Goal: Task Accomplishment & Management: Use online tool/utility

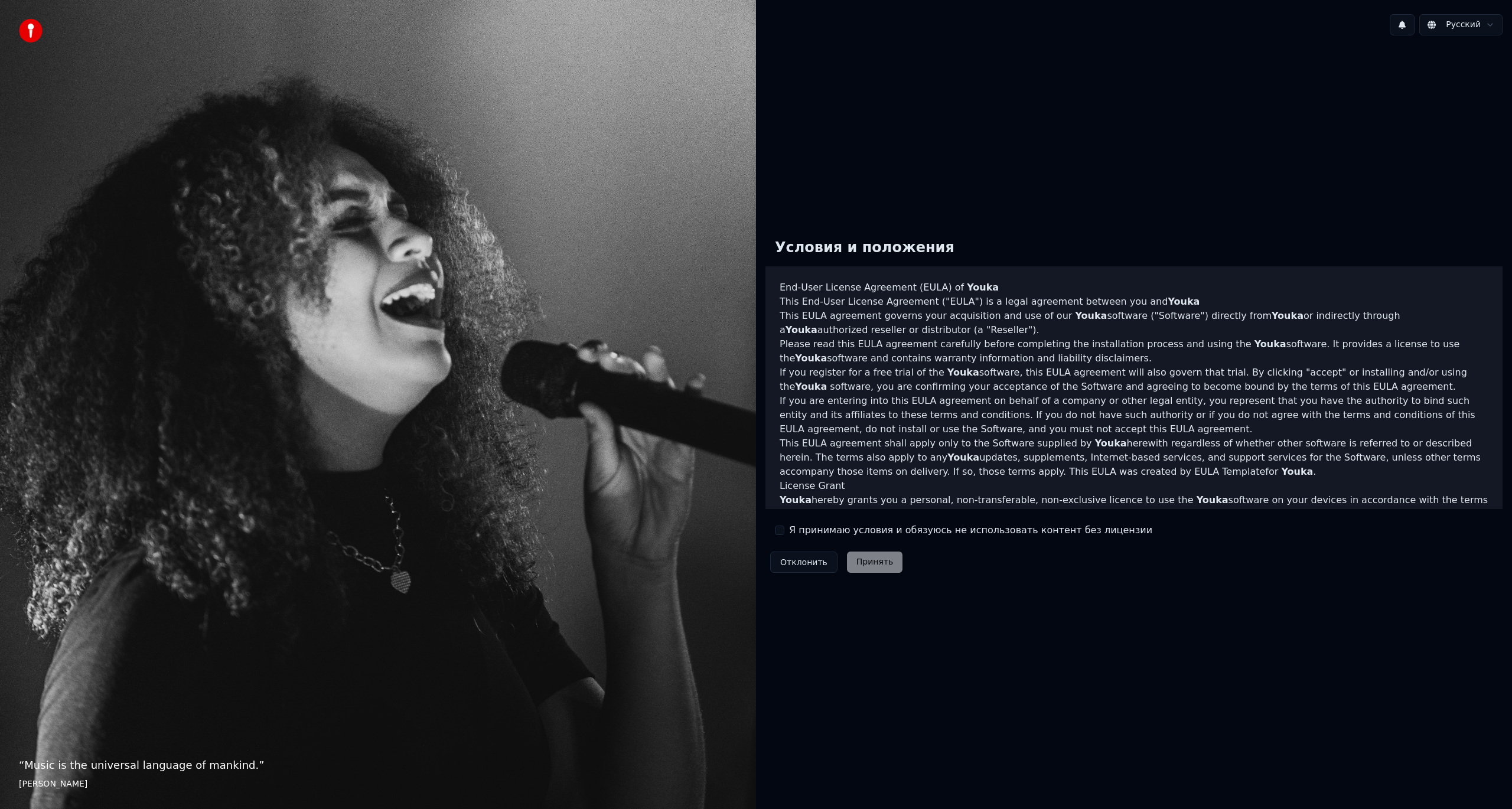
click at [781, 532] on button "Я принимаю условия и обязуюсь не использовать контент без лицензии" at bounding box center [780, 530] width 9 height 9
click at [866, 554] on button "Принять" at bounding box center [875, 562] width 56 height 21
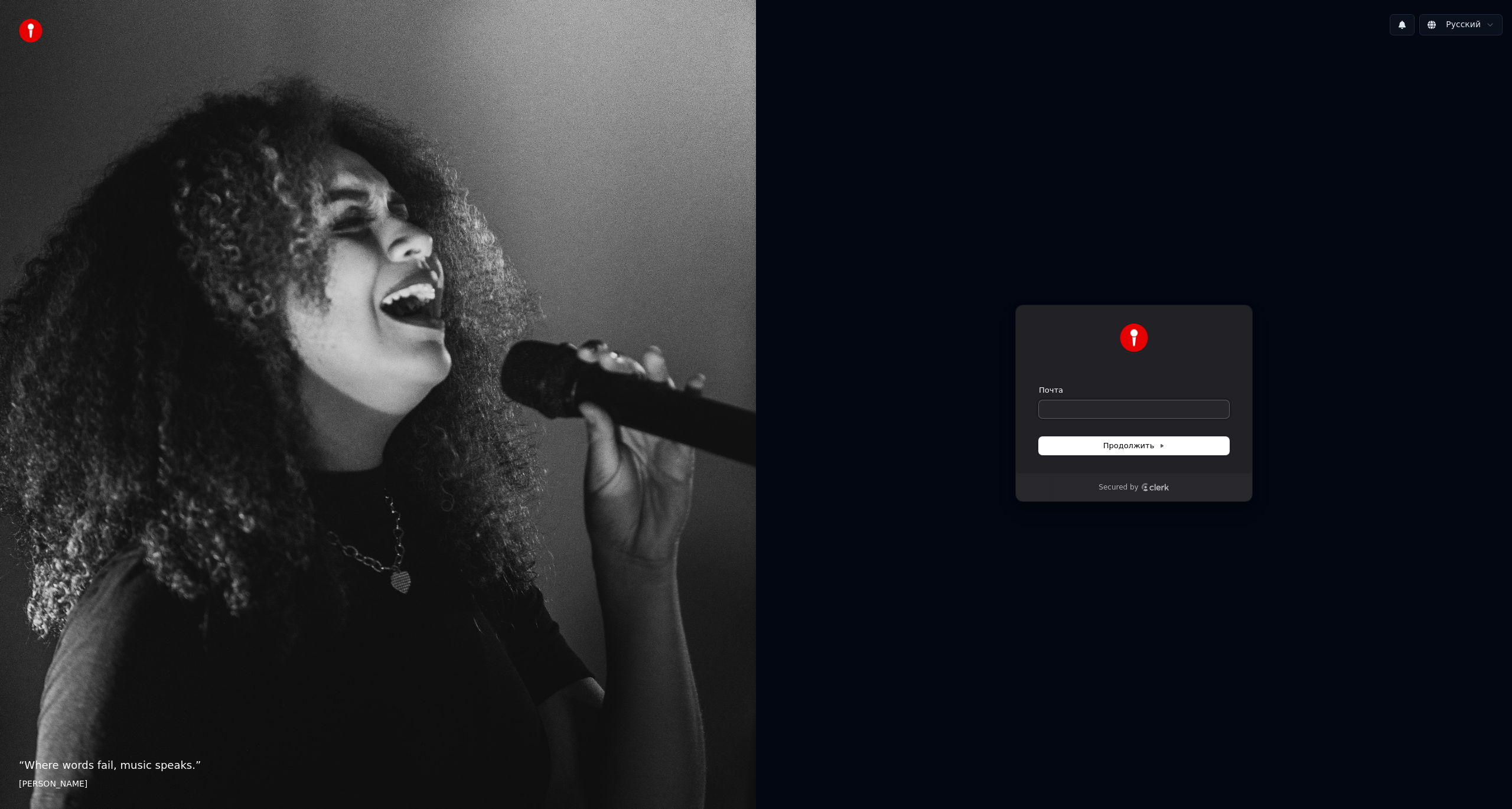
click at [1077, 409] on input "Почта" at bounding box center [1134, 409] width 190 height 17
click at [1093, 443] on button "Продолжить" at bounding box center [1134, 446] width 190 height 17
type input "**********"
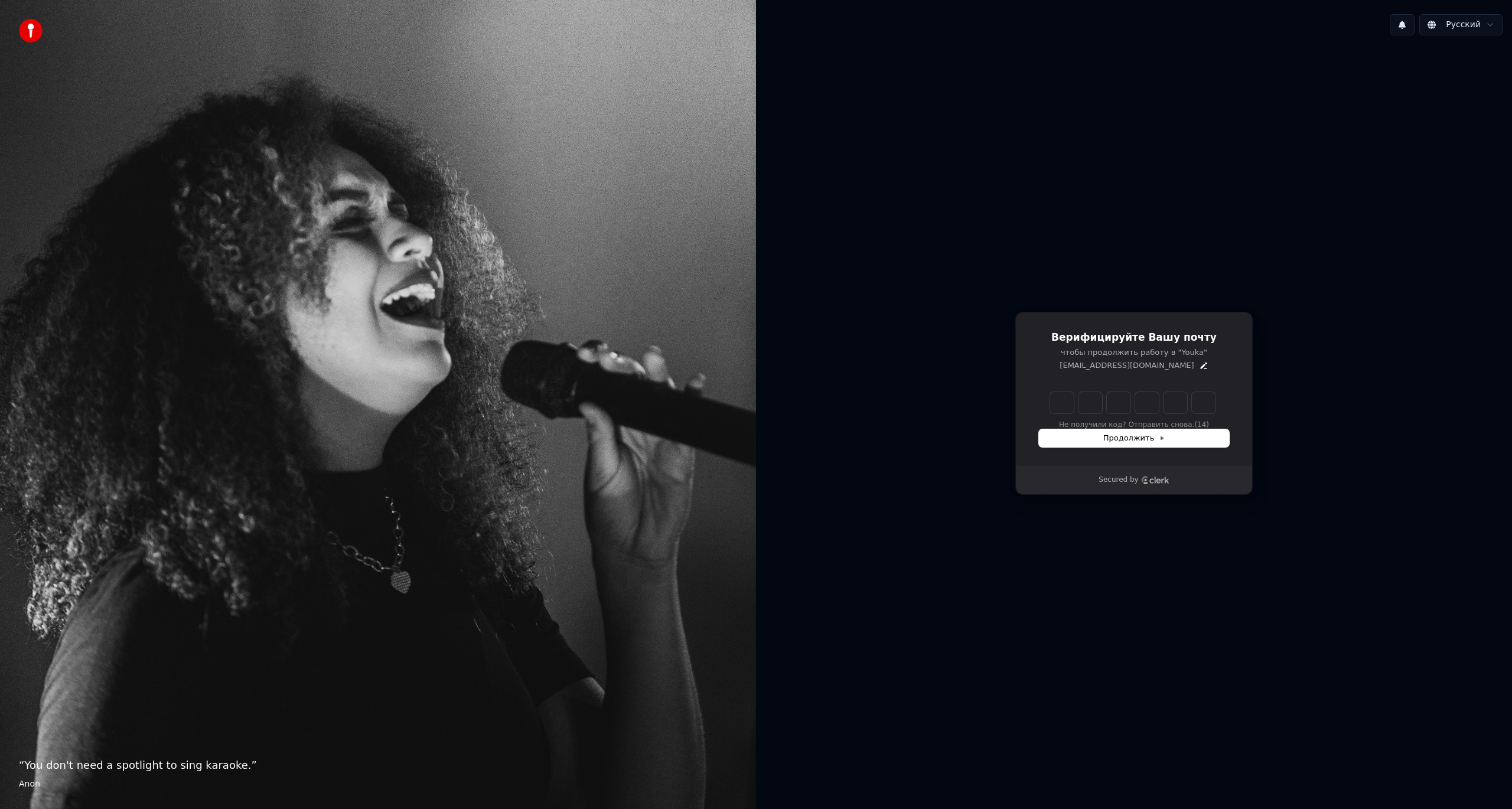
type input "******"
type input "*"
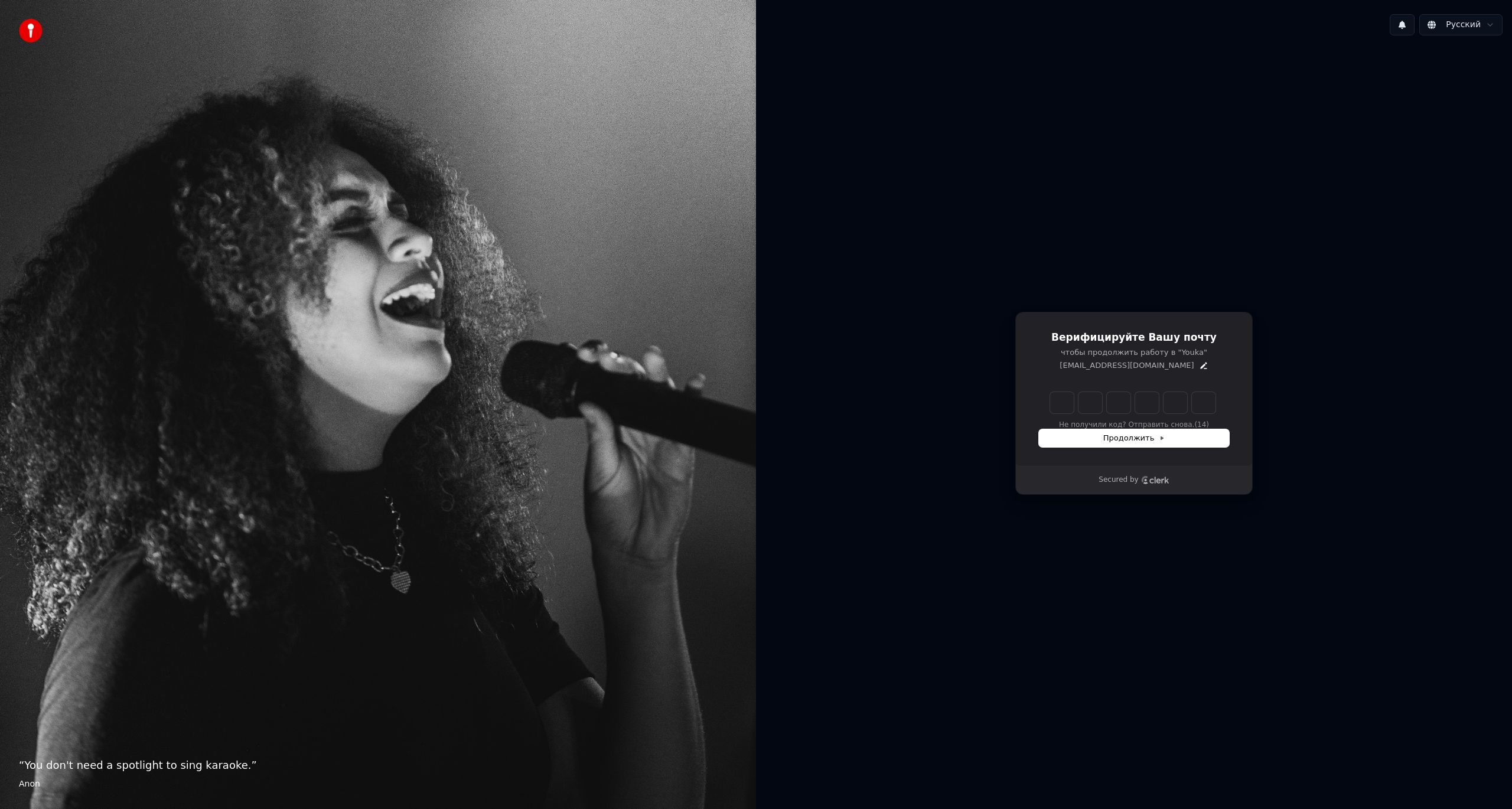
type input "*"
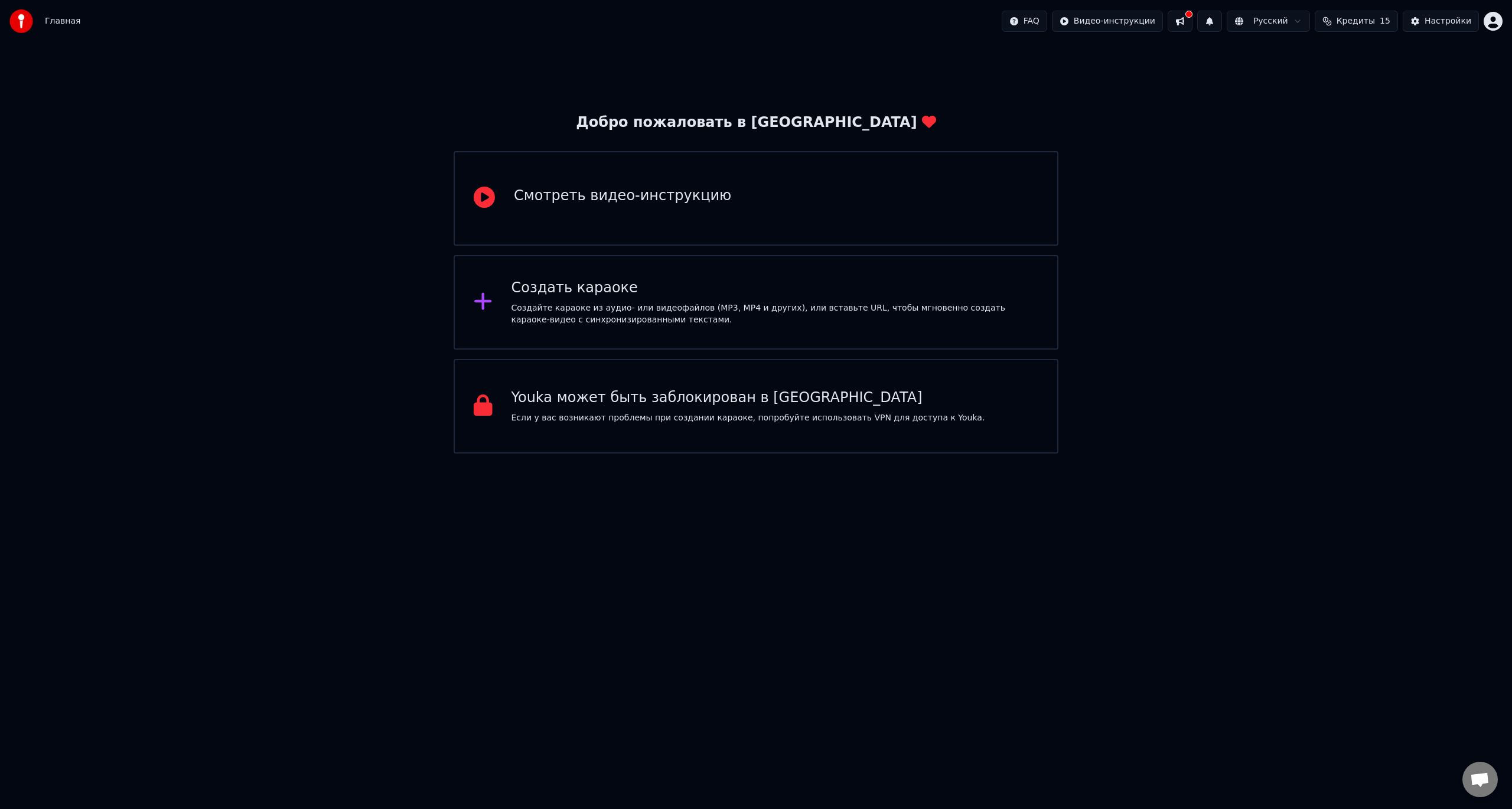
click at [684, 217] on div "Смотреть видео-инструкцию" at bounding box center [756, 198] width 605 height 94
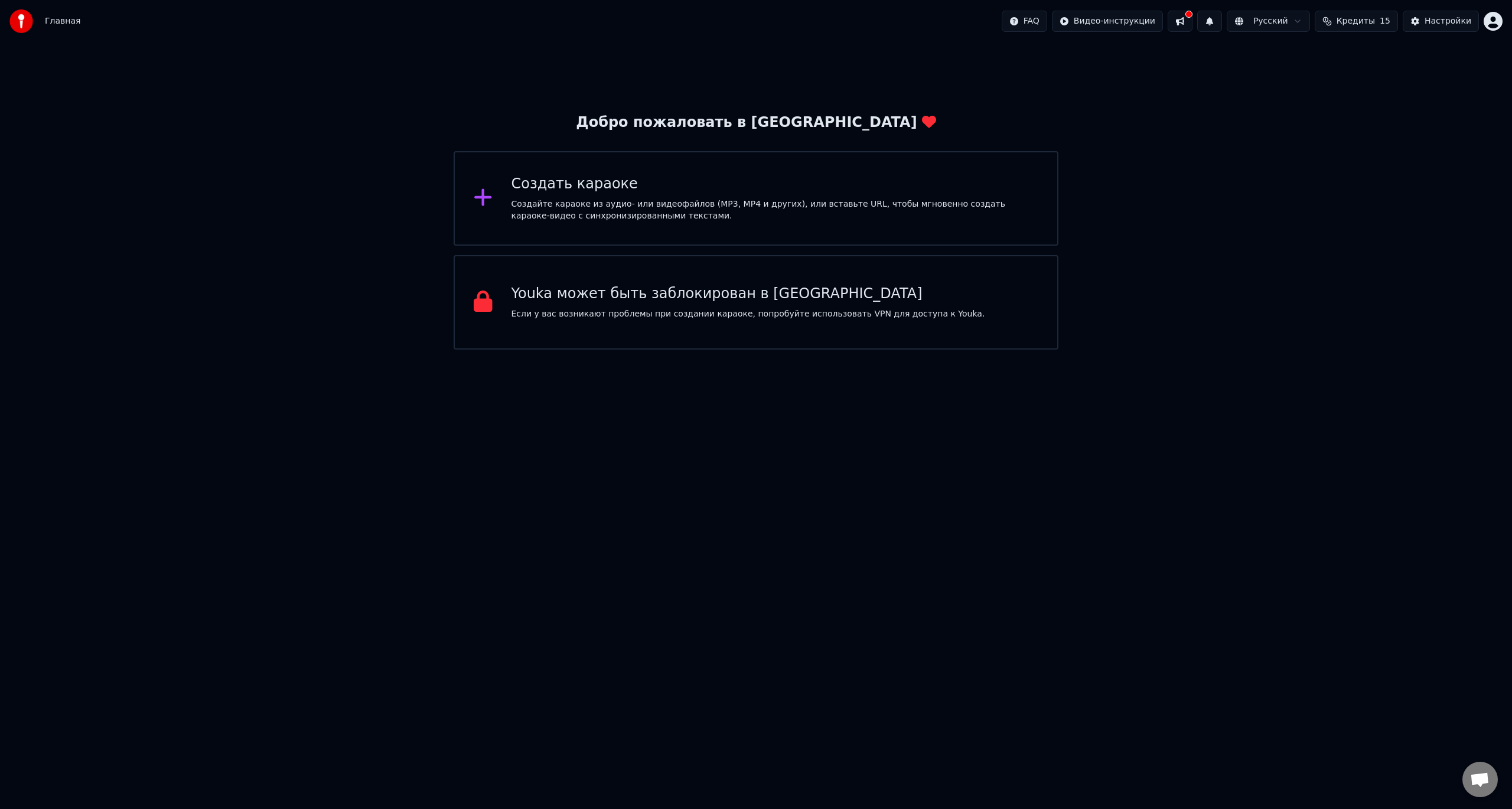
click at [647, 214] on div "Создайте караоке из аудио- или видеофайлов (MP3, MP4 и других), или вставьте UR…" at bounding box center [775, 210] width 528 height 23
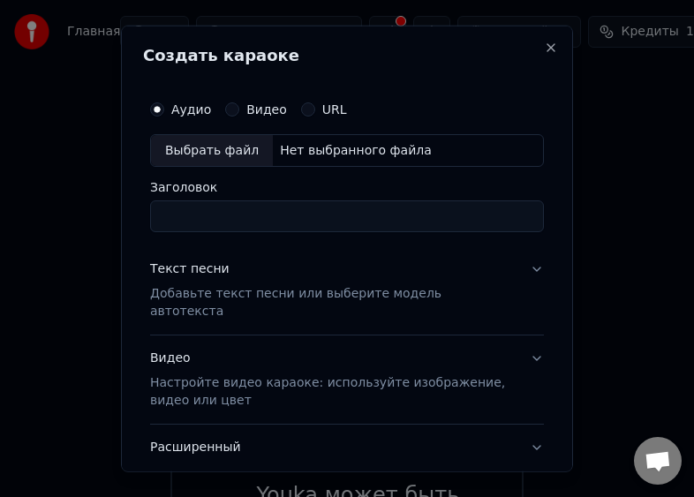
click at [231, 216] on input "Заголовок" at bounding box center [347, 216] width 394 height 32
click at [323, 111] on label "URL" at bounding box center [334, 108] width 25 height 12
click at [315, 111] on button "URL" at bounding box center [308, 109] width 14 height 14
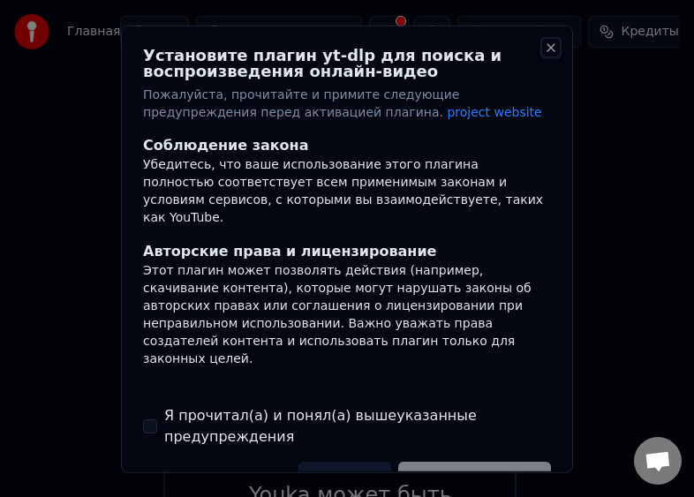
click at [544, 49] on button "Close" at bounding box center [551, 47] width 14 height 14
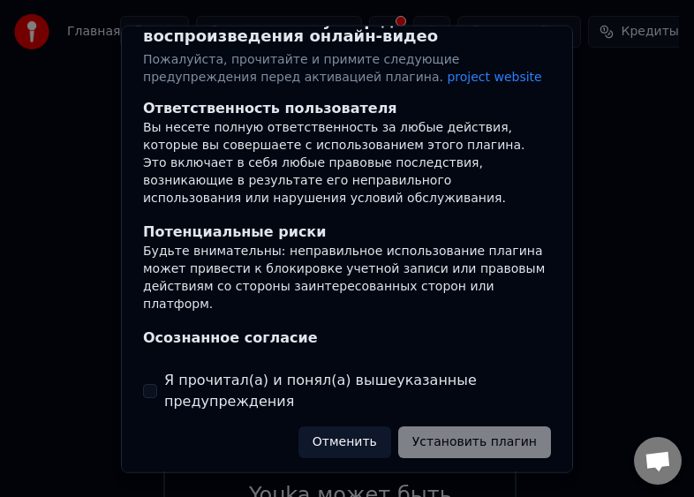
scroll to position [42, 0]
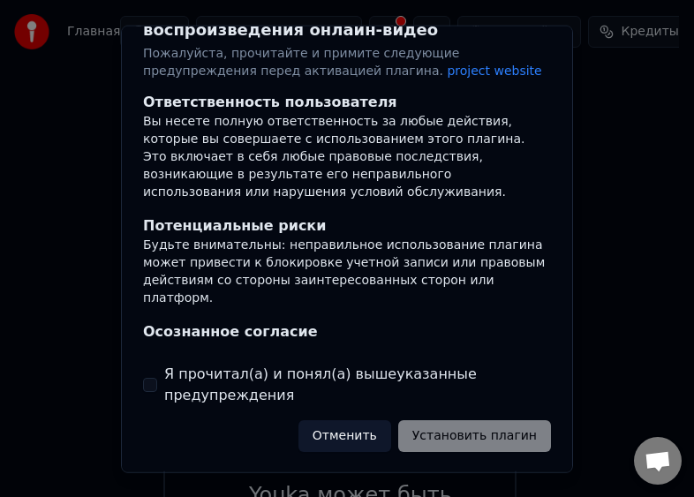
click at [221, 366] on label "Я прочитал(а) и понял(а) вышеуказанные предупреждения" at bounding box center [357, 385] width 387 height 42
click at [157, 378] on button "Я прочитал(а) и понял(а) вышеуказанные предупреждения" at bounding box center [150, 385] width 14 height 14
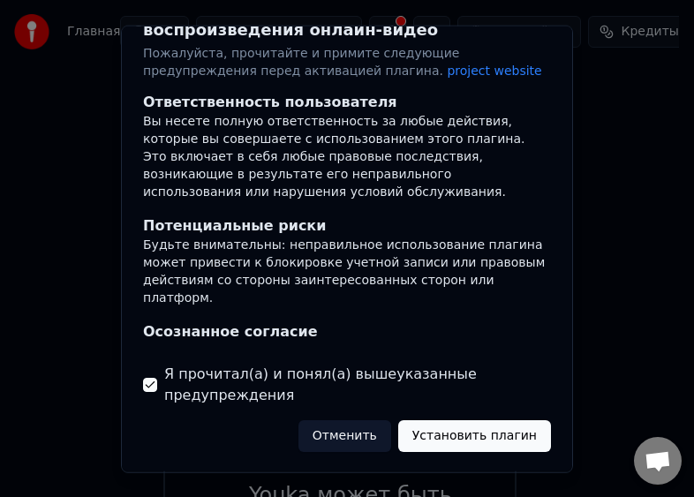
click at [436, 427] on button "Установить плагин" at bounding box center [474, 436] width 153 height 32
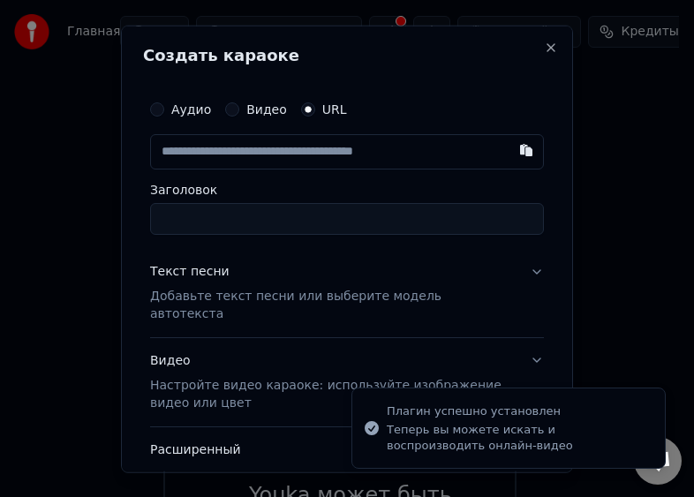
click at [241, 155] on input "text" at bounding box center [347, 150] width 394 height 35
type input "**********"
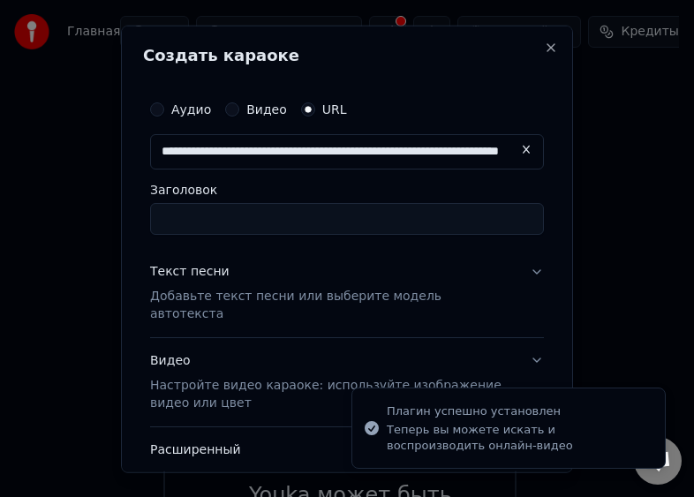
scroll to position [0, 113]
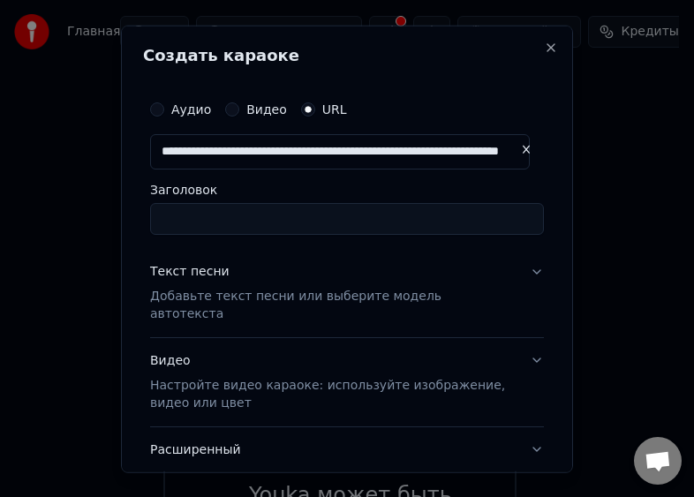
type input "**********"
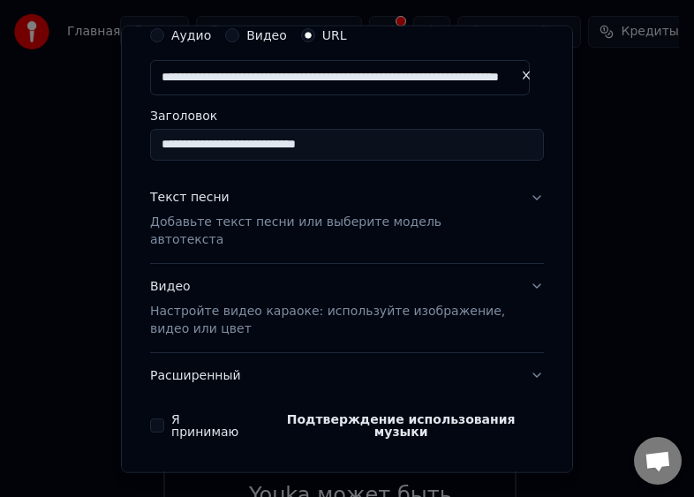
scroll to position [105, 0]
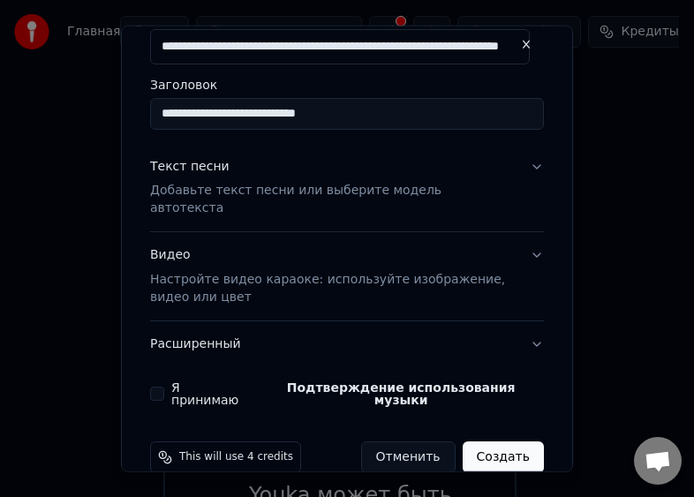
type input "**********"
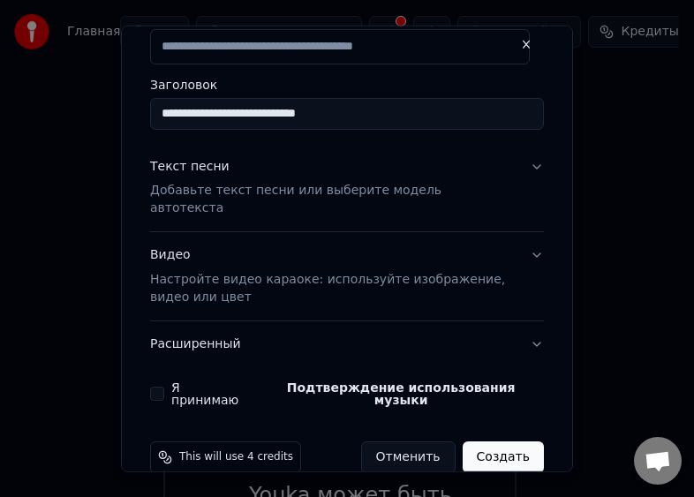
scroll to position [0, 0]
click at [500, 442] on button "Создать" at bounding box center [503, 458] width 81 height 32
type input "**********"
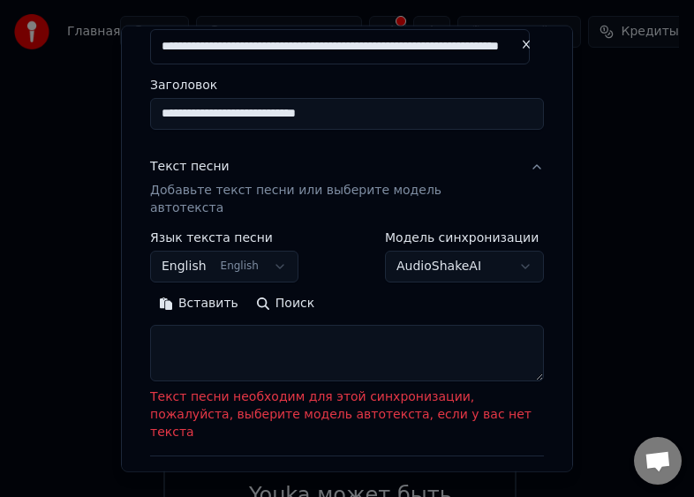
click at [299, 327] on textarea at bounding box center [347, 353] width 394 height 57
click at [250, 290] on button "Поиск" at bounding box center [285, 304] width 76 height 28
type textarea "**********"
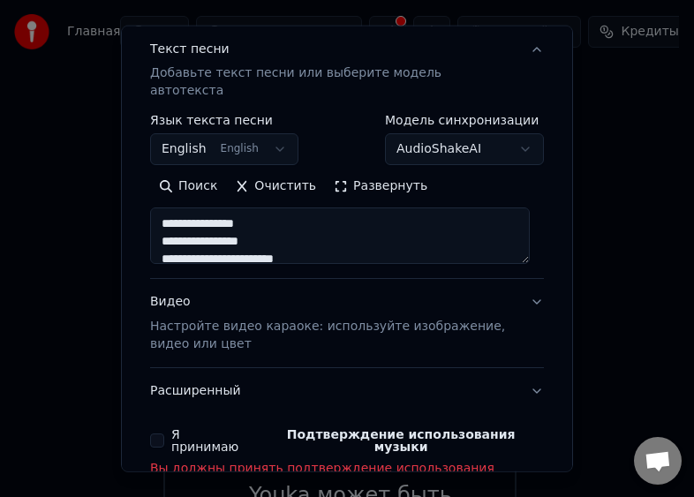
scroll to position [294, 0]
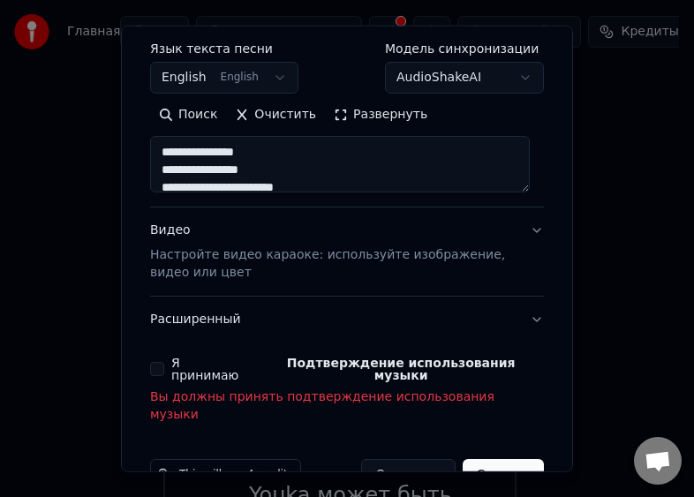
click at [519, 459] on button "Создать" at bounding box center [503, 475] width 81 height 32
select select "**"
click at [158, 362] on button "Я принимаю Подтверждение использования музыки" at bounding box center [157, 369] width 14 height 14
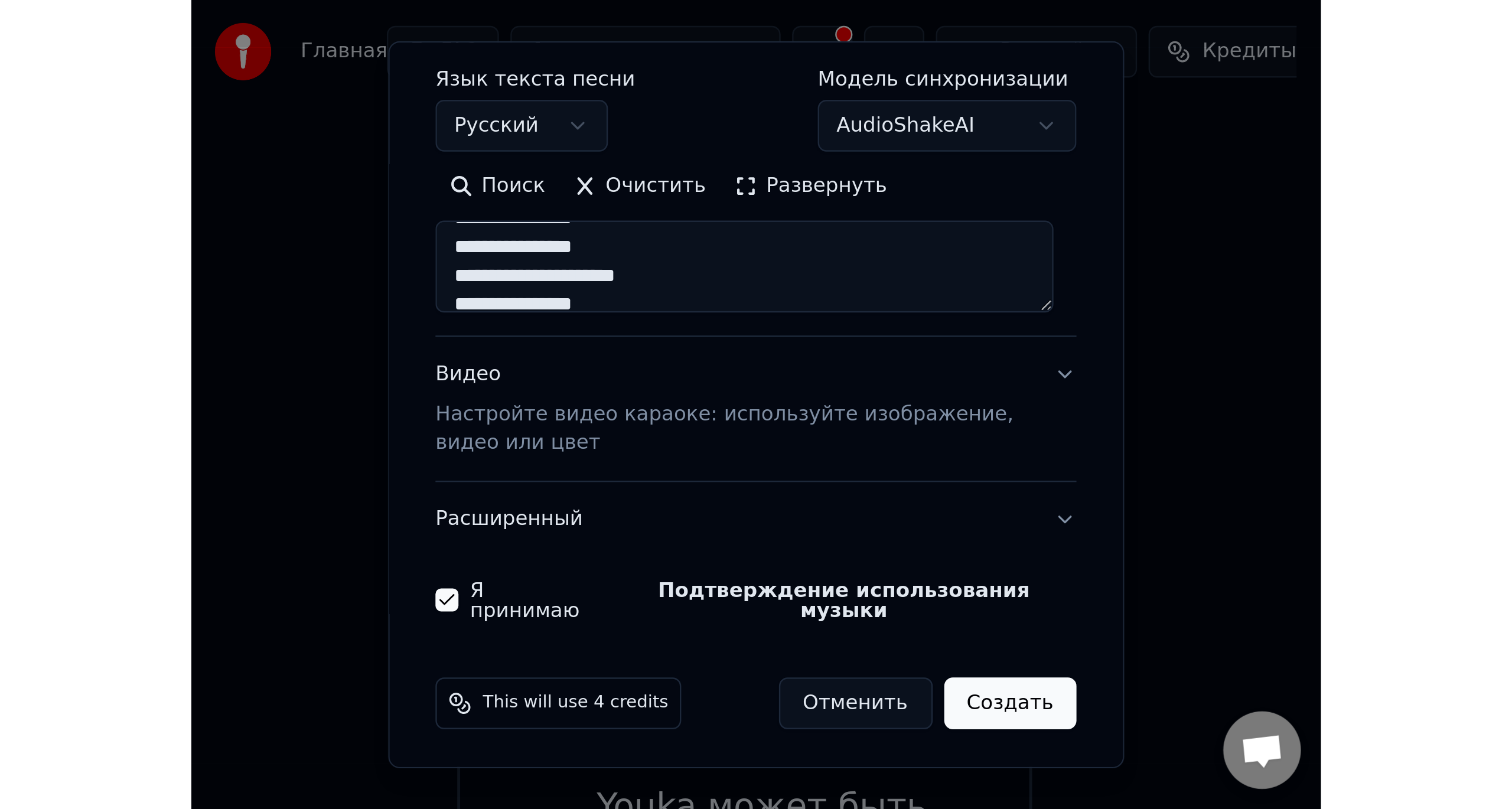
scroll to position [180, 0]
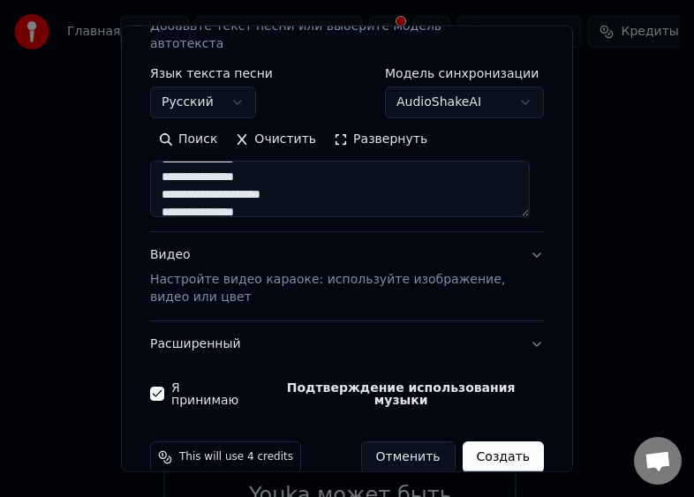
click at [502, 442] on button "Создать" at bounding box center [503, 458] width 81 height 32
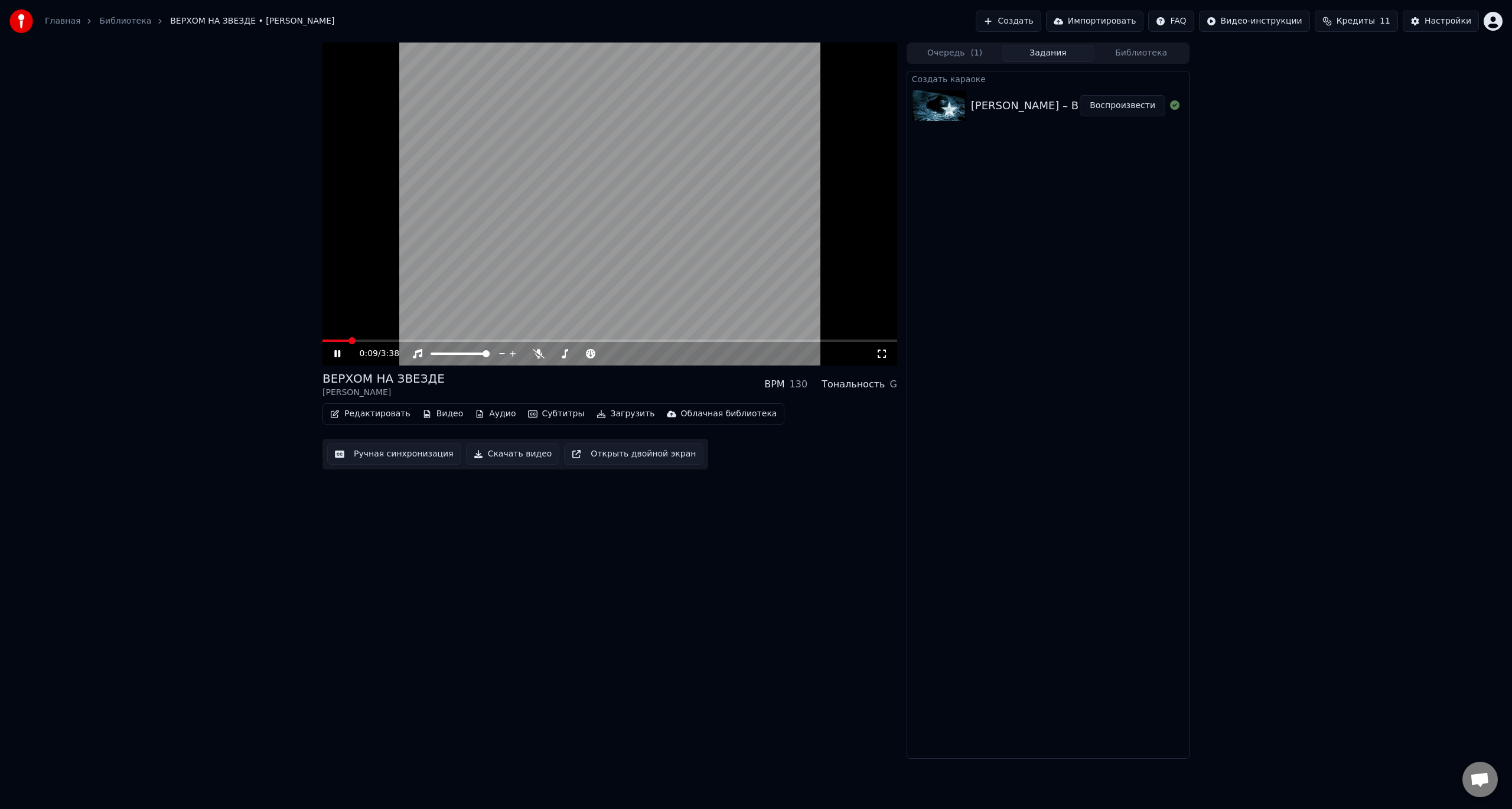
click at [488, 243] on video at bounding box center [609, 204] width 574 height 323
click at [536, 357] on icon at bounding box center [539, 354] width 12 height 9
click at [550, 254] on video at bounding box center [609, 204] width 574 height 323
click at [540, 352] on icon at bounding box center [539, 354] width 12 height 9
click at [634, 220] on video at bounding box center [609, 204] width 574 height 323
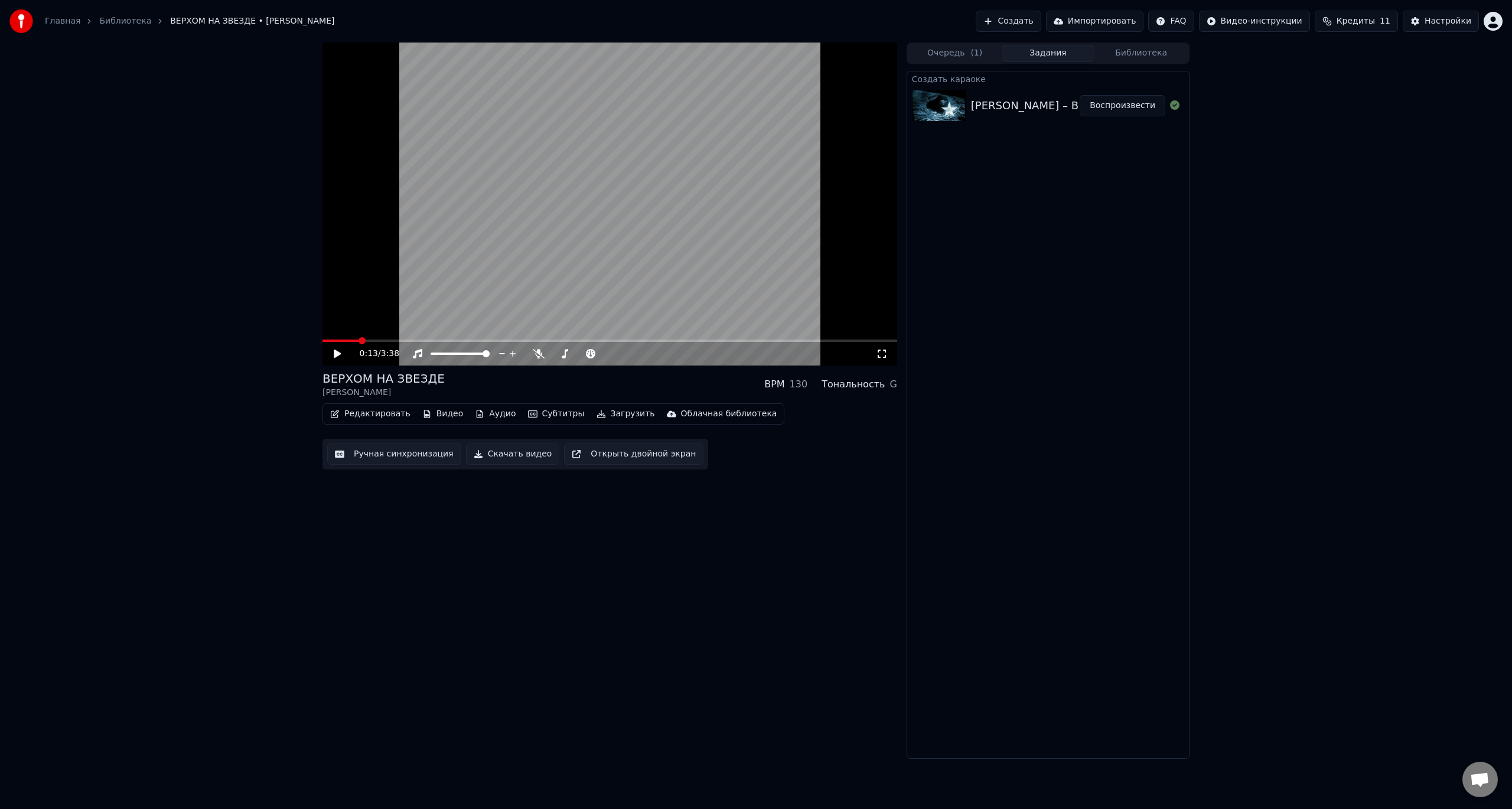
click at [625, 251] on video at bounding box center [609, 204] width 574 height 323
click at [635, 209] on video at bounding box center [609, 204] width 574 height 323
click at [534, 179] on video at bounding box center [609, 204] width 574 height 323
click at [877, 361] on div "0:21 / 3:38" at bounding box center [609, 353] width 574 height 23
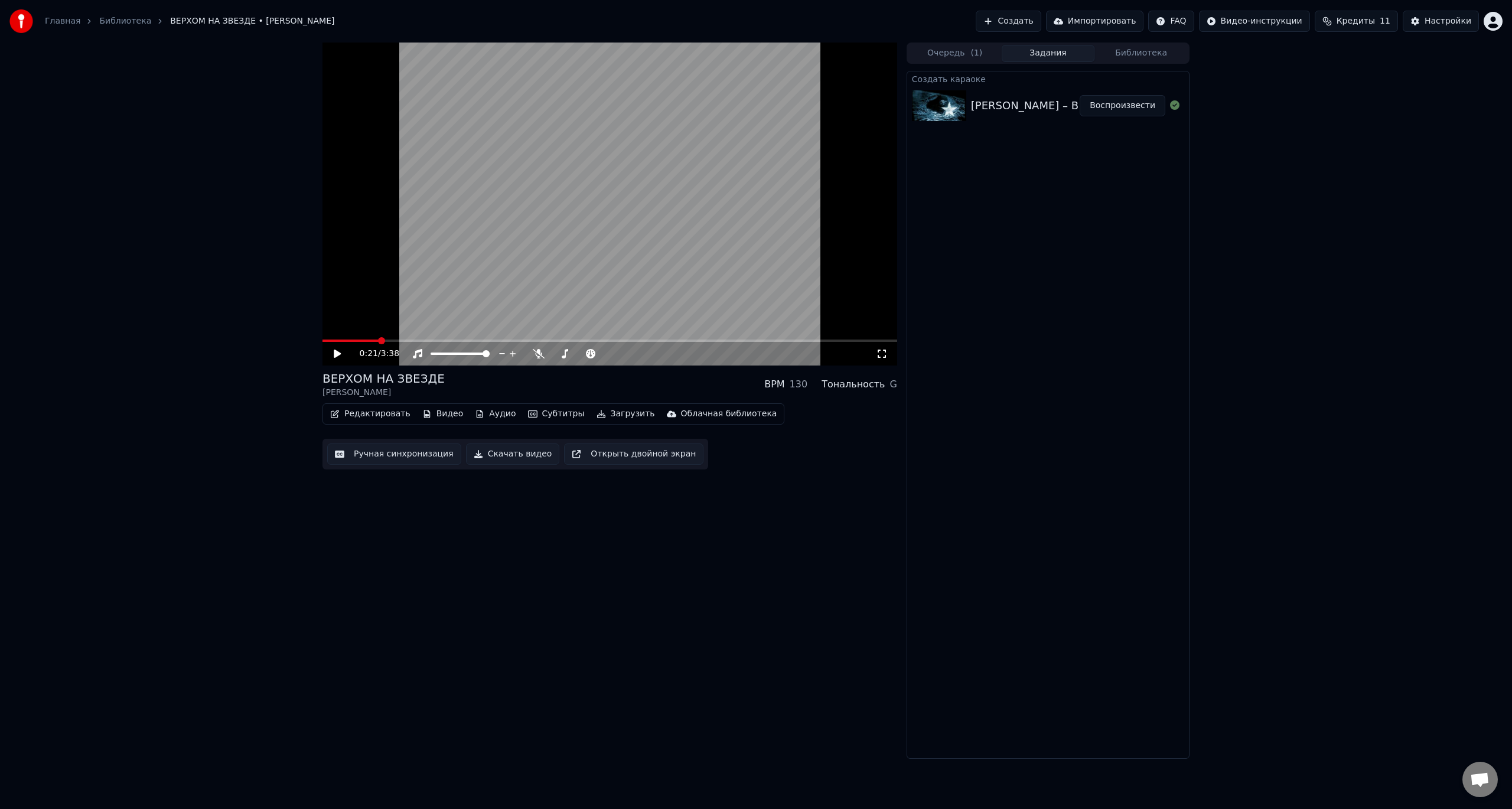
click at [879, 356] on icon at bounding box center [882, 354] width 12 height 9
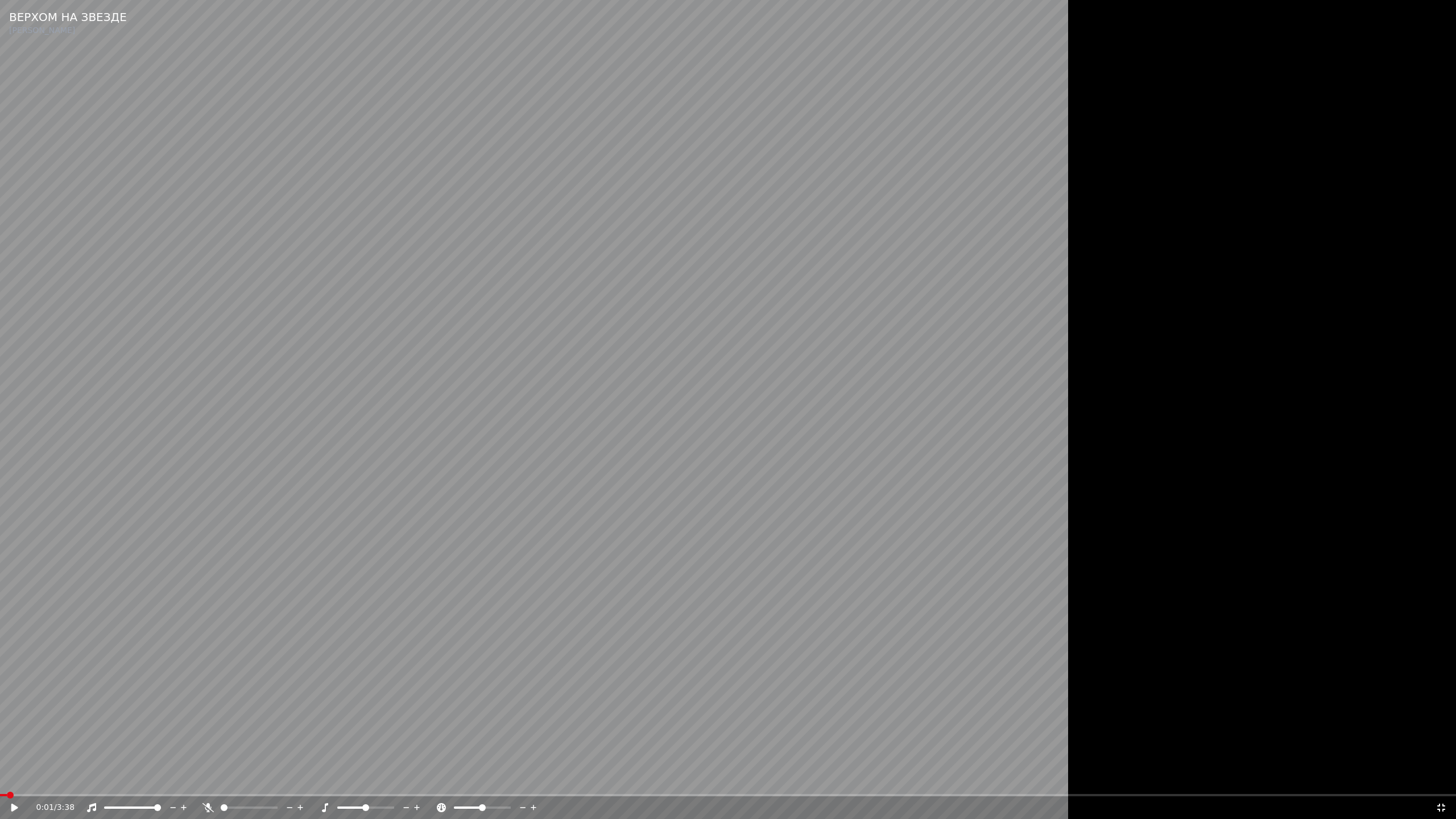
click at [8, 778] on span at bounding box center [10, 795] width 7 height 7
click at [0, 778] on span at bounding box center [3, 795] width 7 height 7
click at [207, 778] on icon at bounding box center [208, 807] width 12 height 9
click at [8, 778] on div "0:00 / 3:38" at bounding box center [728, 807] width 1447 height 12
click at [14, 778] on icon at bounding box center [15, 807] width 7 height 8
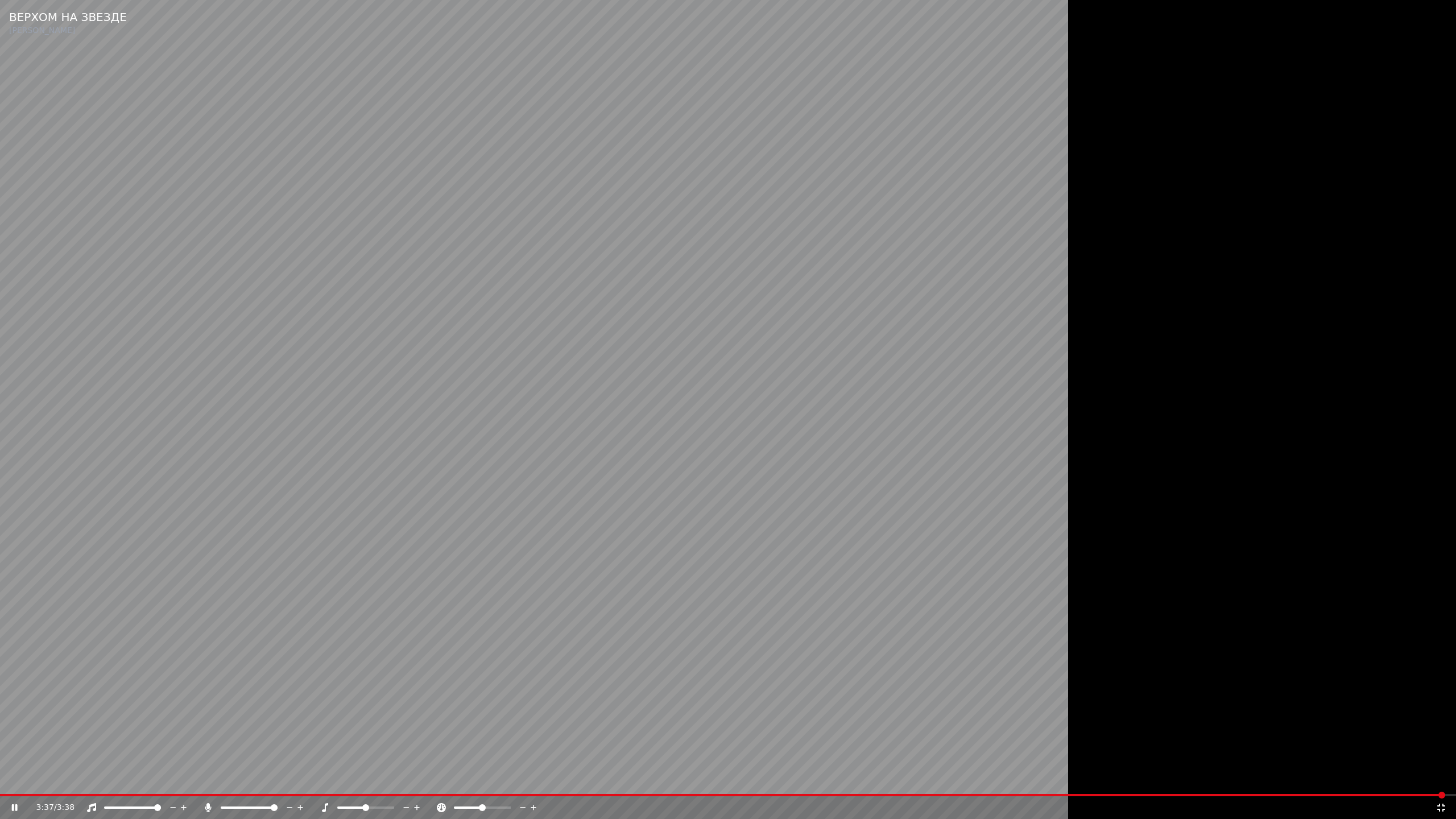
click at [658, 532] on video at bounding box center [728, 410] width 1456 height 819
click at [1439, 778] on icon at bounding box center [1441, 807] width 8 height 8
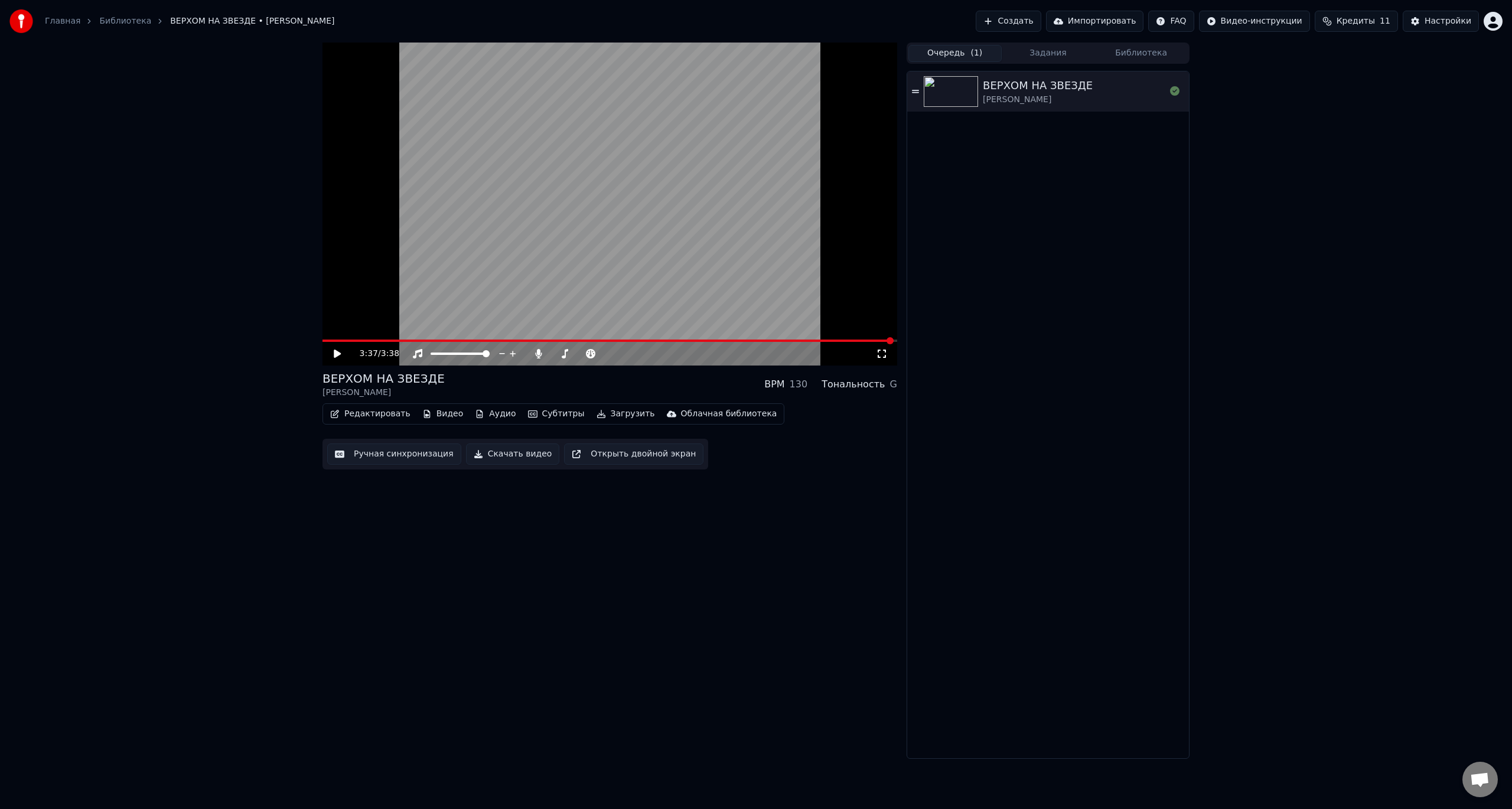
click at [962, 51] on button "Очередь ( 1 )" at bounding box center [955, 53] width 94 height 17
click at [1041, 26] on button "Создать" at bounding box center [1008, 21] width 65 height 21
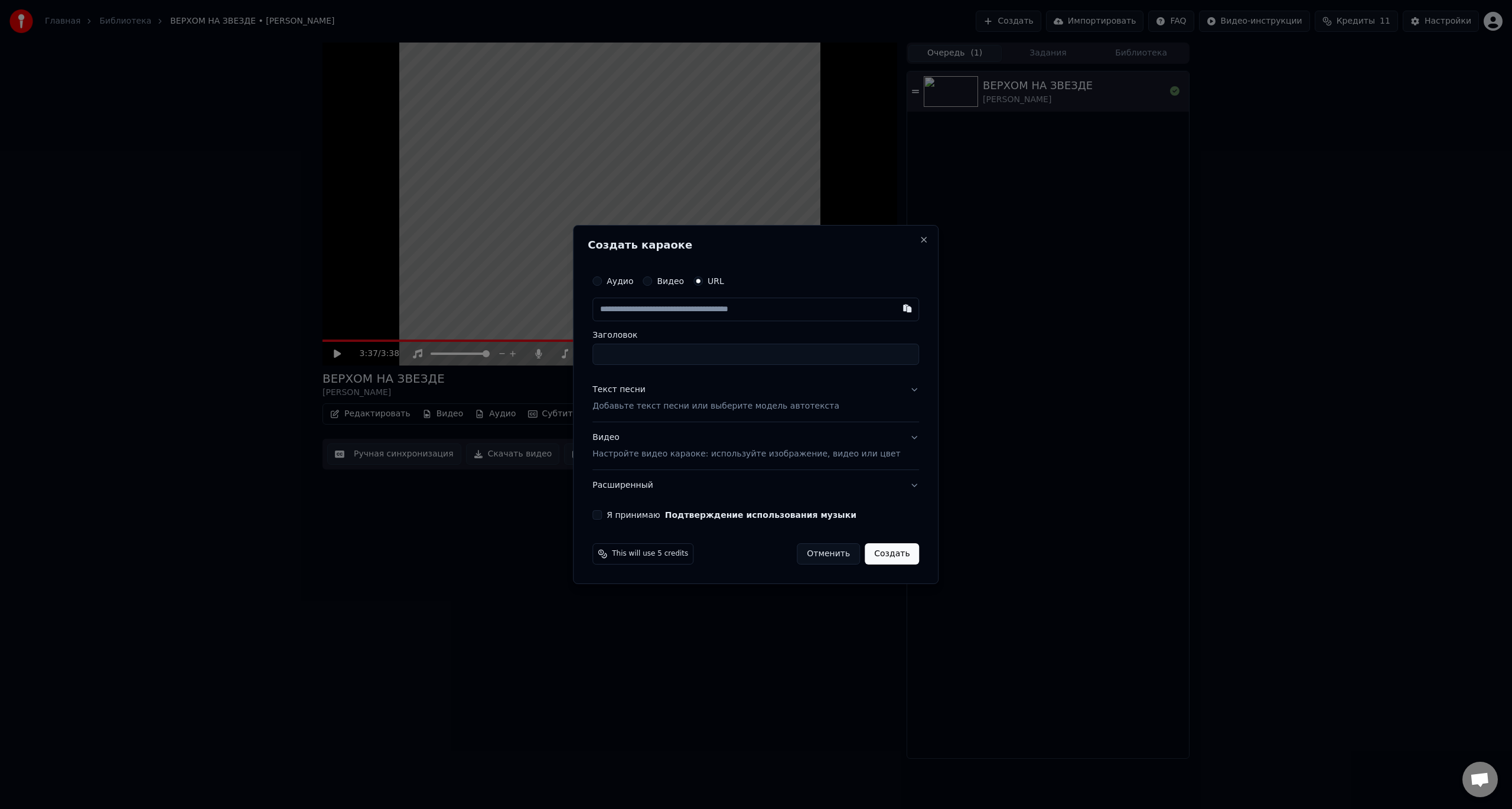
type input "**********"
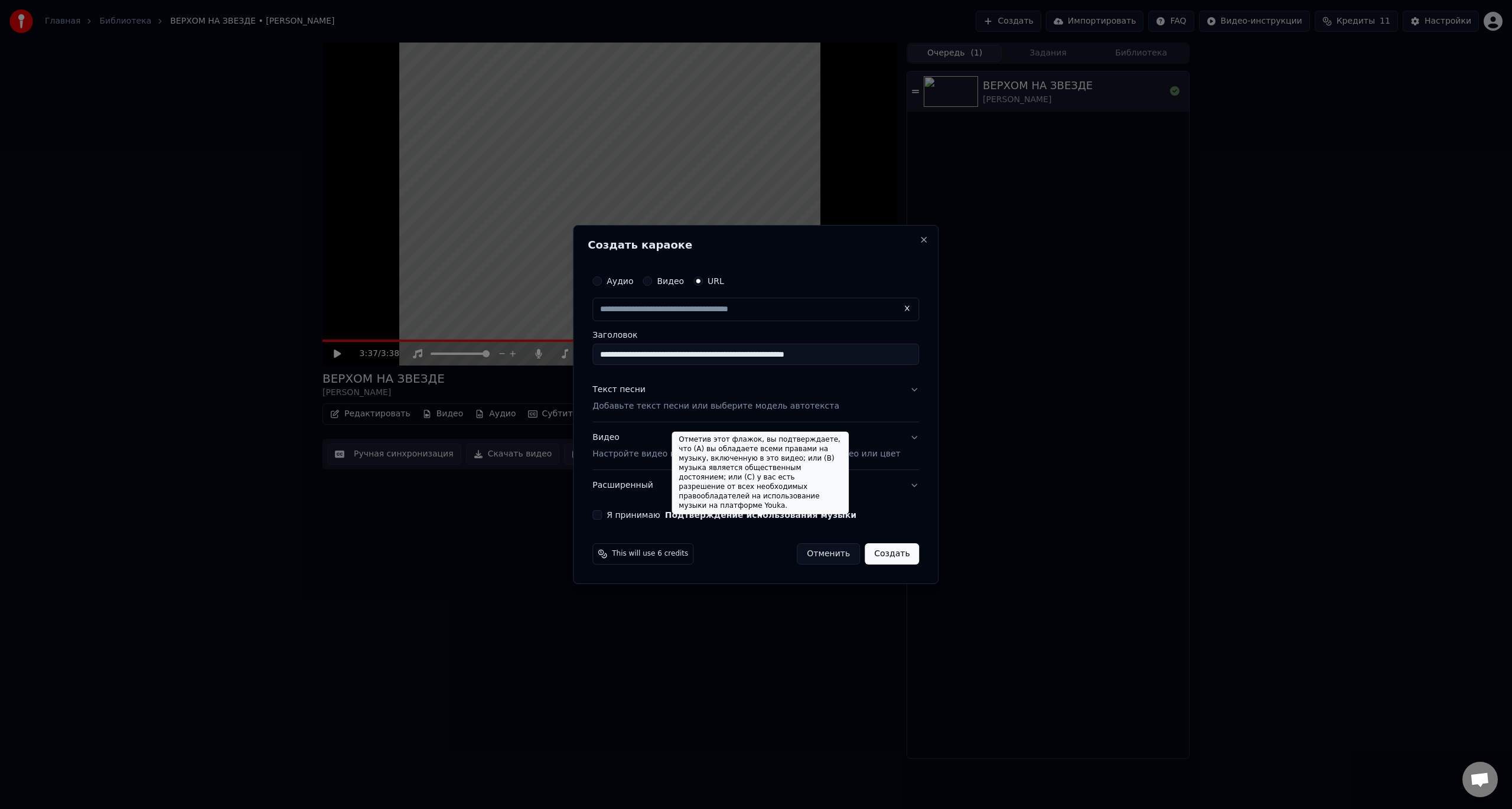
click at [724, 517] on button "Подтверждение использования музыки" at bounding box center [761, 515] width 191 height 8
type input "**********"
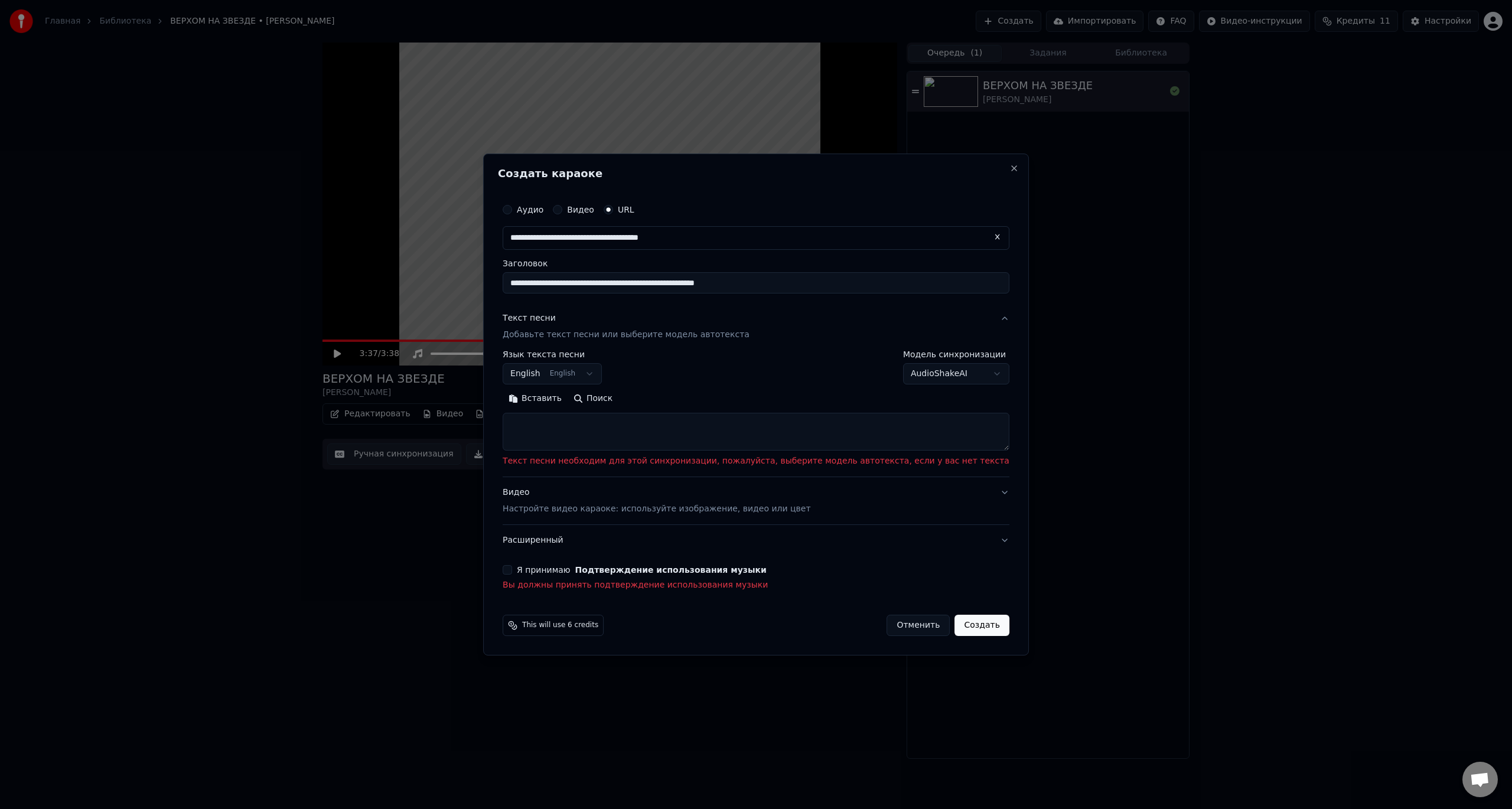
click at [512, 570] on button "Я принимаю Подтверждение использования музыки" at bounding box center [508, 570] width 9 height 9
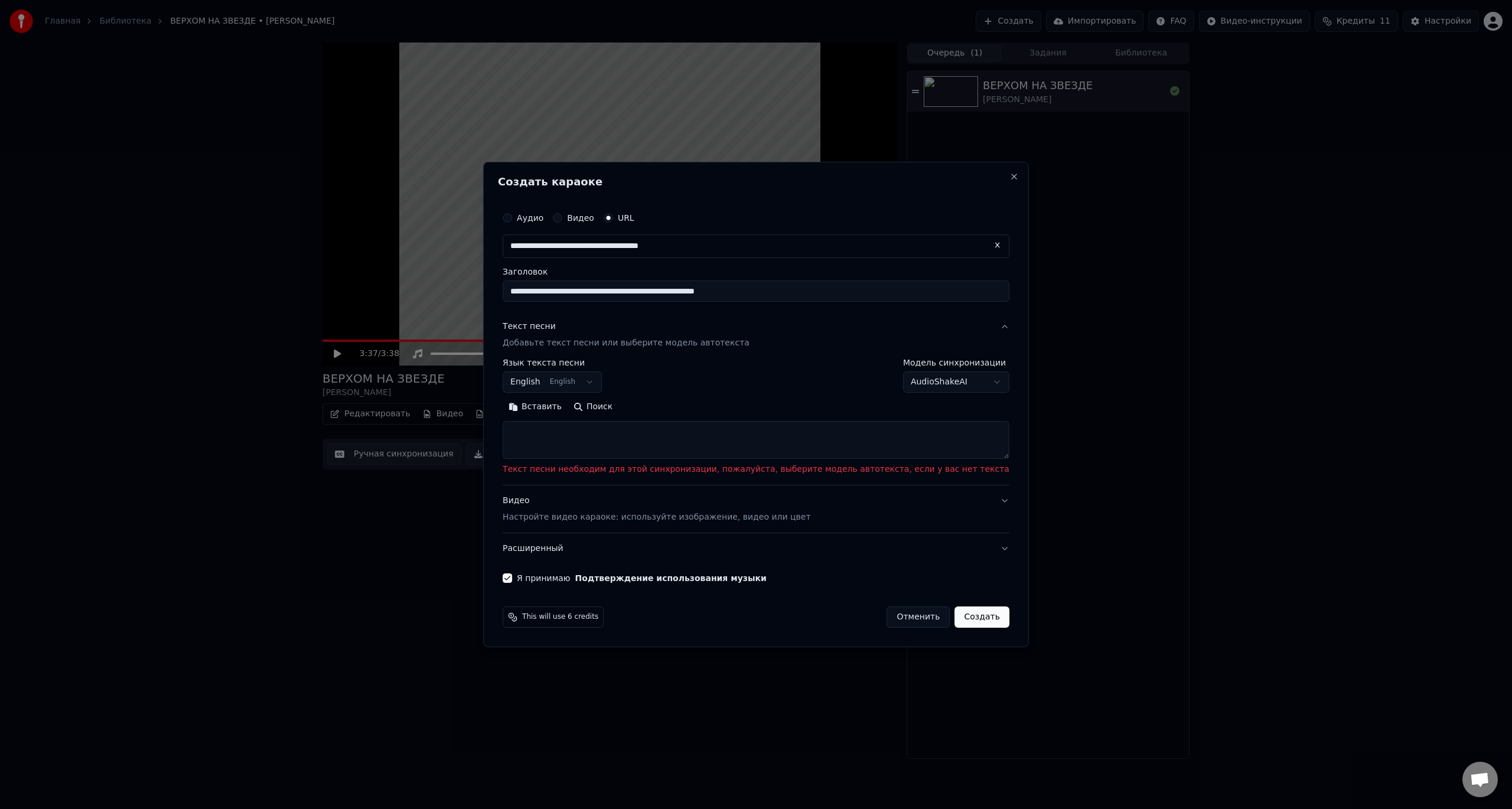
click at [954, 610] on button "Создать" at bounding box center [981, 617] width 54 height 21
click at [954, 616] on button "Создать" at bounding box center [981, 617] width 54 height 21
click at [619, 407] on button "Поиск" at bounding box center [593, 407] width 51 height 19
click at [619, 404] on button "Поиск" at bounding box center [593, 407] width 51 height 19
click at [619, 405] on button "Поиск" at bounding box center [593, 407] width 51 height 19
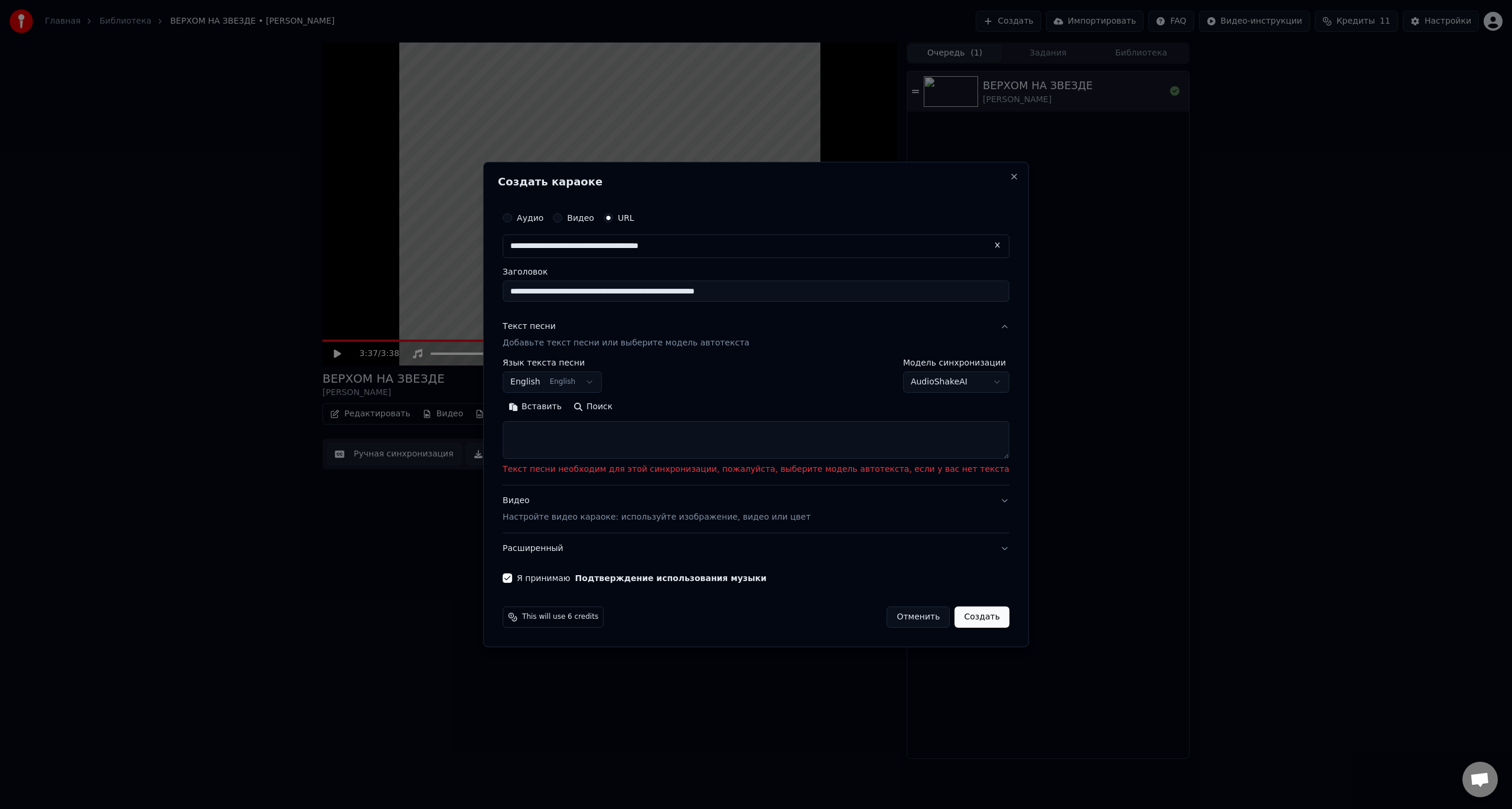
click at [954, 610] on button "Создать" at bounding box center [981, 617] width 54 height 21
click at [1009, 175] on button "Close" at bounding box center [1014, 177] width 9 height 9
select select
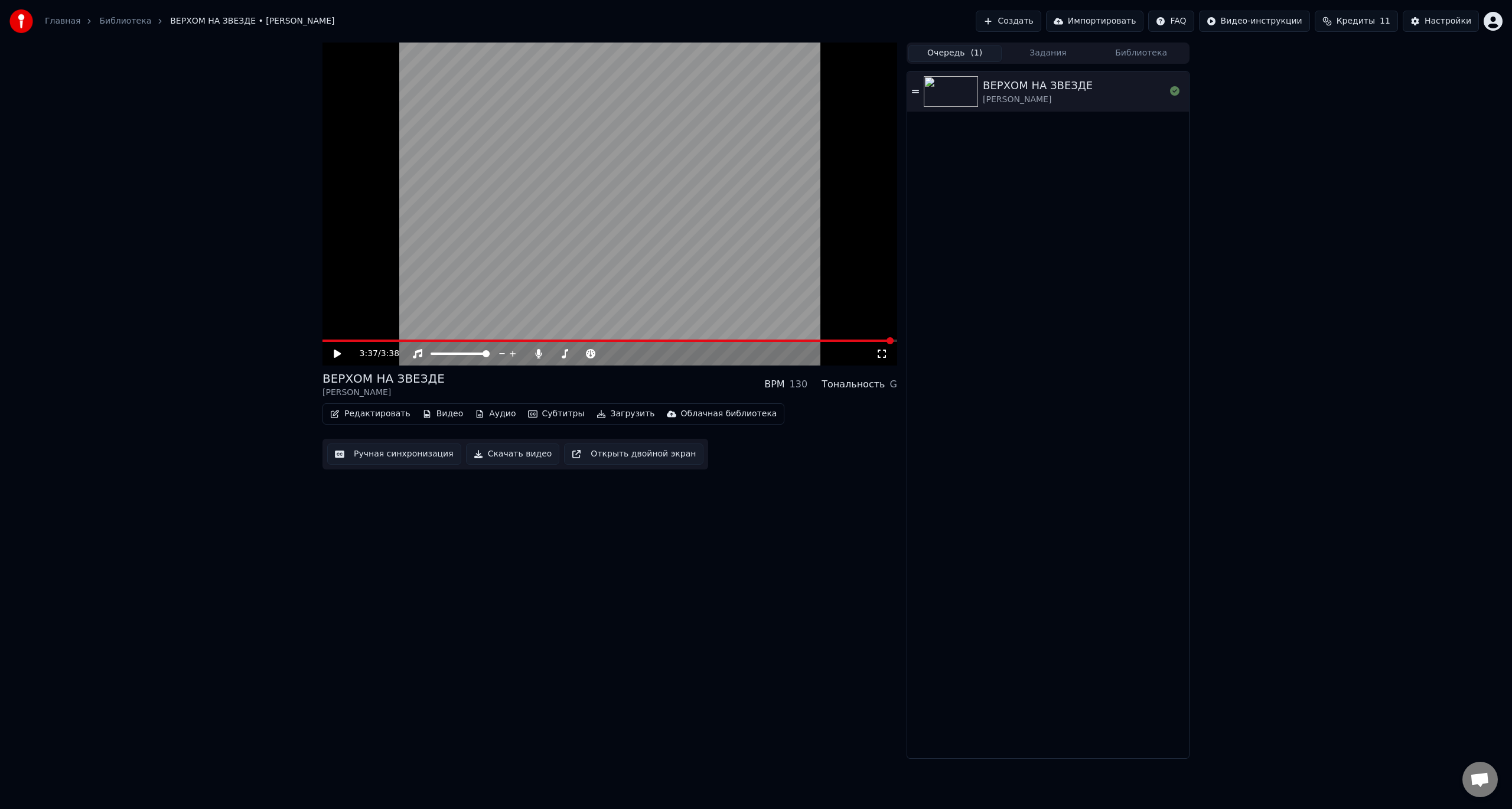
click at [1022, 23] on button "Создать" at bounding box center [1008, 21] width 65 height 21
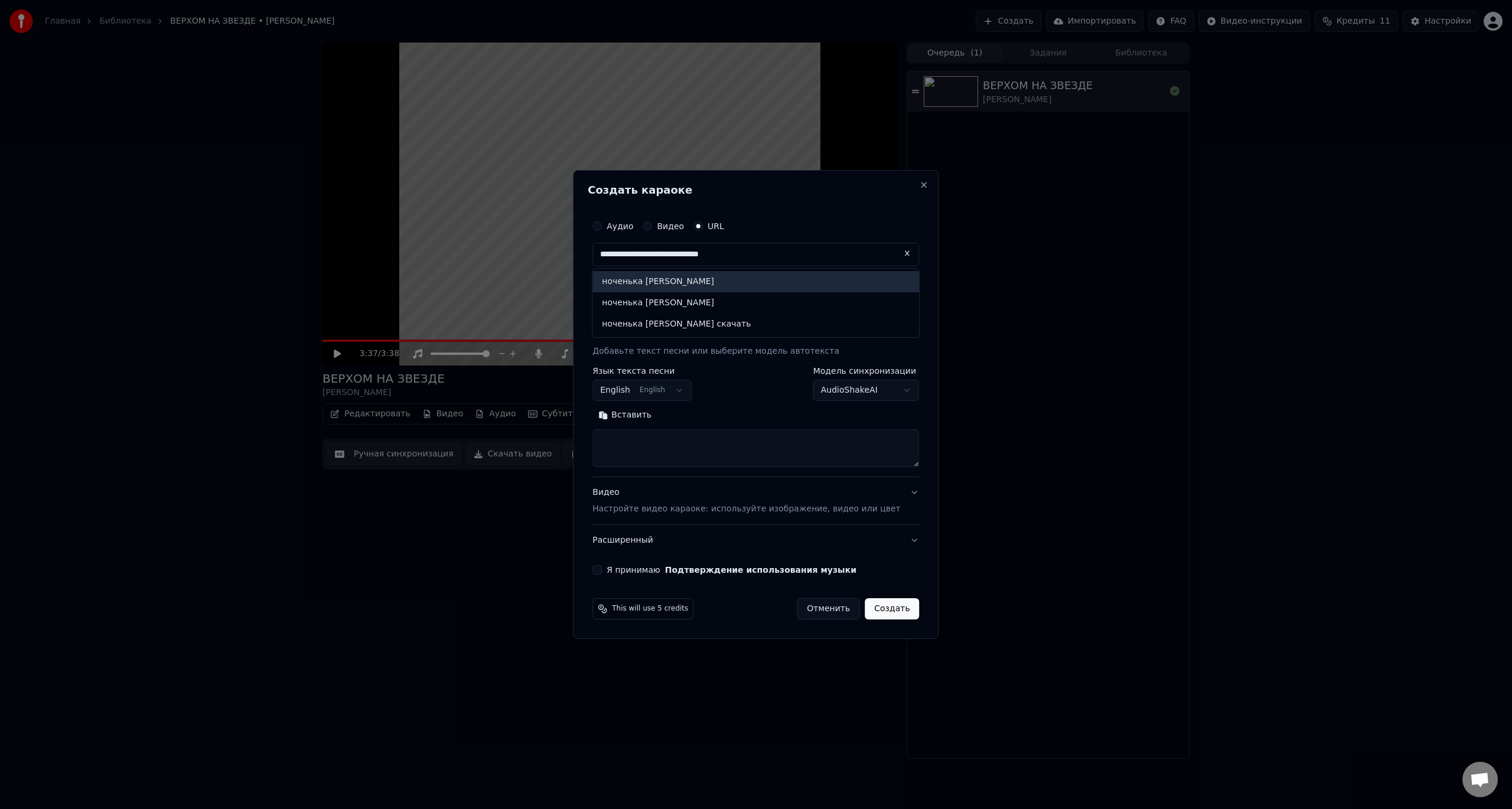
type input "**********"
select select
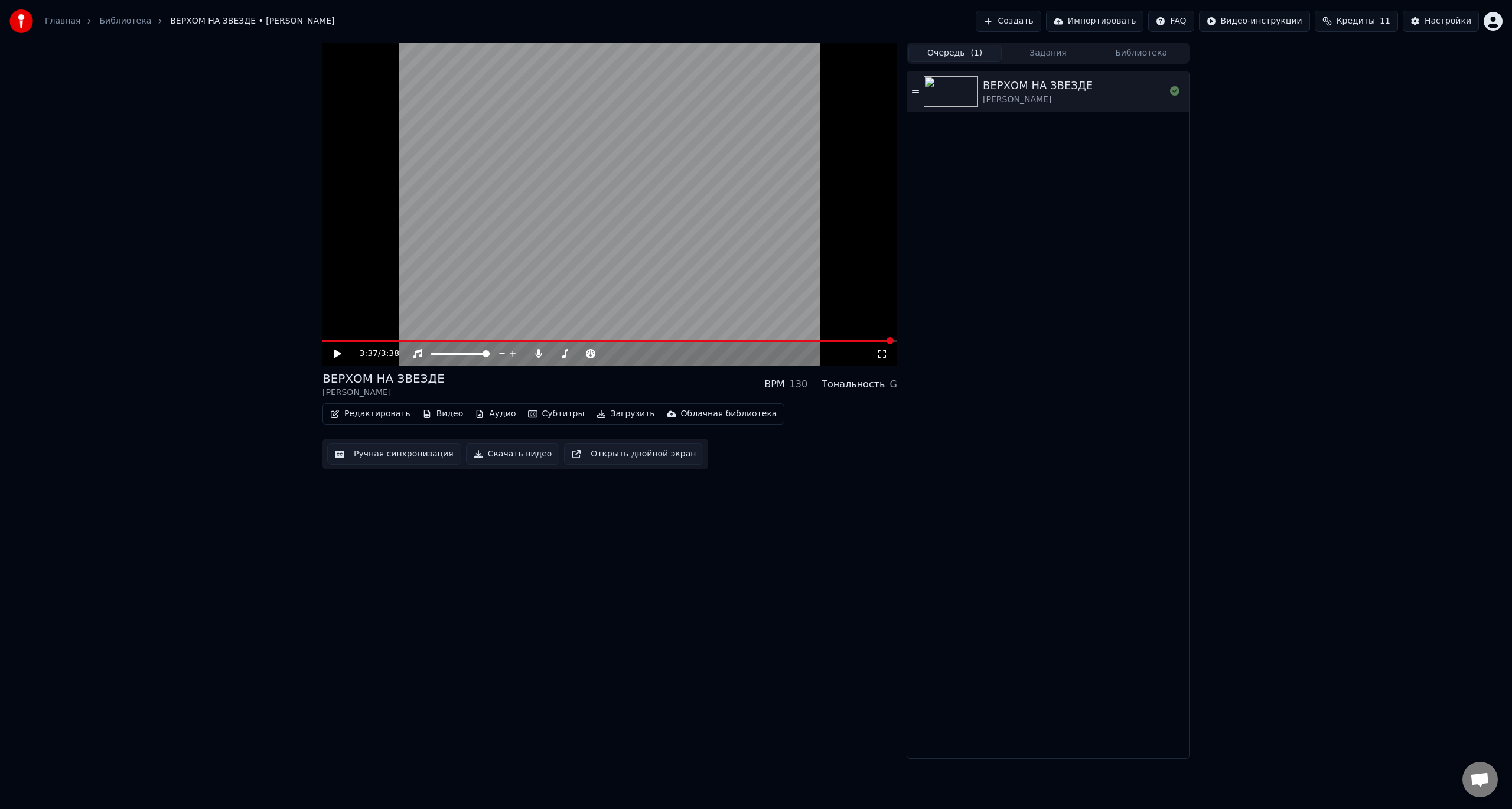
click at [1037, 25] on button "Создать" at bounding box center [1008, 21] width 65 height 21
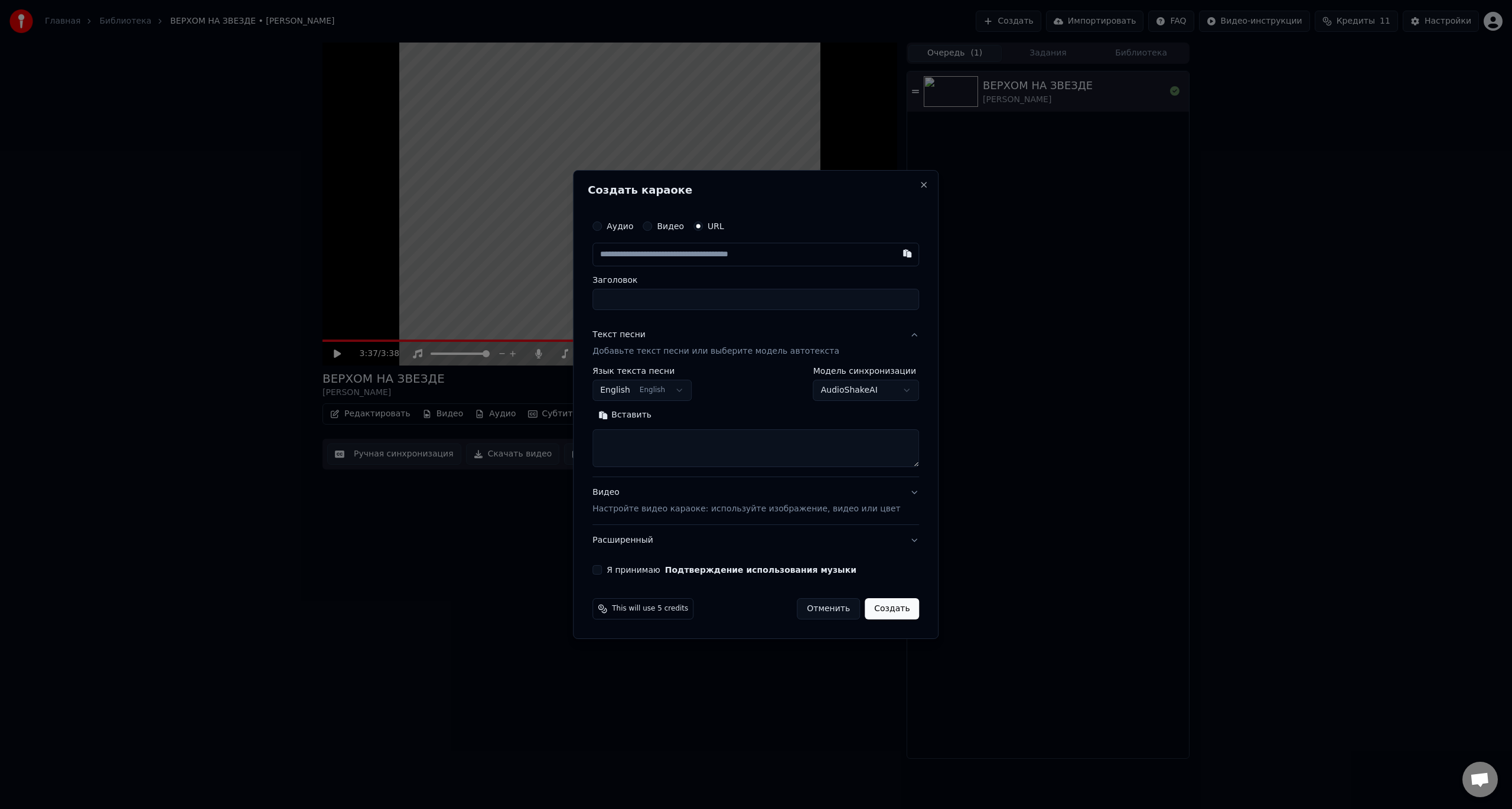
click at [792, 255] on input "text" at bounding box center [756, 254] width 326 height 23
type input "**********"
click at [677, 386] on body "**********" at bounding box center [756, 404] width 1512 height 809
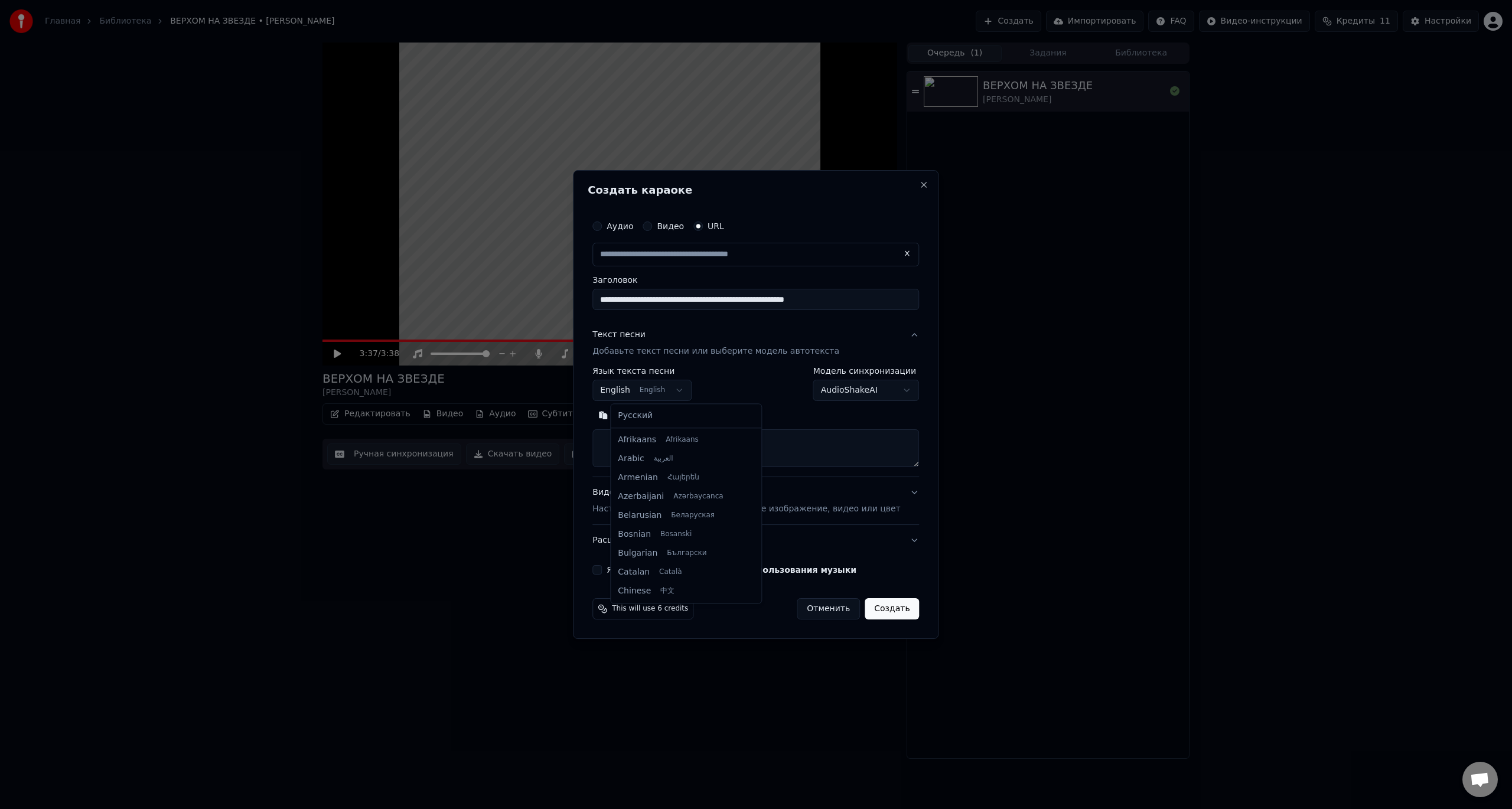
scroll to position [94, 0]
select select "**"
type input "**********"
click at [698, 408] on button "Поиск" at bounding box center [683, 415] width 51 height 19
click at [691, 413] on button "Поиск" at bounding box center [683, 415] width 51 height 19
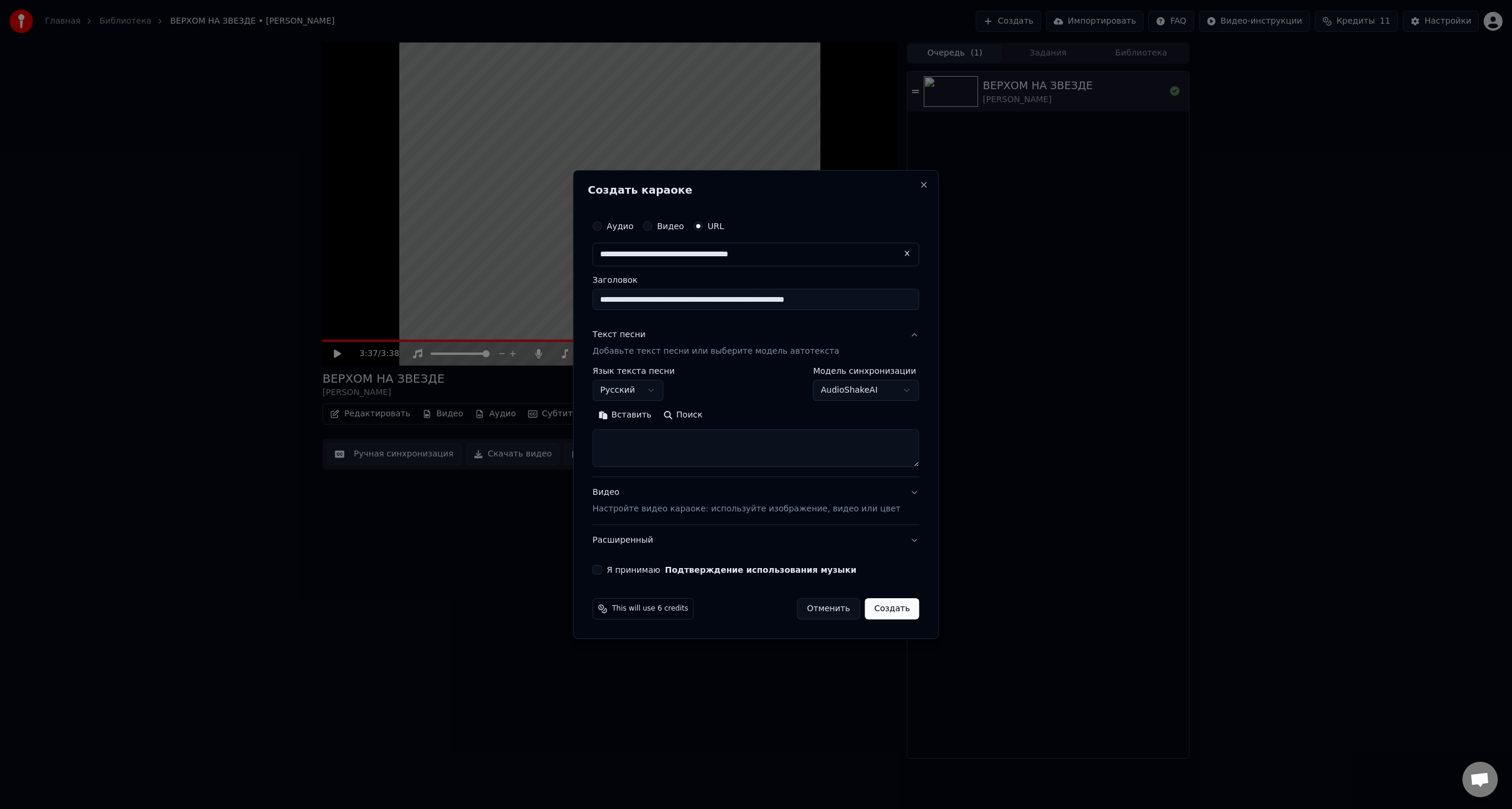
click at [619, 574] on div "Я принимаю Подтверждение использования музыки" at bounding box center [756, 570] width 326 height 9
click at [602, 568] on button "Я принимаю Подтверждение использования музыки" at bounding box center [597, 570] width 9 height 9
click at [869, 608] on button "Создать" at bounding box center [891, 609] width 54 height 21
select select "**"
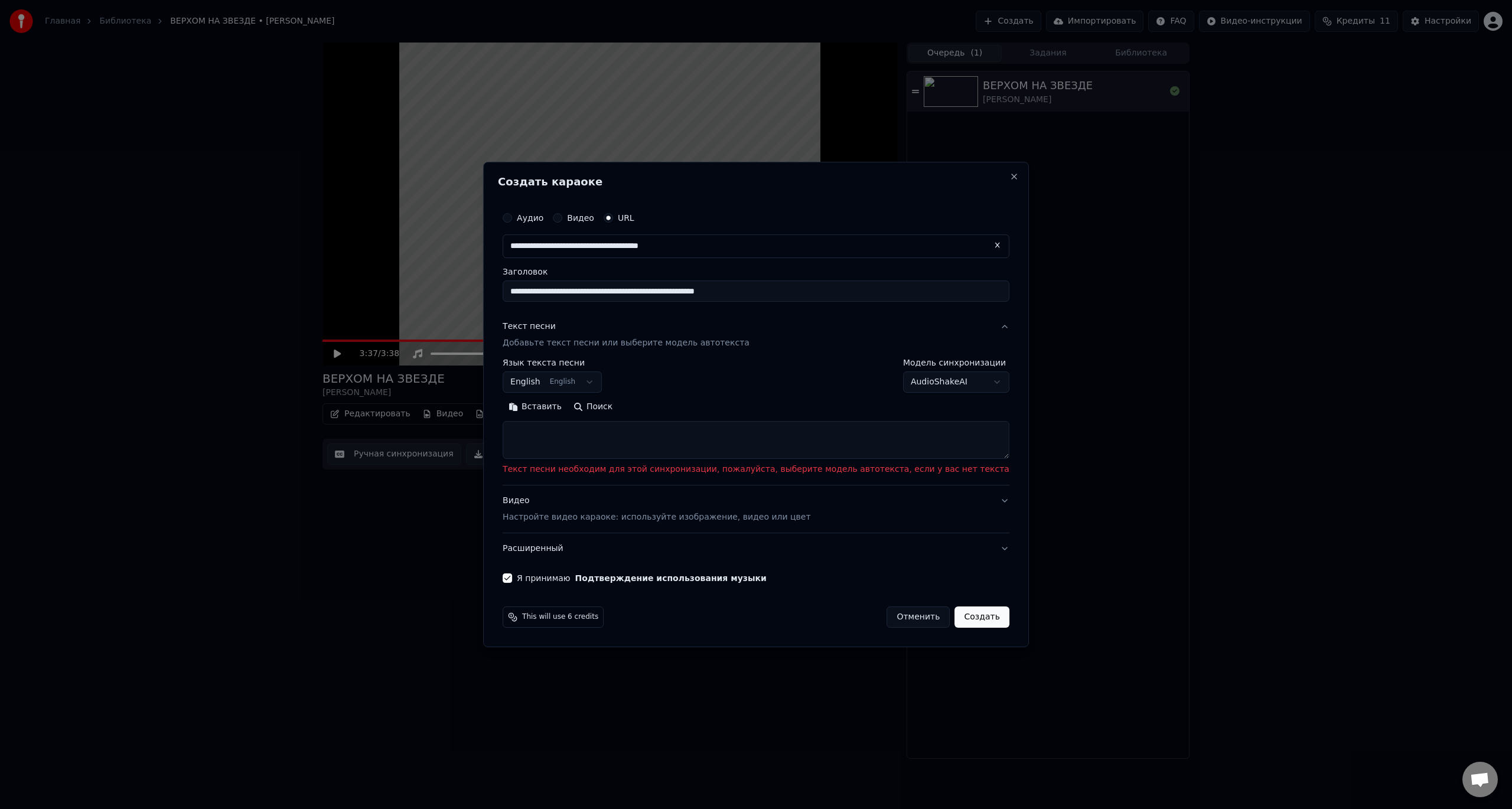
click at [954, 610] on button "Создать" at bounding box center [981, 617] width 54 height 21
click at [979, 182] on div "**********" at bounding box center [756, 404] width 546 height 485
click at [986, 243] on button at bounding box center [997, 245] width 23 height 21
click at [865, 245] on input "text" at bounding box center [756, 246] width 507 height 23
click at [857, 247] on input "text" at bounding box center [756, 246] width 507 height 23
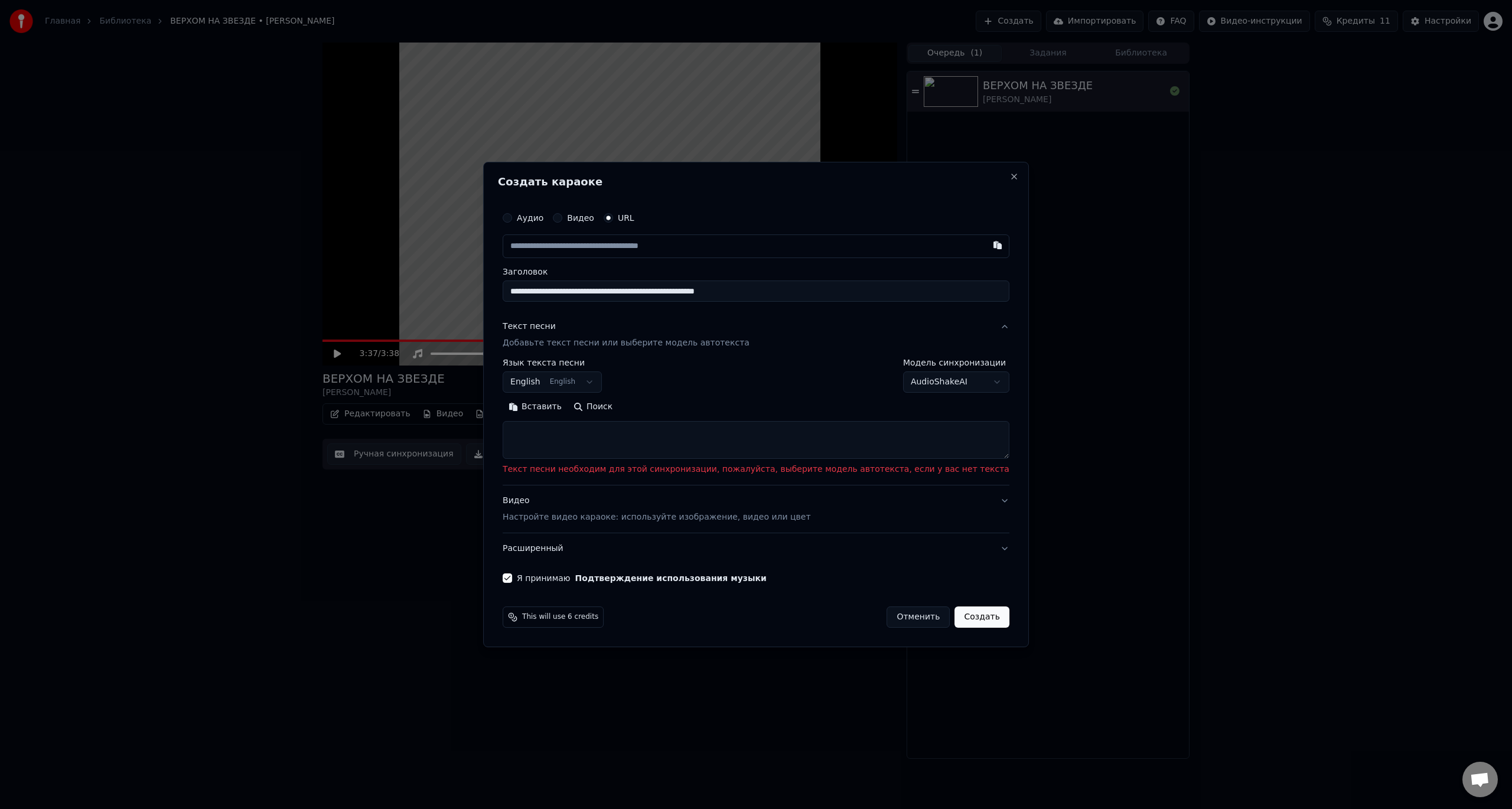
paste input "**********"
type input "**********"
click at [610, 382] on body "**********" at bounding box center [756, 404] width 1512 height 809
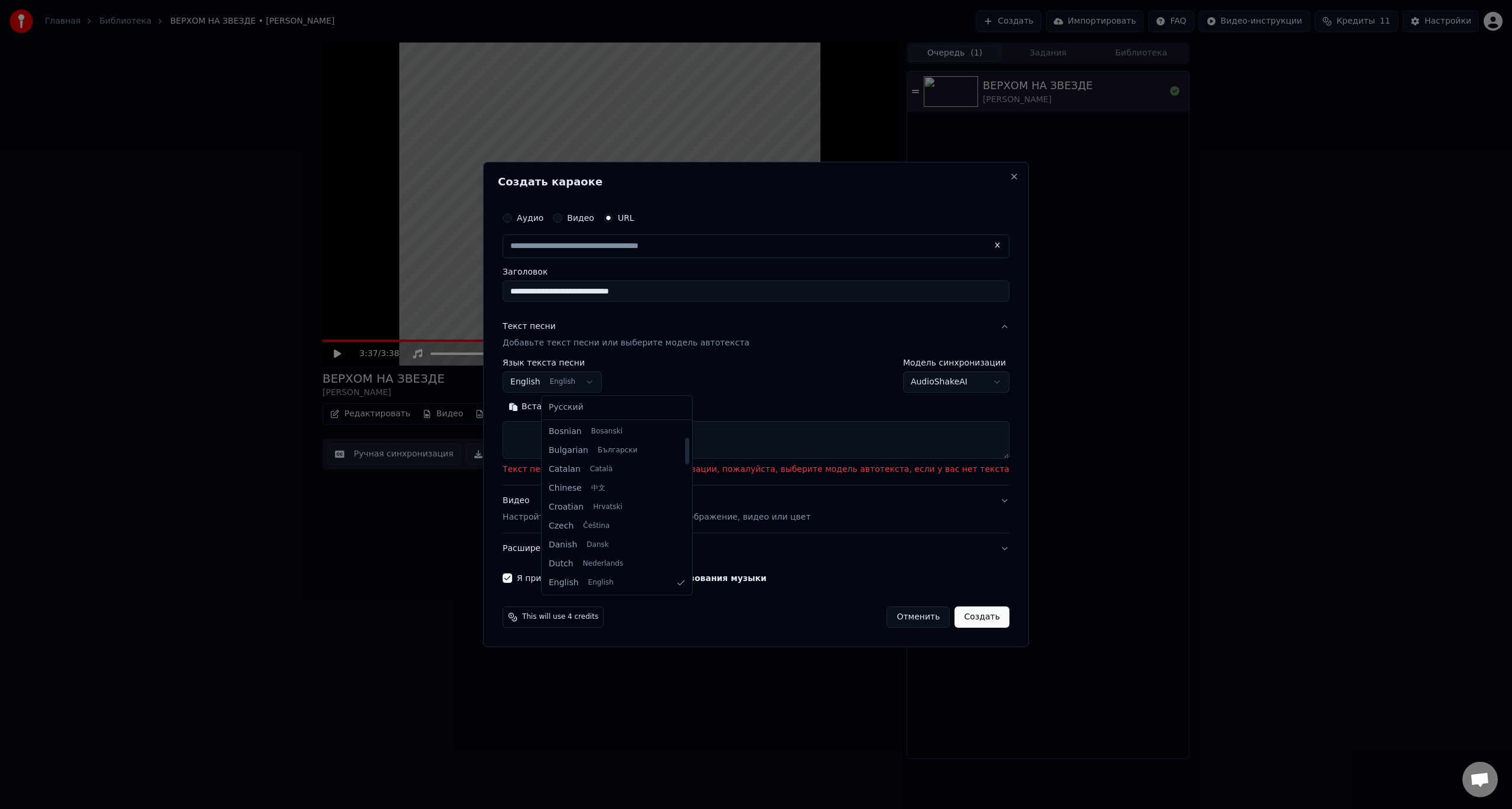
select select "**"
type input "**********"
click at [619, 405] on button "Поиск" at bounding box center [593, 407] width 51 height 19
type textarea "**********"
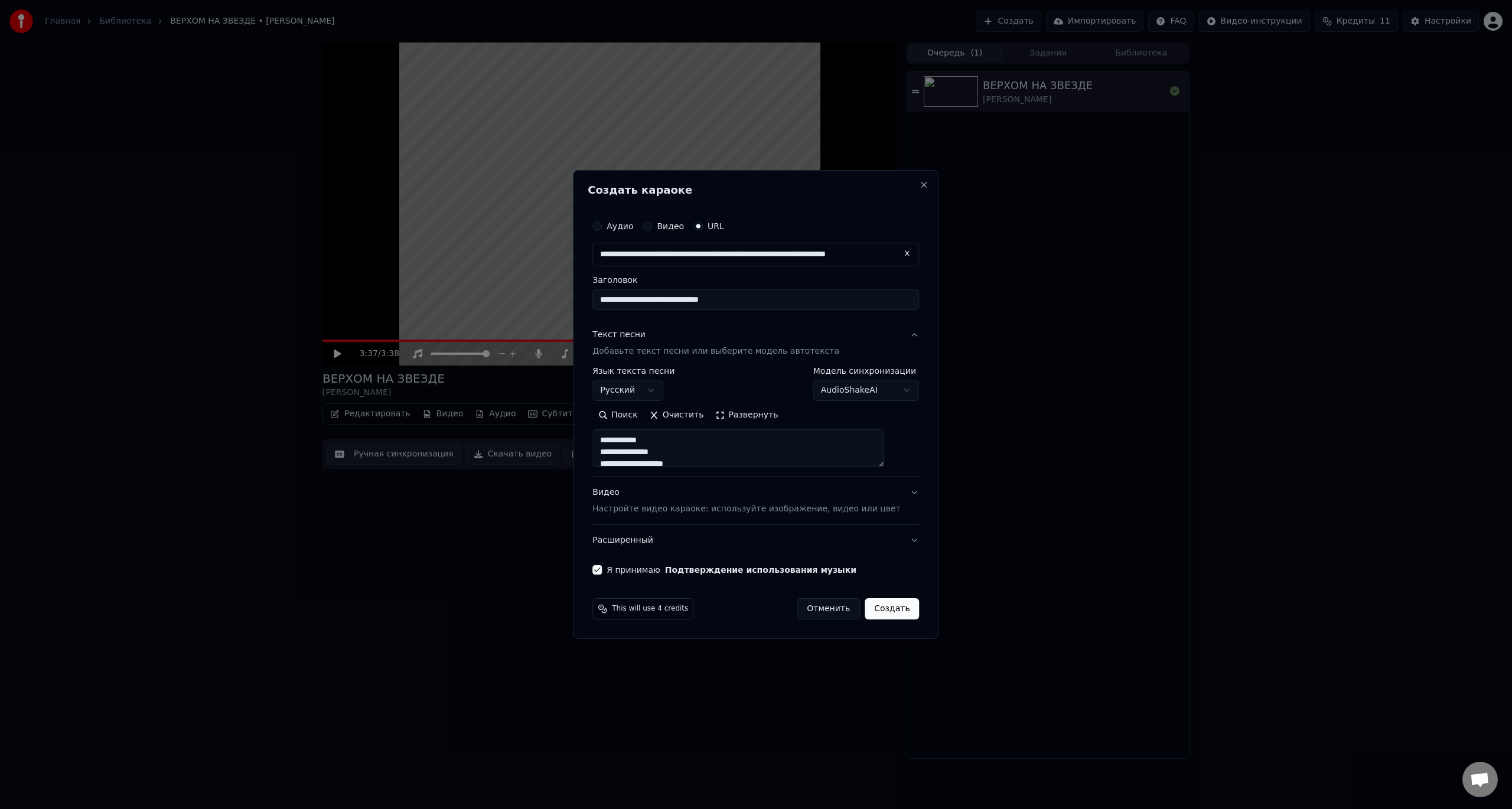
click at [873, 608] on button "Создать" at bounding box center [891, 609] width 54 height 21
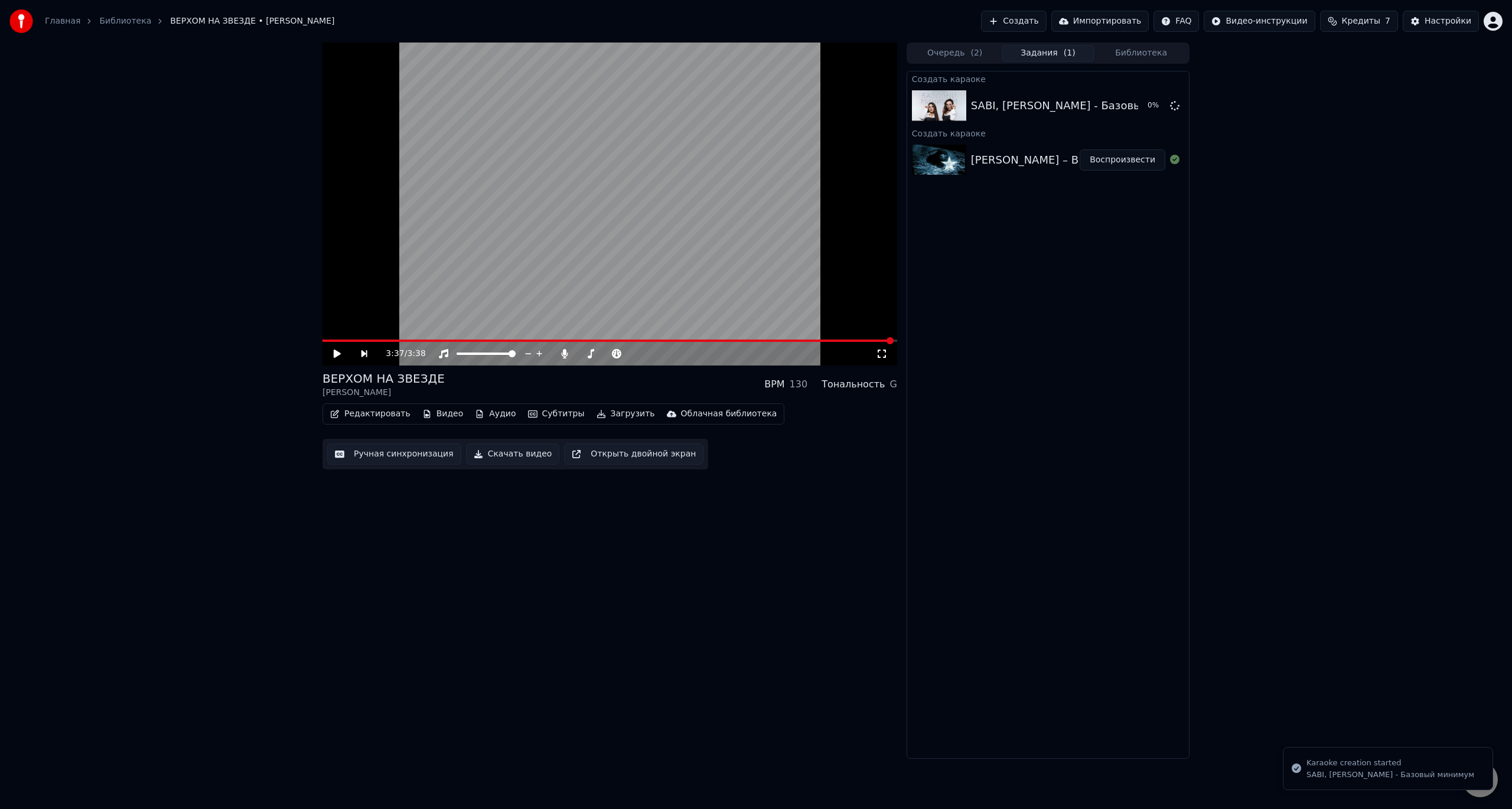
click at [1378, 770] on div "SABI, [PERSON_NAME] - Базовый минимум" at bounding box center [1390, 775] width 168 height 11
click at [1045, 79] on div "Создать караоке" at bounding box center [1048, 78] width 282 height 14
click at [1055, 103] on div "SABI, [PERSON_NAME] - Базовый минимум" at bounding box center [1087, 106] width 232 height 17
click at [1010, 110] on div "SABI, [PERSON_NAME] - Базовый минимум" at bounding box center [1087, 106] width 232 height 17
click at [928, 113] on img at bounding box center [939, 106] width 54 height 31
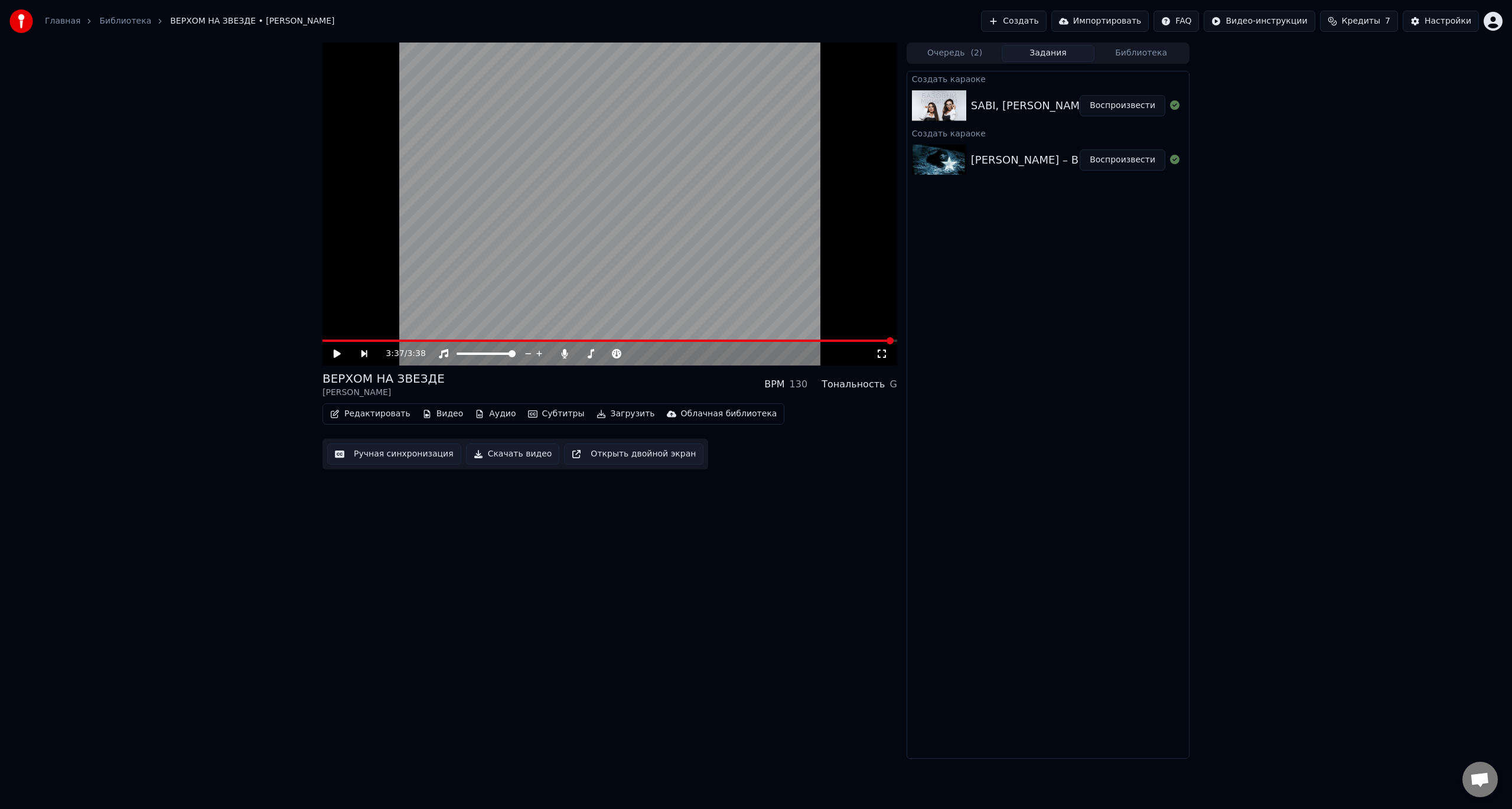
click at [952, 94] on img at bounding box center [939, 106] width 54 height 31
click at [946, 78] on div "Создать караоке" at bounding box center [1048, 78] width 282 height 14
click at [1049, 88] on div "SABI, [PERSON_NAME] - Базовый минимум Воспроизвести" at bounding box center [1048, 106] width 282 height 40
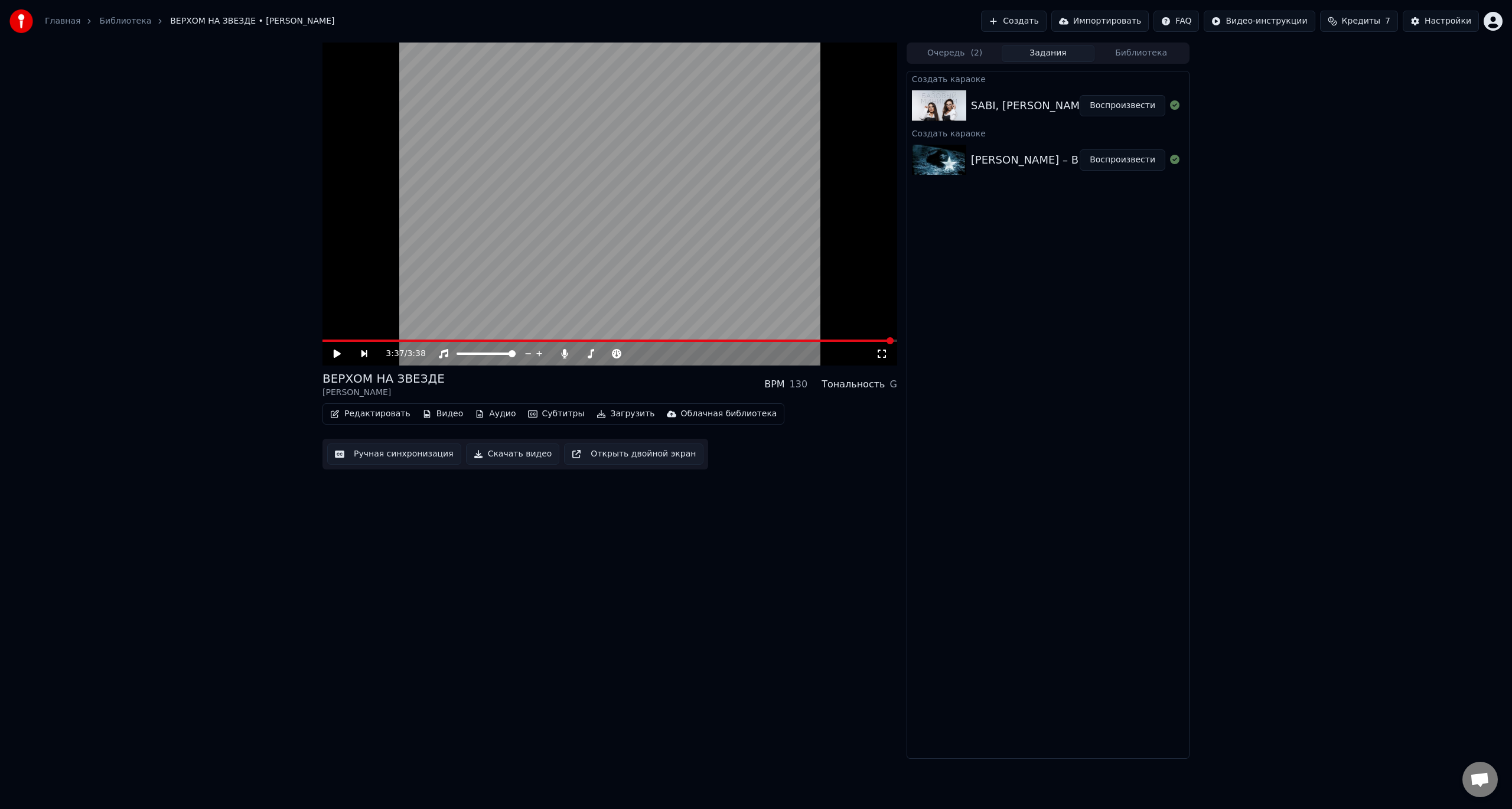
click at [1044, 100] on div "SABI, [PERSON_NAME] - Базовый минимум" at bounding box center [1087, 106] width 232 height 17
click at [1176, 108] on icon at bounding box center [1175, 105] width 9 height 9
click at [1101, 102] on button "Воспроизвести" at bounding box center [1123, 106] width 86 height 21
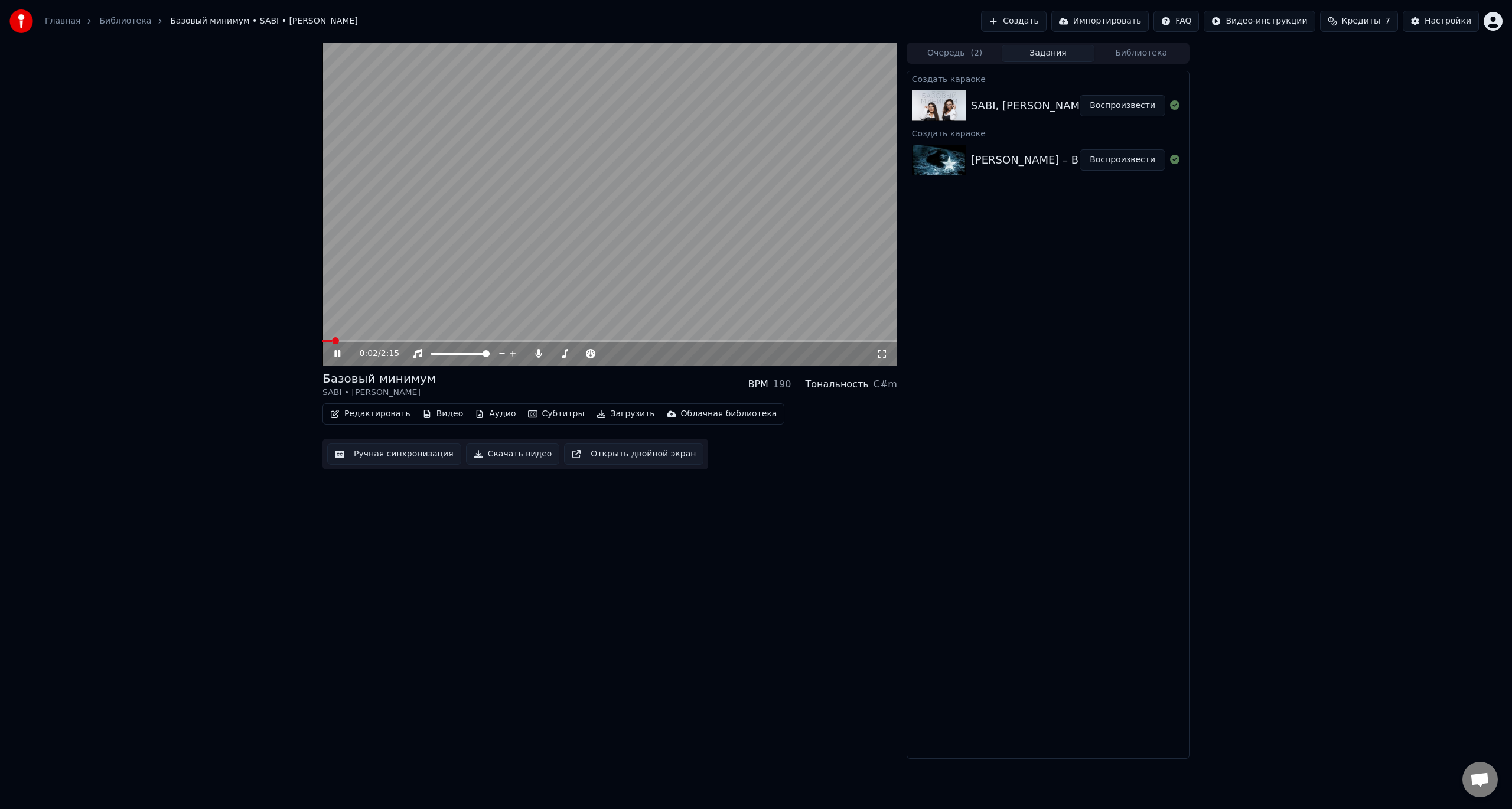
click at [891, 352] on div "0:02 / 2:15" at bounding box center [609, 354] width 565 height 12
click at [884, 353] on icon at bounding box center [882, 354] width 12 height 9
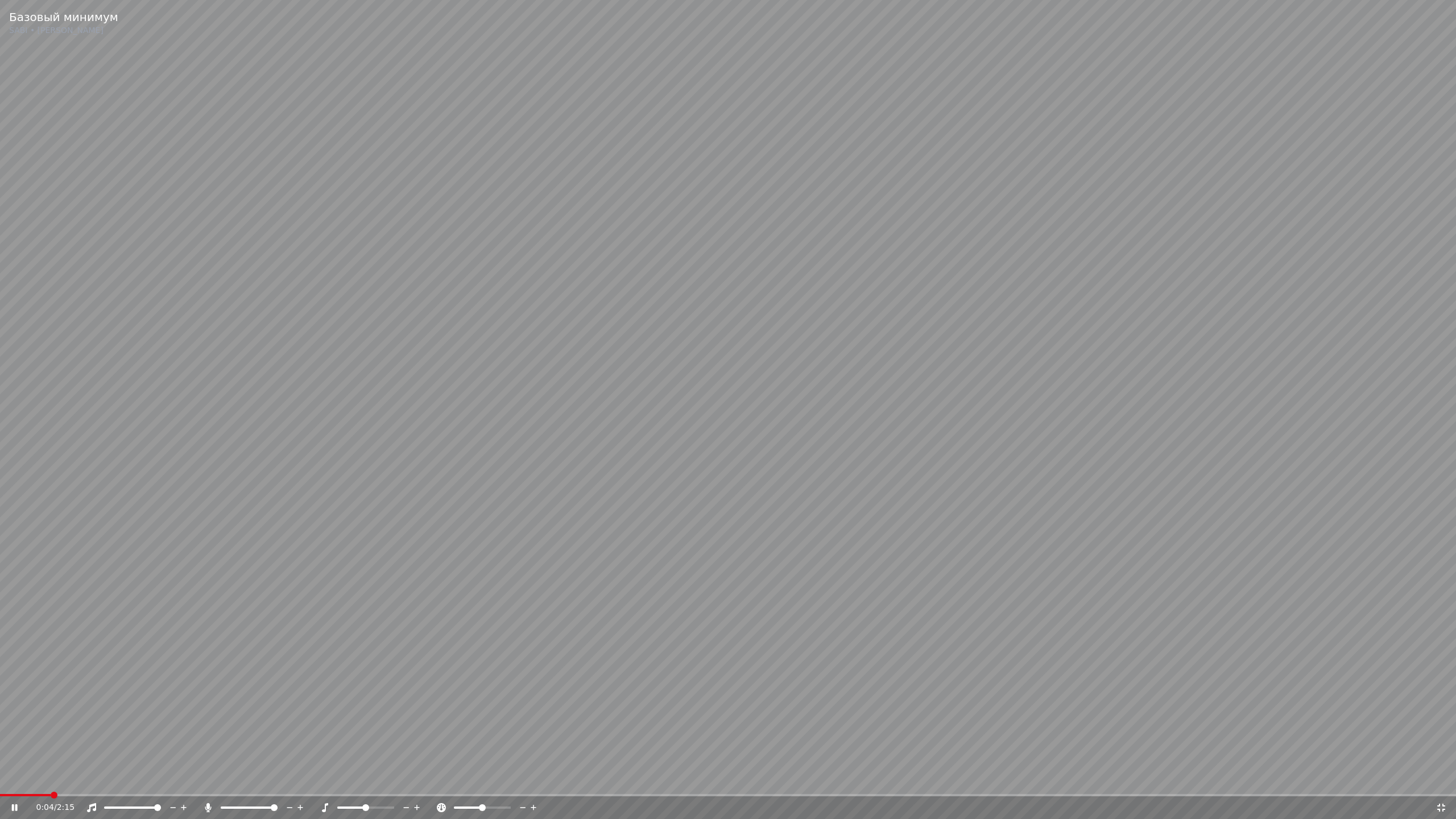
click at [207, 778] on icon at bounding box center [208, 807] width 12 height 9
click at [225, 755] on video at bounding box center [728, 410] width 1456 height 819
click at [208, 778] on icon at bounding box center [208, 807] width 12 height 9
click at [238, 696] on video at bounding box center [728, 410] width 1456 height 819
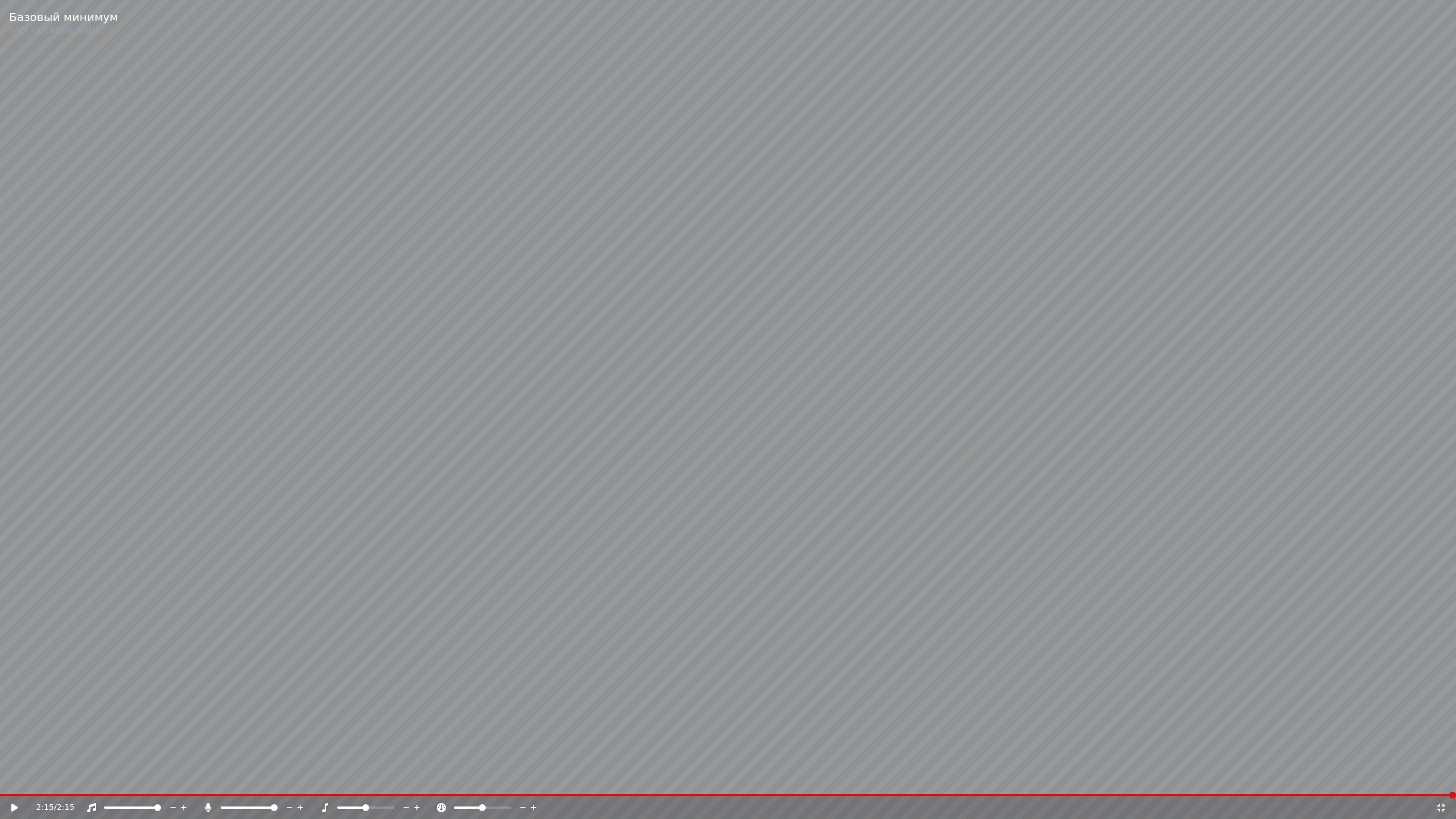
click at [1441, 778] on icon at bounding box center [1441, 807] width 12 height 9
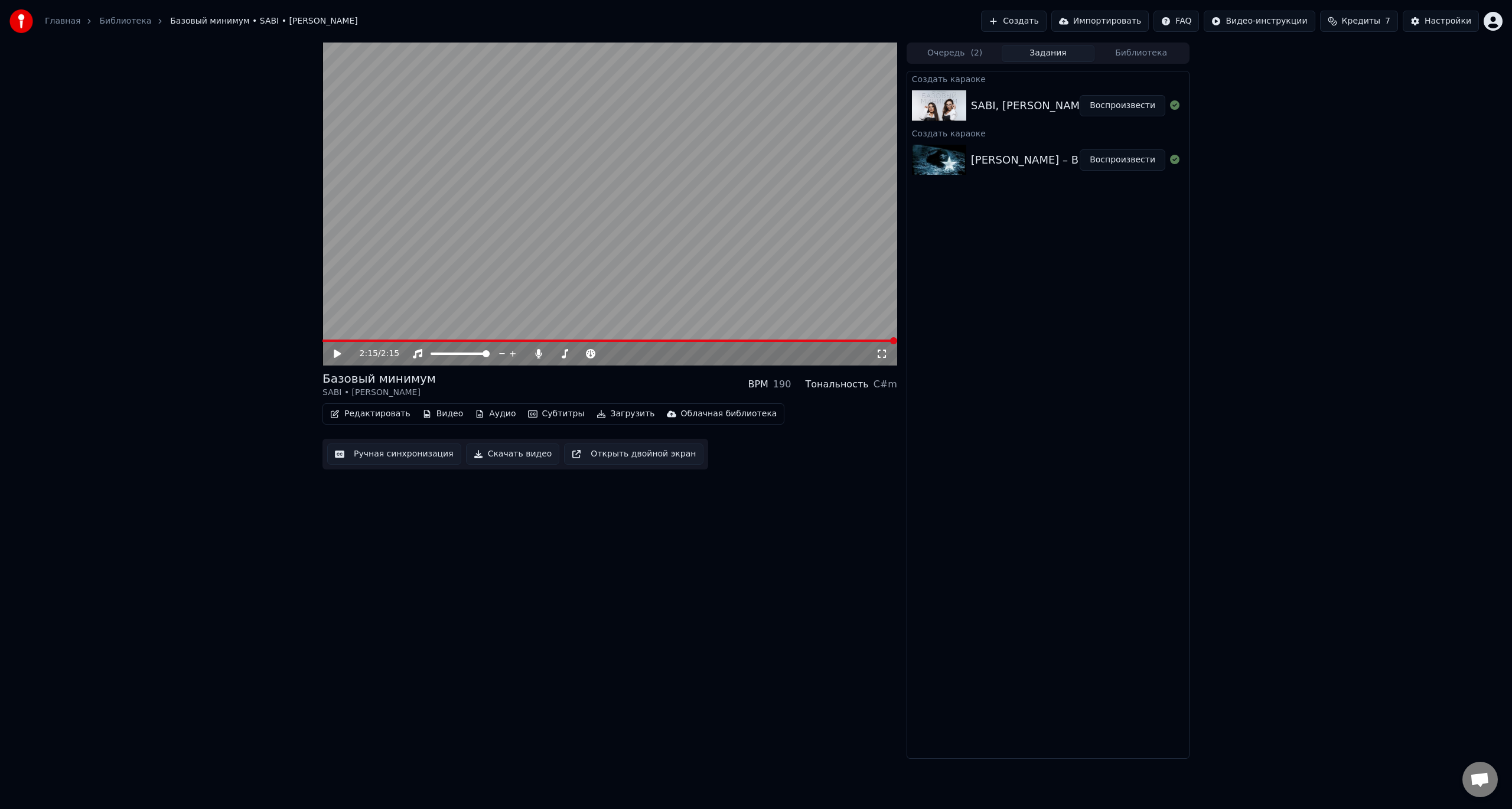
click at [1045, 25] on button "Создать" at bounding box center [1013, 21] width 65 height 21
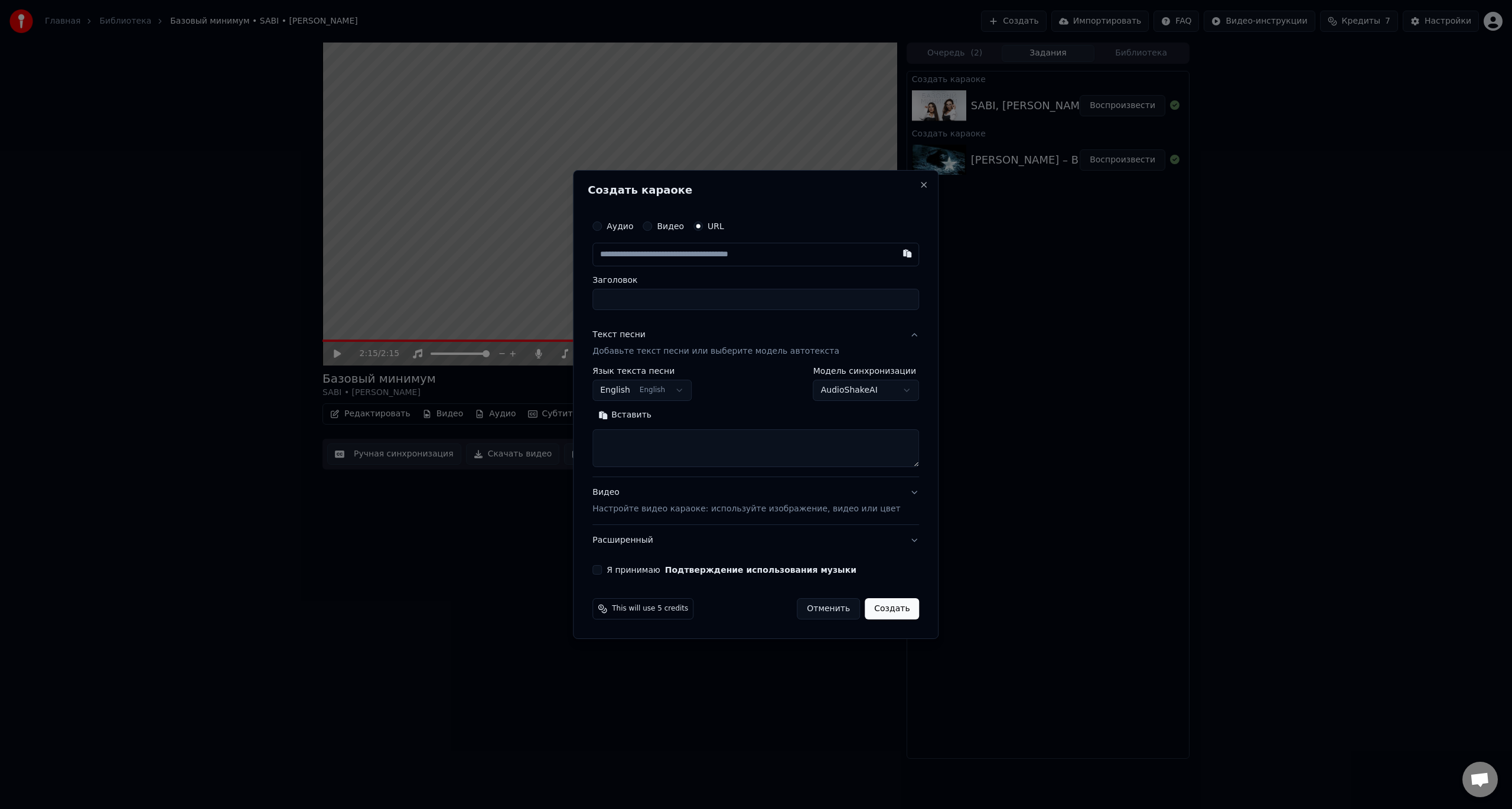
click at [716, 227] on div "URL" at bounding box center [709, 226] width 31 height 9
click at [708, 261] on input "text" at bounding box center [756, 254] width 326 height 23
paste input "**********"
type input "**********"
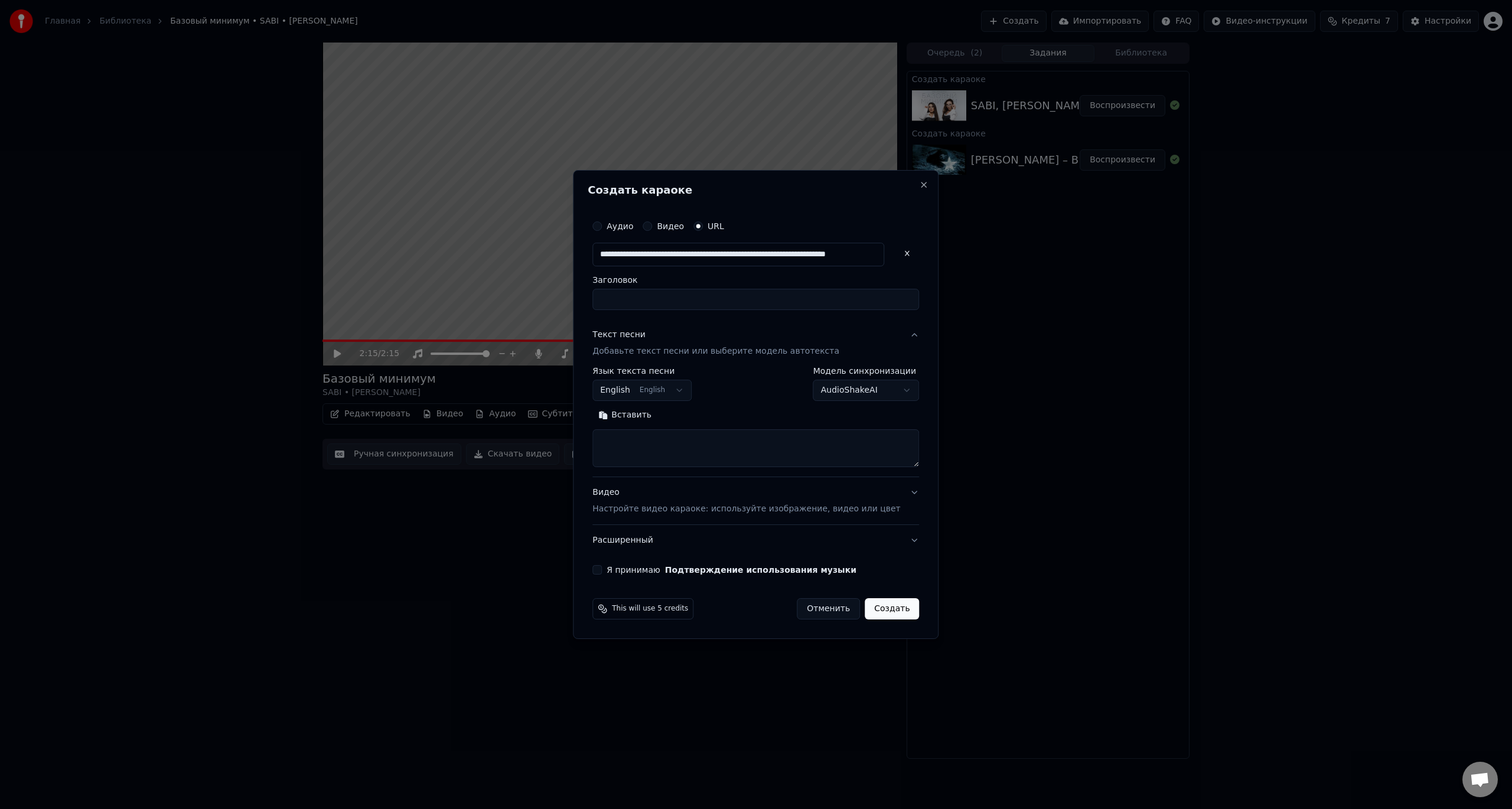
type input "**********"
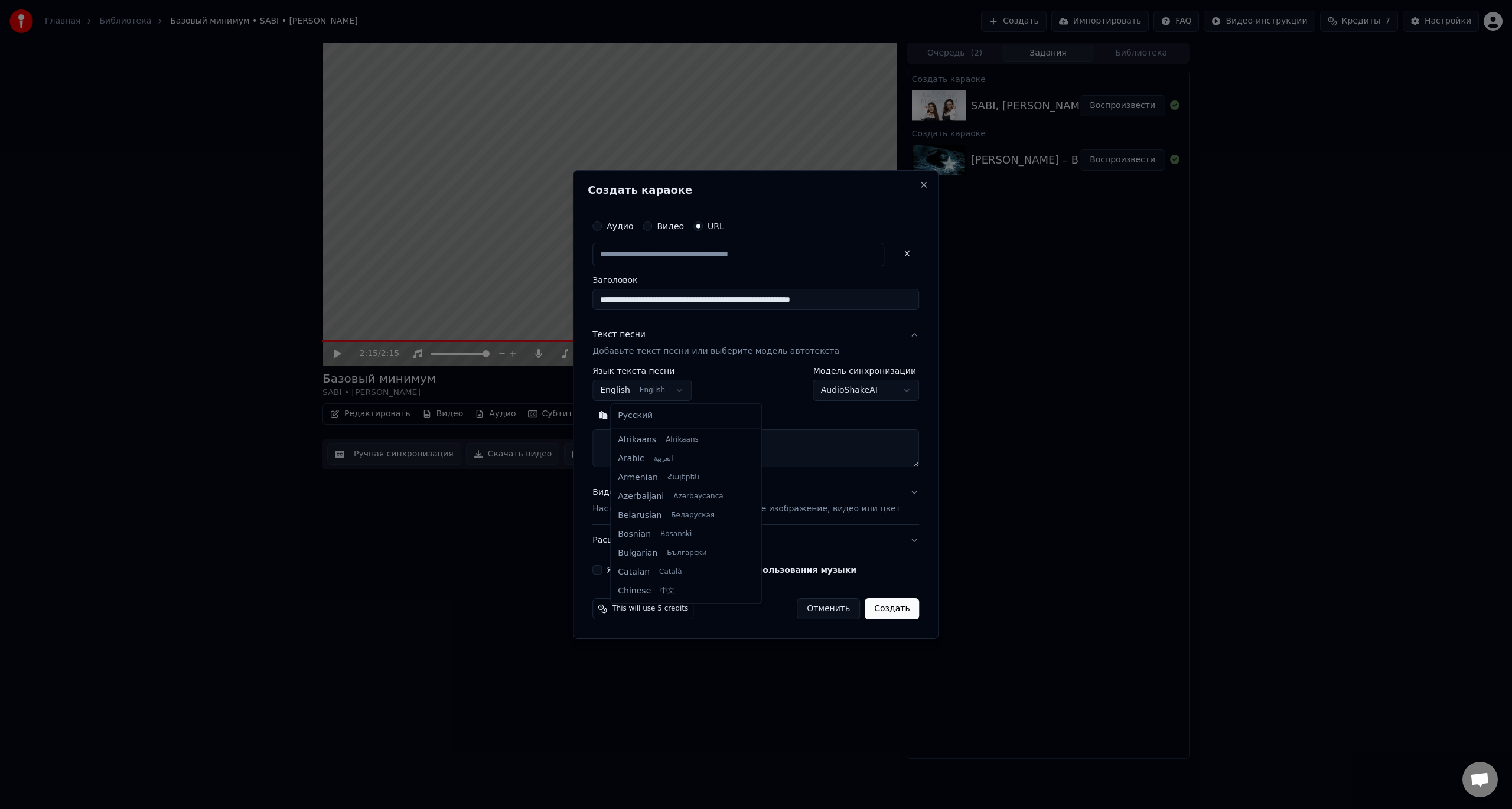
click at [648, 384] on body "**********" at bounding box center [756, 404] width 1512 height 809
select select "**"
type input "**********"
click at [700, 420] on button "Поиск" at bounding box center [683, 415] width 51 height 19
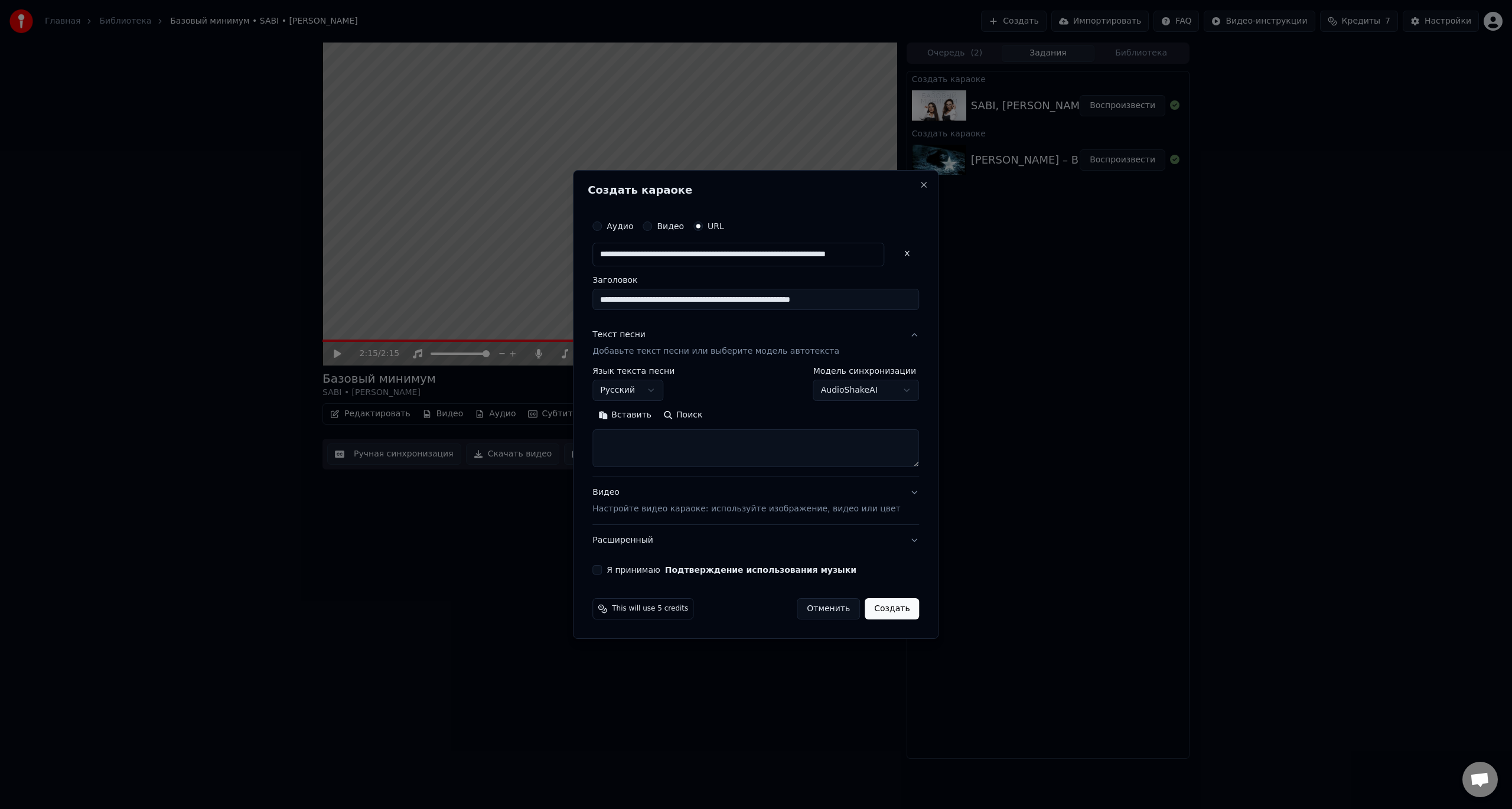
drag, startPoint x: 602, startPoint y: 563, endPoint x: 609, endPoint y: 568, distance: 8.6
click at [603, 564] on div "**********" at bounding box center [756, 404] width 366 height 469
click at [687, 426] on div "Вставить Поиск" at bounding box center [756, 437] width 326 height 62
click at [698, 417] on button "Поиск" at bounding box center [683, 415] width 51 height 19
click at [693, 410] on button "Поиск" at bounding box center [683, 415] width 51 height 19
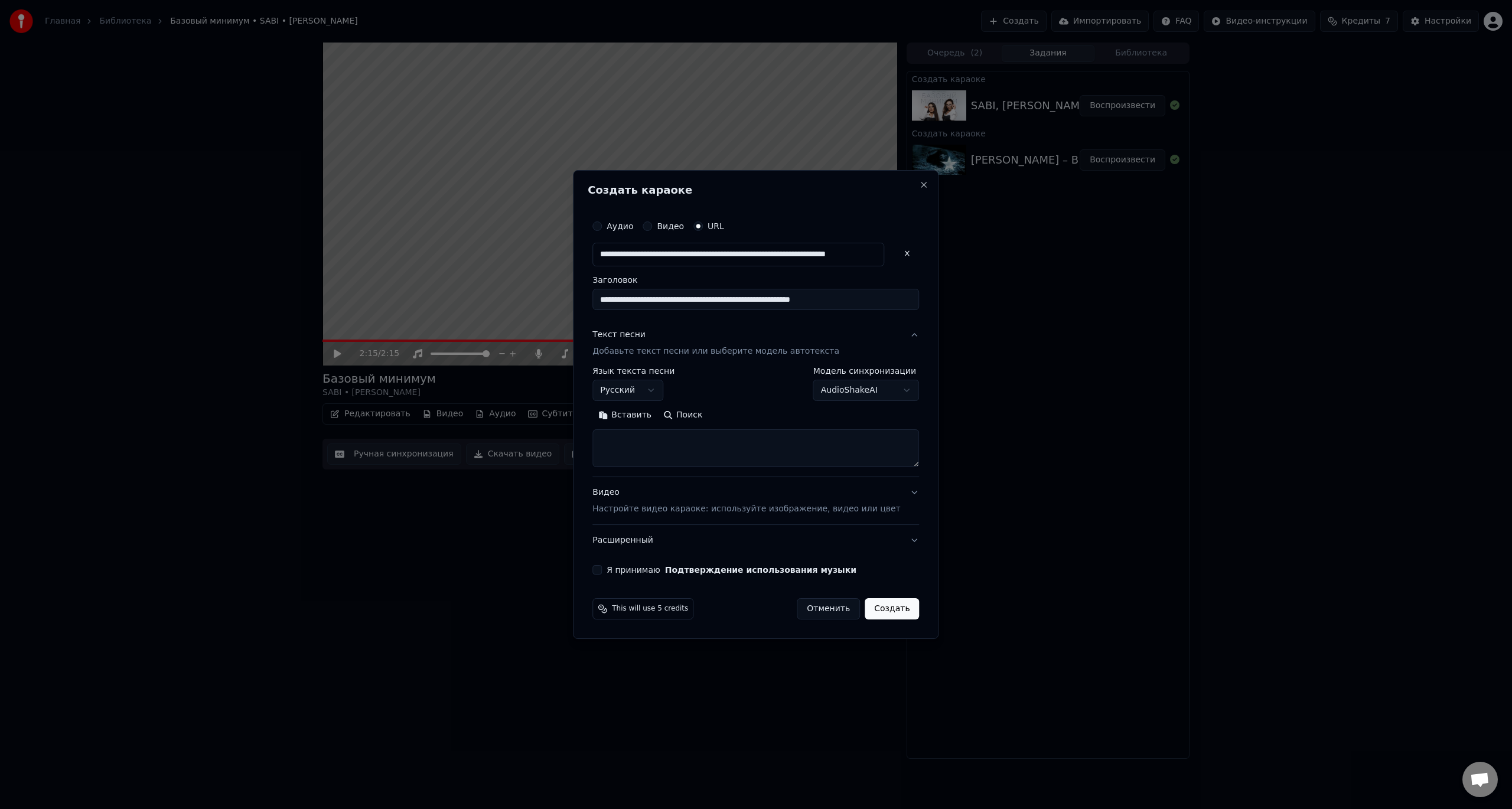
click at [658, 389] on body "**********" at bounding box center [756, 404] width 1512 height 809
click at [1051, 450] on div at bounding box center [756, 404] width 1512 height 809
select select
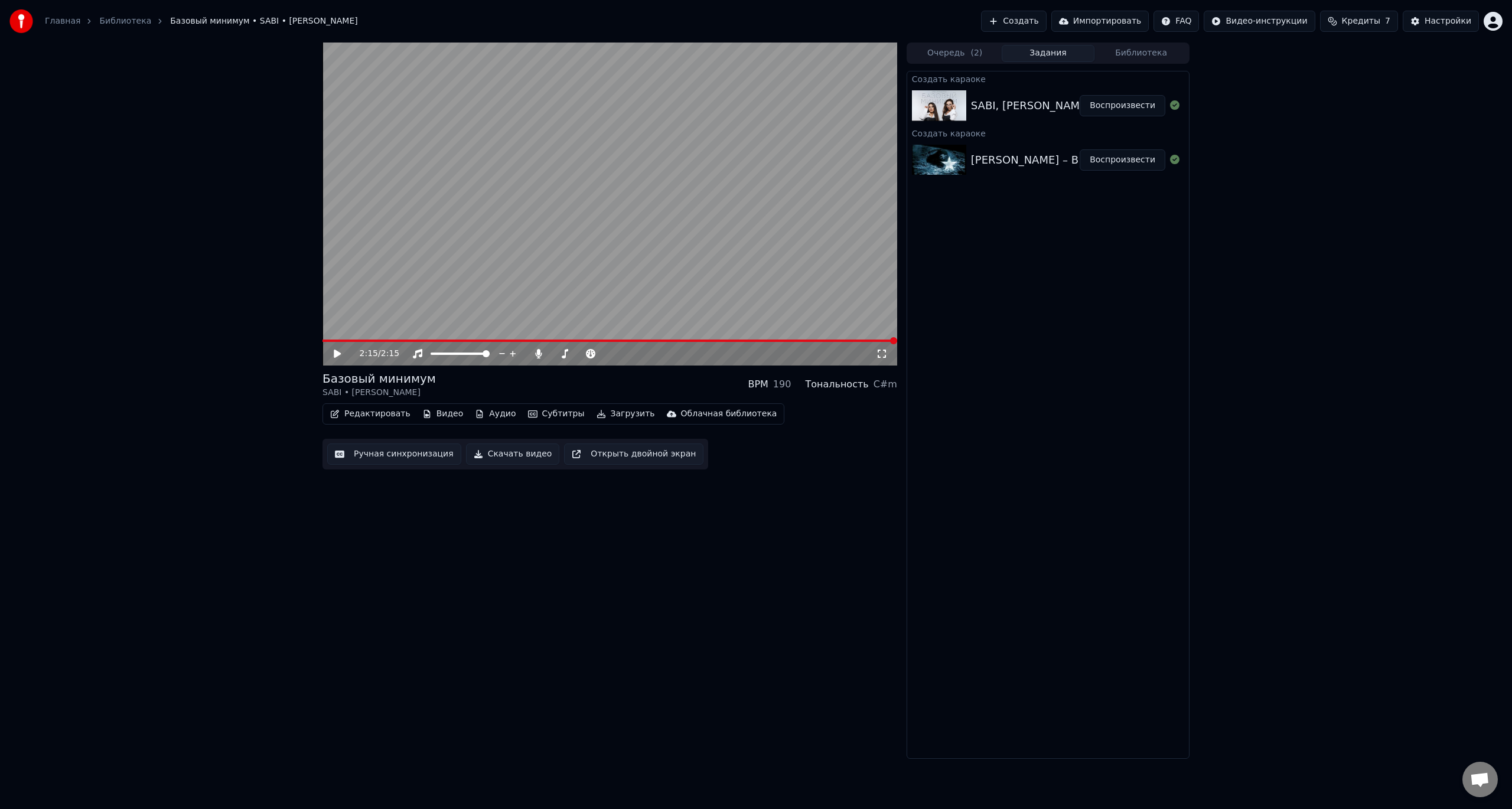
click at [1046, 17] on button "Создать" at bounding box center [1013, 21] width 65 height 21
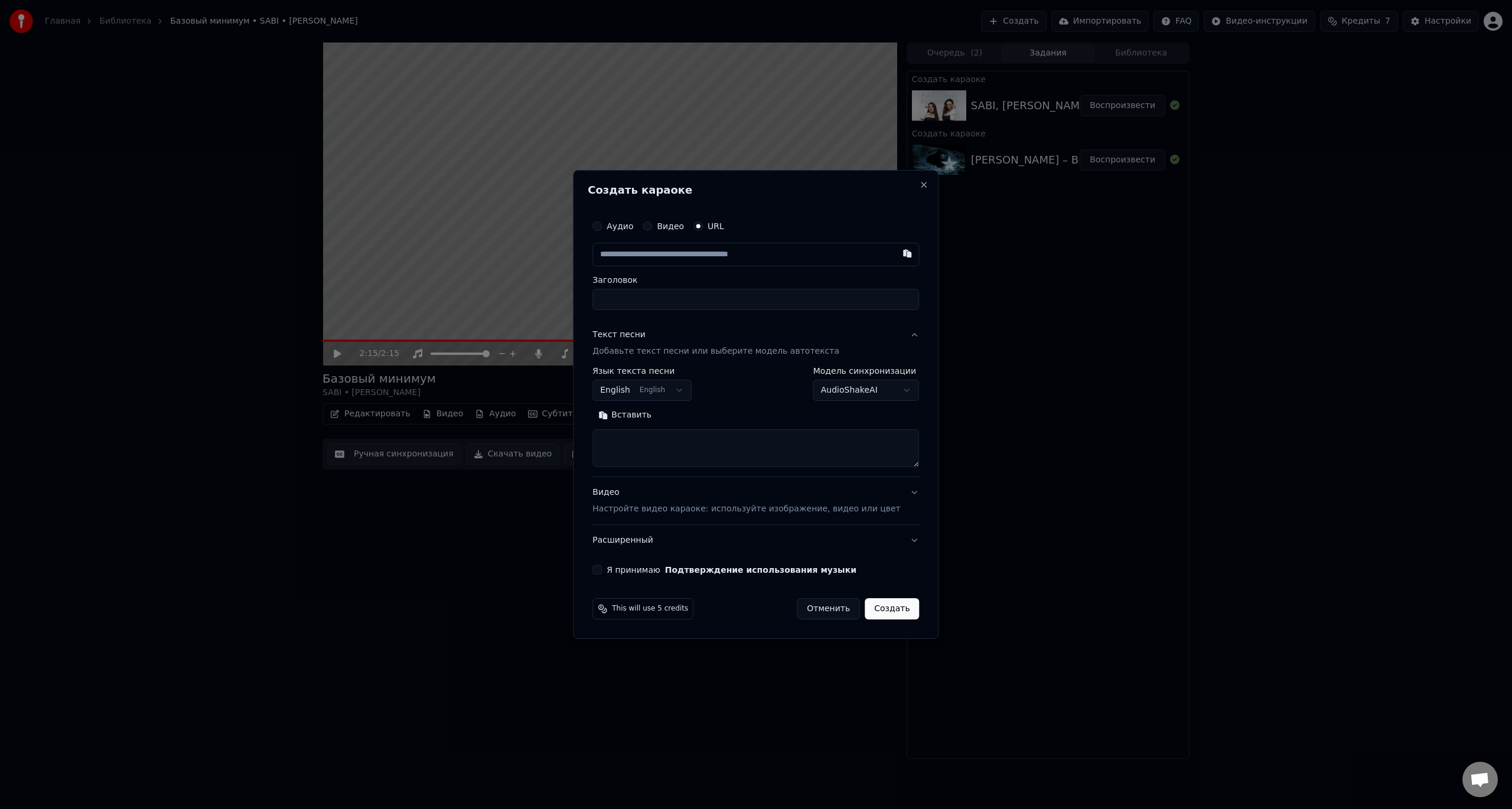
click at [794, 253] on input "text" at bounding box center [756, 254] width 326 height 23
type input "**********"
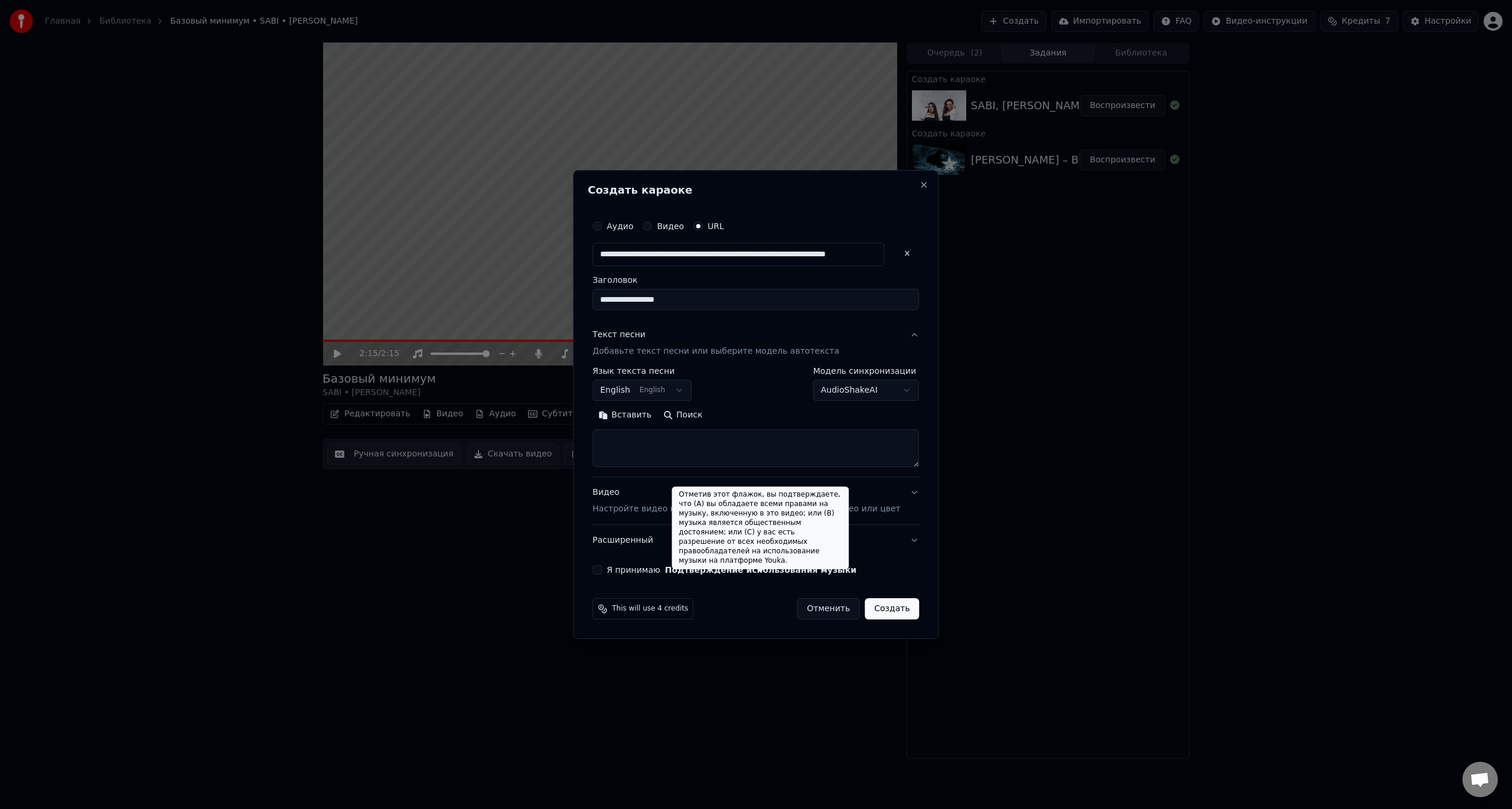
type input "**********"
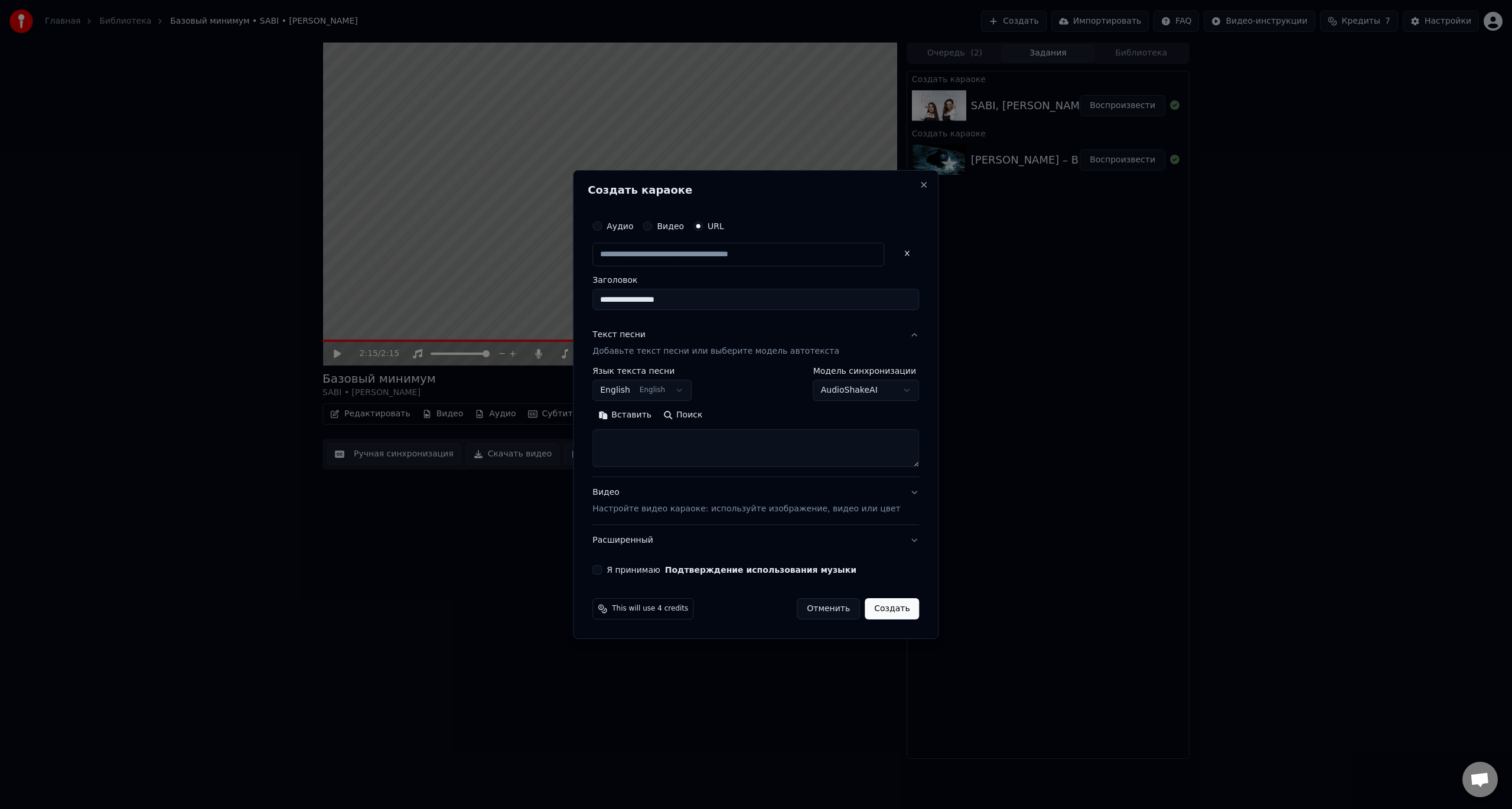
scroll to position [0, 0]
click at [621, 573] on div "Я принимаю Подтверждение использования музыки" at bounding box center [756, 570] width 326 height 9
click at [602, 570] on button "Я принимаю Подтверждение использования музыки" at bounding box center [597, 570] width 9 height 9
click at [871, 606] on button "Создать" at bounding box center [891, 609] width 54 height 21
type input "**********"
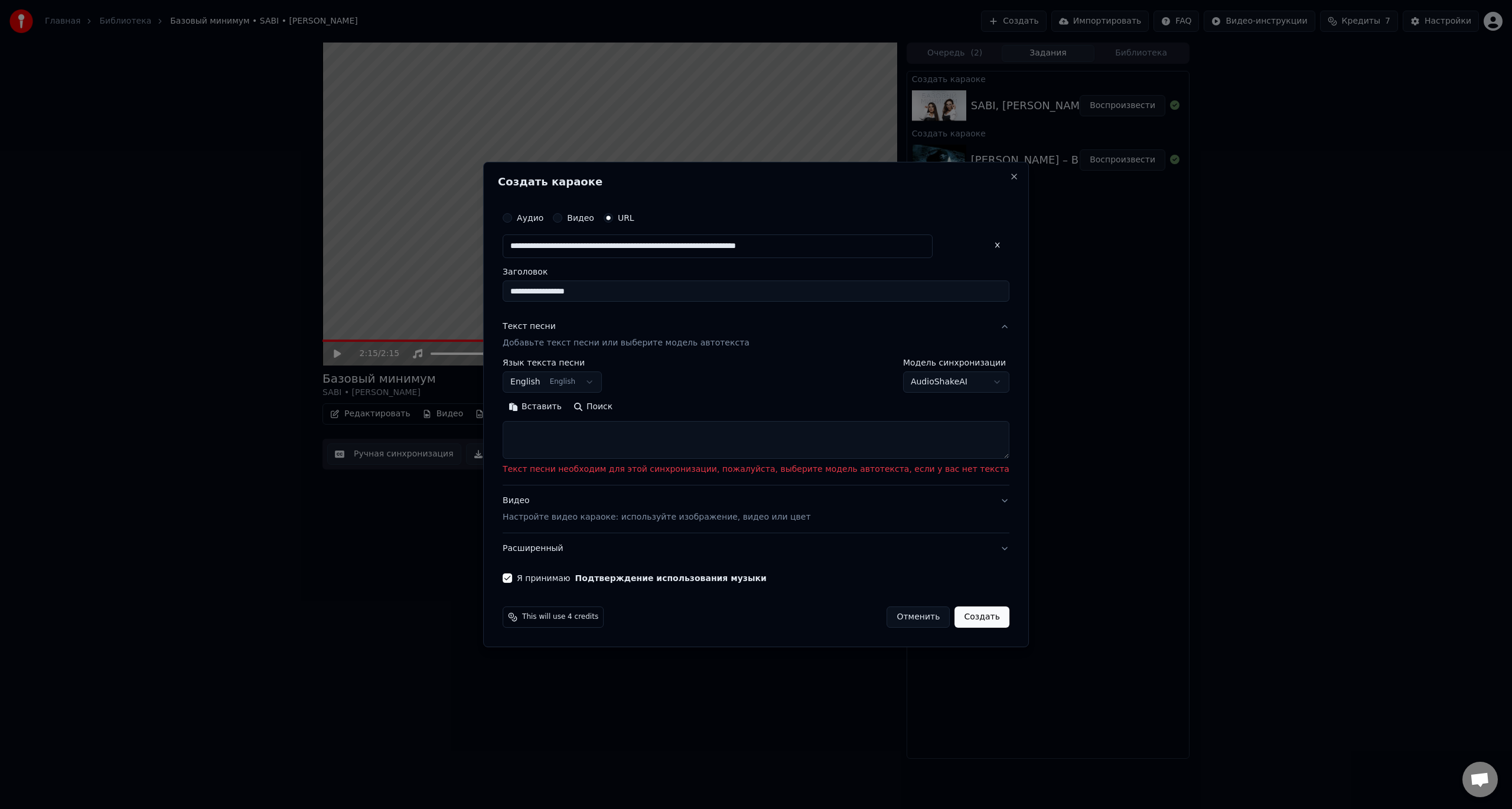
click at [613, 407] on button "Поиск" at bounding box center [593, 407] width 51 height 19
type textarea "**********"
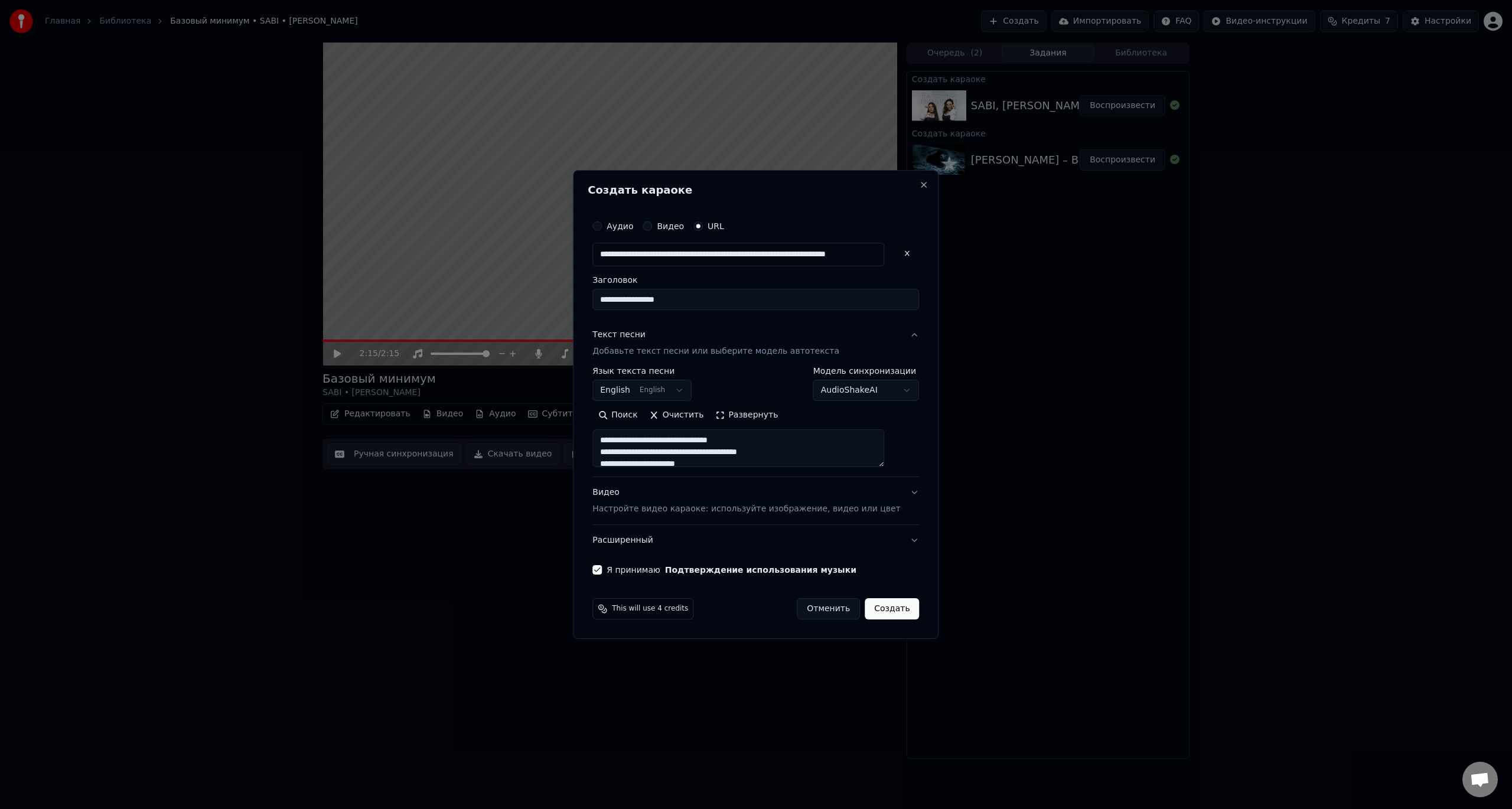
click at [862, 596] on div "This will use 4 credits Отменить Создать" at bounding box center [756, 609] width 336 height 31
click at [885, 615] on button "Создать" at bounding box center [891, 609] width 54 height 21
select select "**"
select select
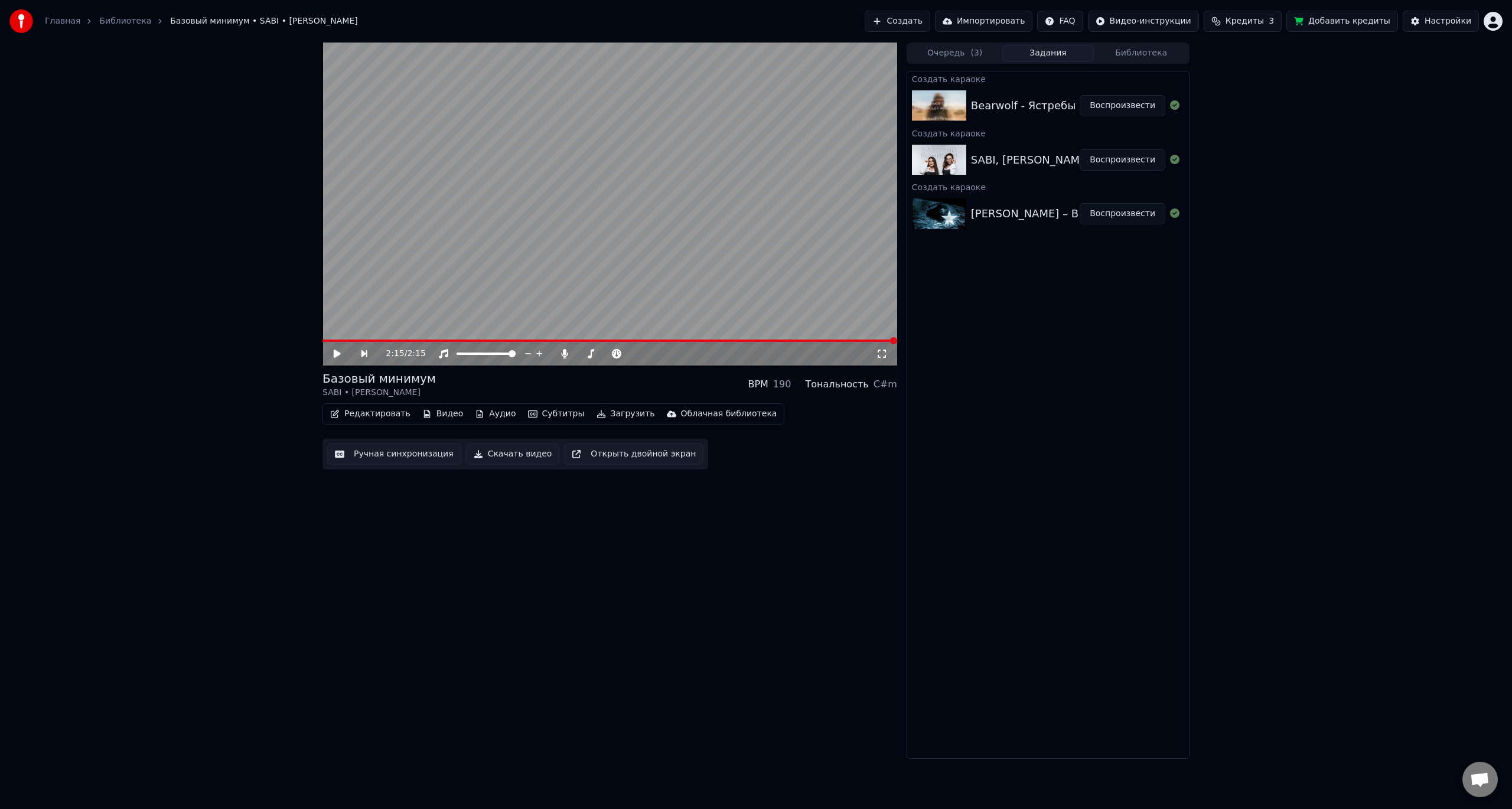
click at [1023, 99] on div "Bearwolf - Ястребы" at bounding box center [1023, 106] width 105 height 17
click at [942, 106] on img at bounding box center [939, 106] width 54 height 31
drag, startPoint x: 1131, startPoint y: 122, endPoint x: 1131, endPoint y: 114, distance: 8.0
click at [1131, 120] on div "Bearwolf - Ястребы Воспроизвести" at bounding box center [1048, 106] width 282 height 40
click at [1131, 108] on button "Воспроизвести" at bounding box center [1123, 106] width 86 height 21
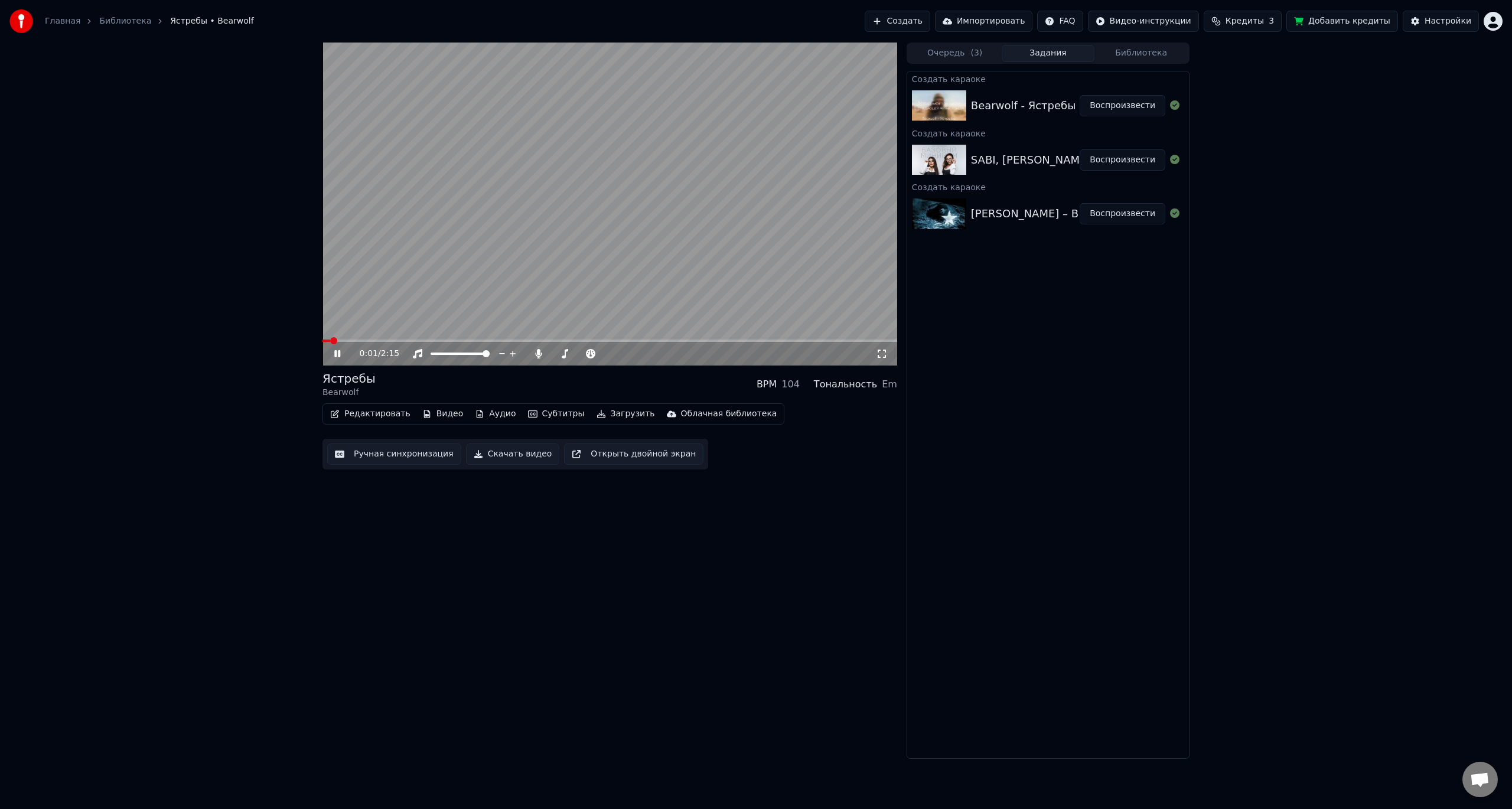
click at [880, 352] on icon at bounding box center [882, 354] width 12 height 9
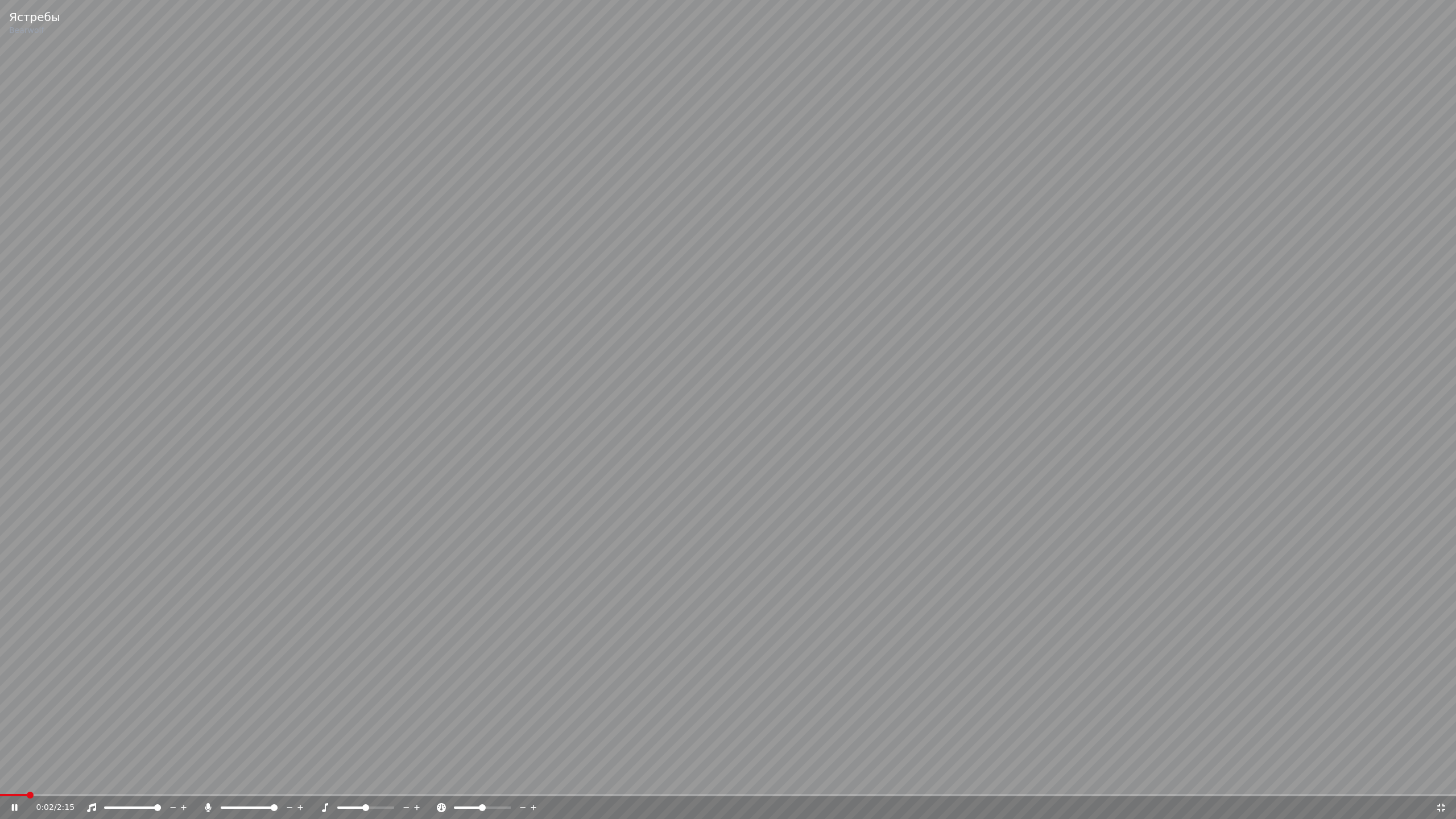
click at [580, 505] on video at bounding box center [728, 410] width 1456 height 819
click at [599, 520] on video at bounding box center [728, 410] width 1456 height 819
click at [408, 286] on video at bounding box center [728, 410] width 1456 height 819
click at [211, 778] on icon at bounding box center [209, 807] width 6 height 9
click at [259, 680] on video at bounding box center [728, 410] width 1456 height 819
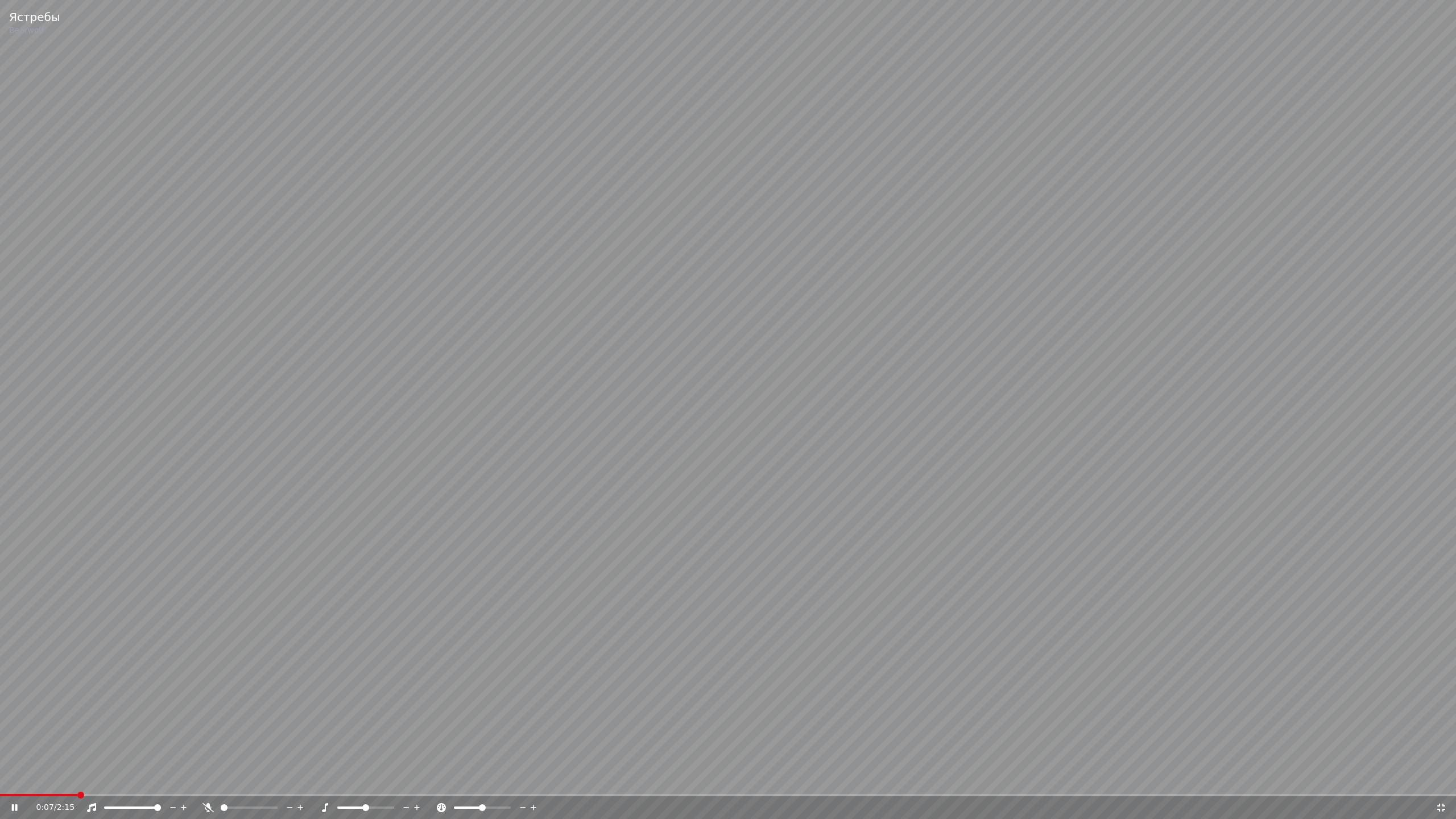
click at [259, 679] on video at bounding box center [728, 410] width 1456 height 819
click at [1196, 645] on video at bounding box center [728, 410] width 1456 height 819
drag, startPoint x: 896, startPoint y: 666, endPoint x: 889, endPoint y: 666, distance: 7.0
click at [895, 665] on video at bounding box center [728, 410] width 1456 height 819
click at [208, 778] on icon at bounding box center [208, 807] width 12 height 9
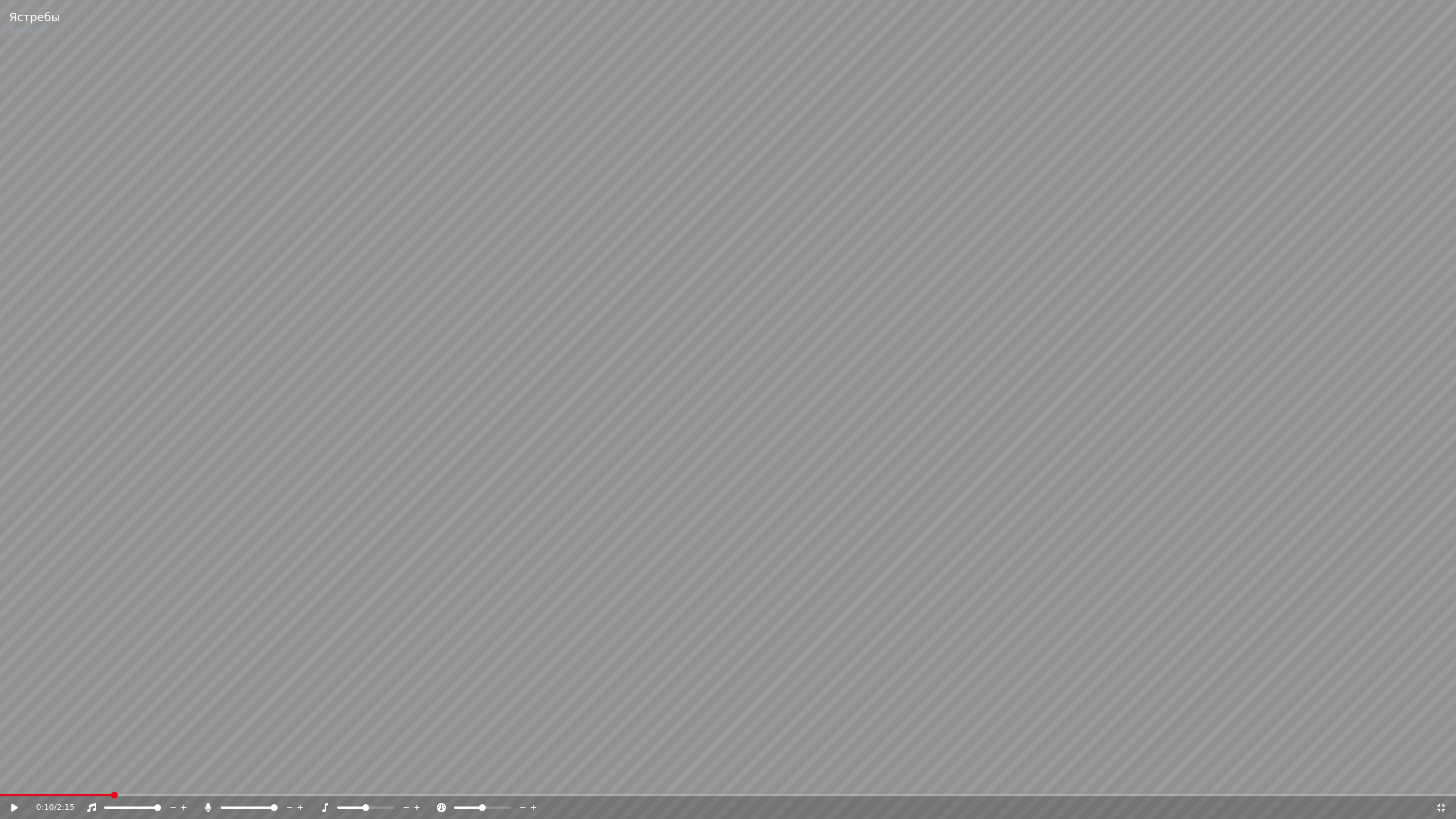
click at [281, 703] on video at bounding box center [728, 410] width 1456 height 819
click at [278, 778] on span at bounding box center [274, 807] width 7 height 7
click at [861, 596] on video at bounding box center [728, 410] width 1456 height 819
click at [1442, 778] on icon at bounding box center [1441, 807] width 8 height 8
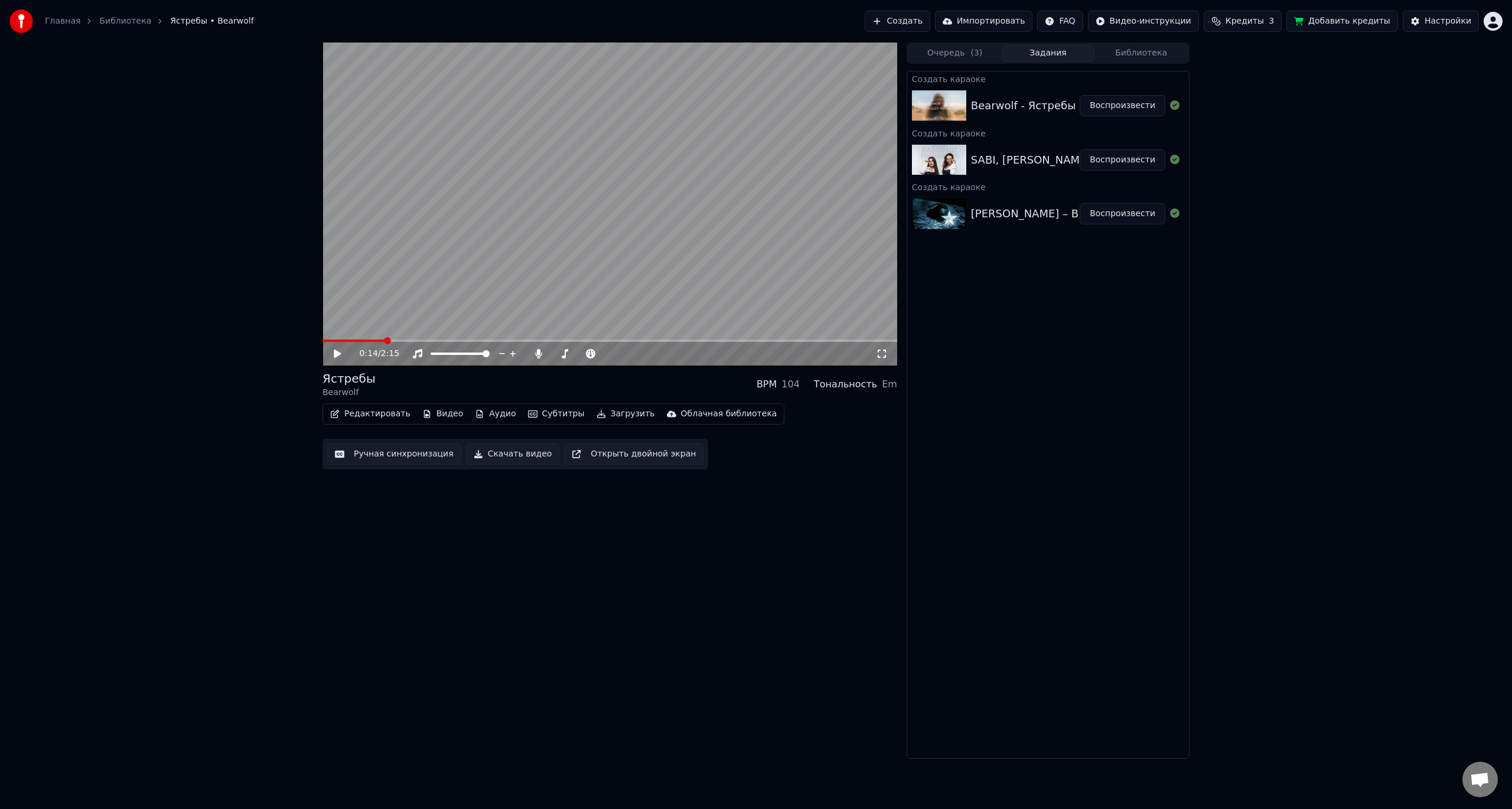
click at [930, 22] on button "Создать" at bounding box center [897, 21] width 65 height 21
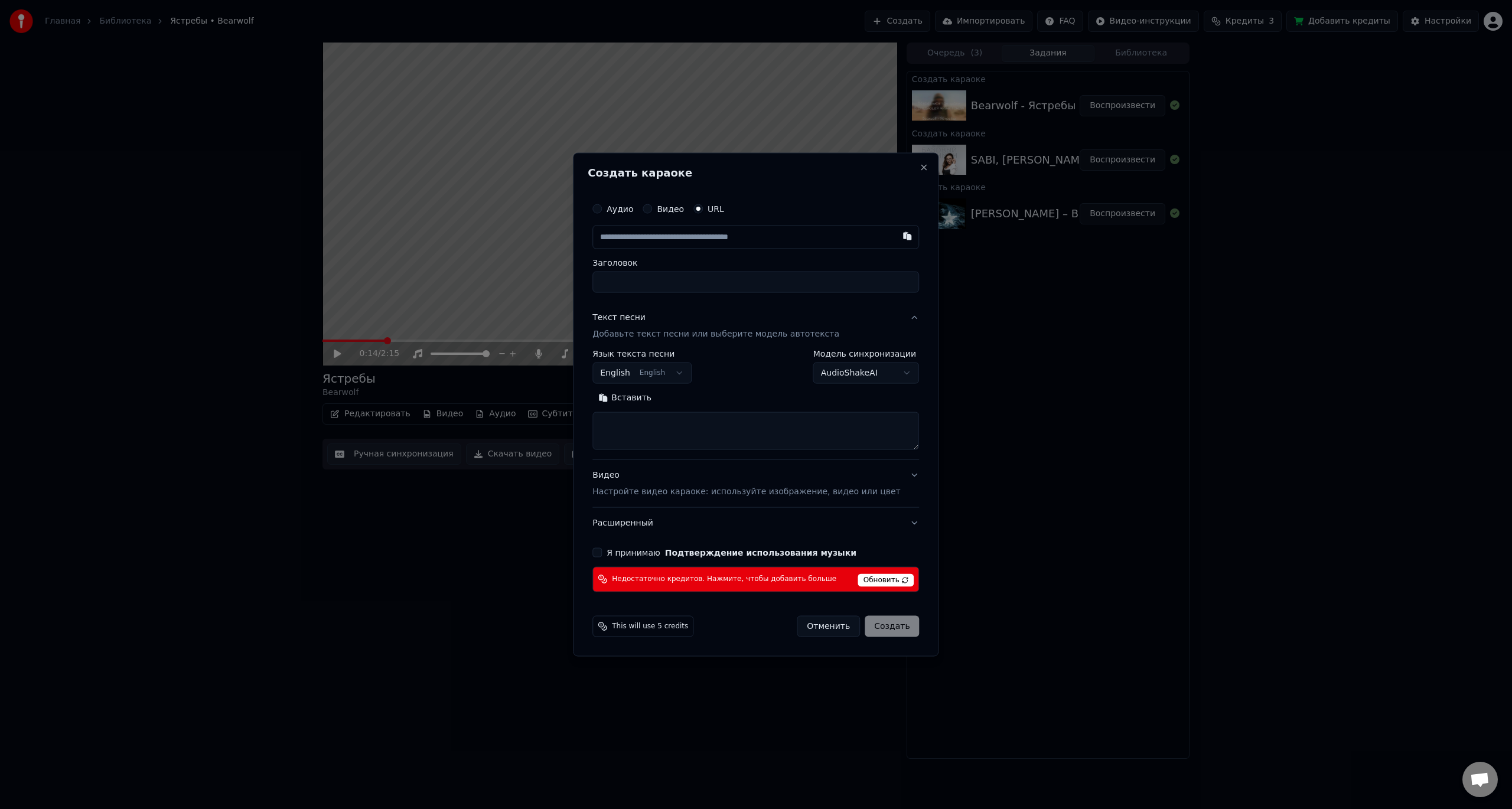
click at [750, 240] on input "text" at bounding box center [756, 237] width 326 height 23
type input "**********"
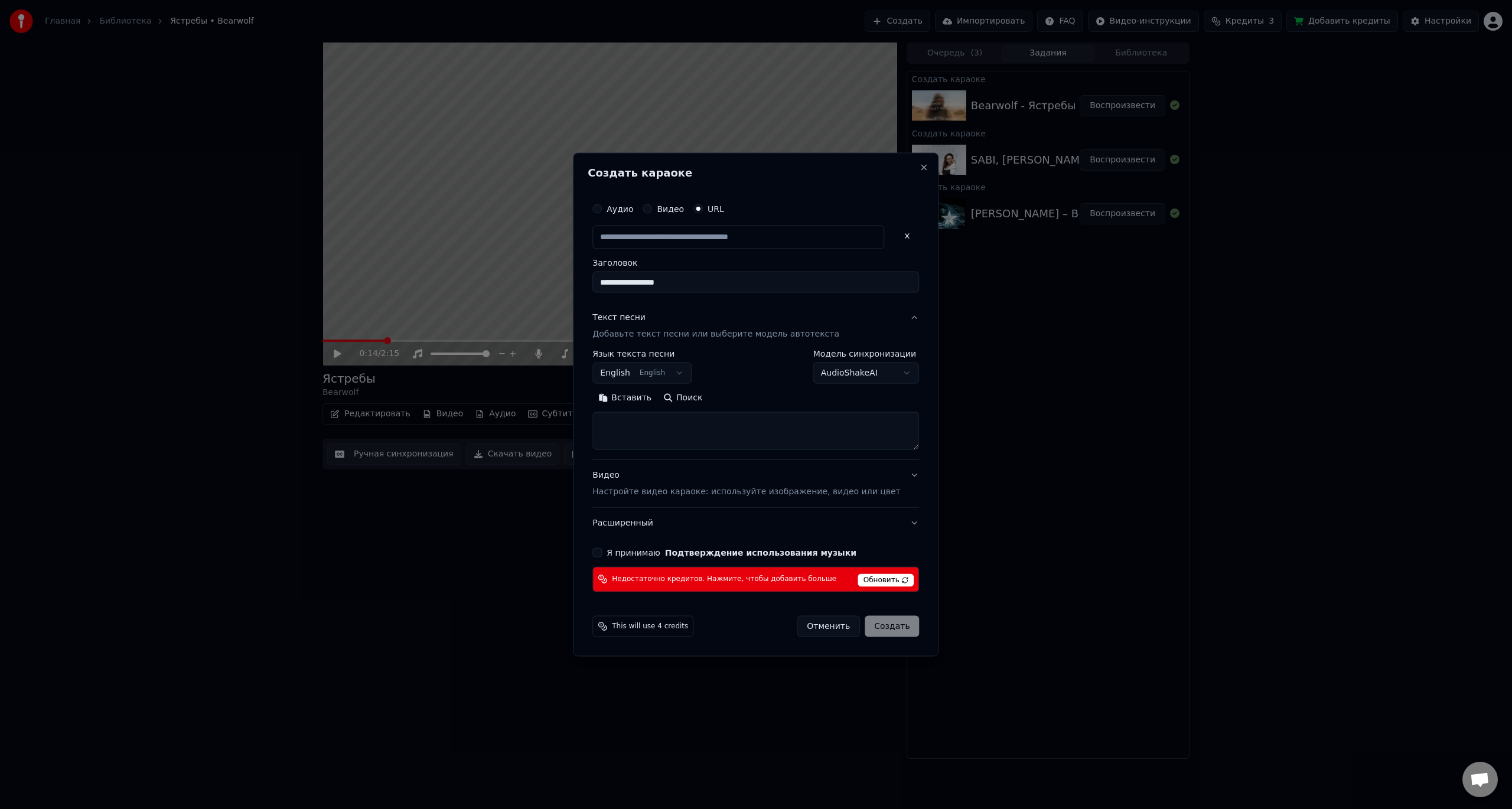
scroll to position [0, 0]
click at [707, 405] on button "Поиск" at bounding box center [683, 398] width 51 height 19
type input "**********"
type textarea "**********"
click at [620, 550] on div "Я принимаю Подтверждение использования музыки" at bounding box center [756, 552] width 326 height 9
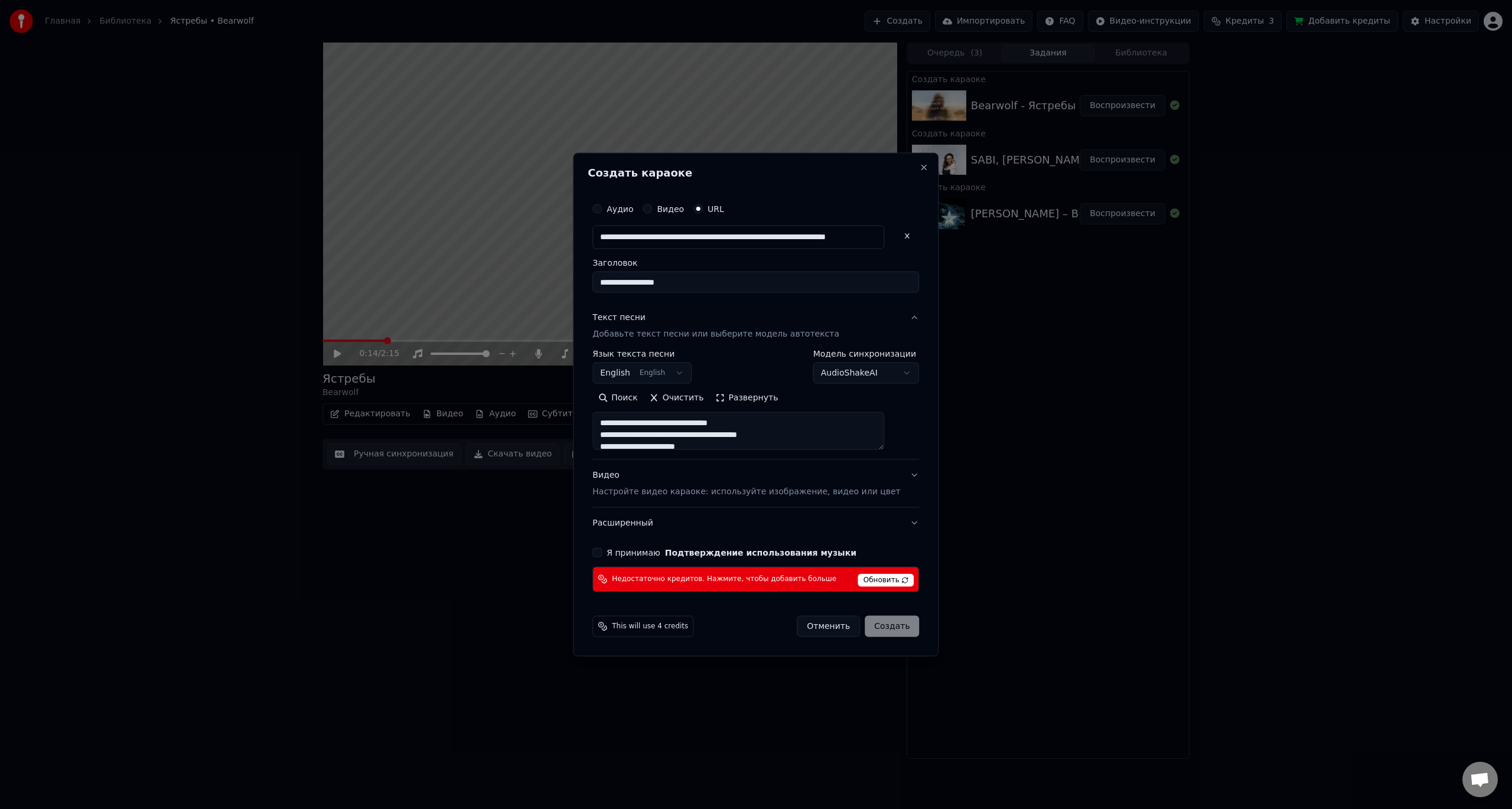
click at [602, 553] on button "Я принимаю Подтверждение использования музыки" at bounding box center [597, 552] width 9 height 9
click at [879, 584] on span "Обновить" at bounding box center [886, 580] width 56 height 13
click at [877, 582] on span "Обновить" at bounding box center [886, 580] width 56 height 13
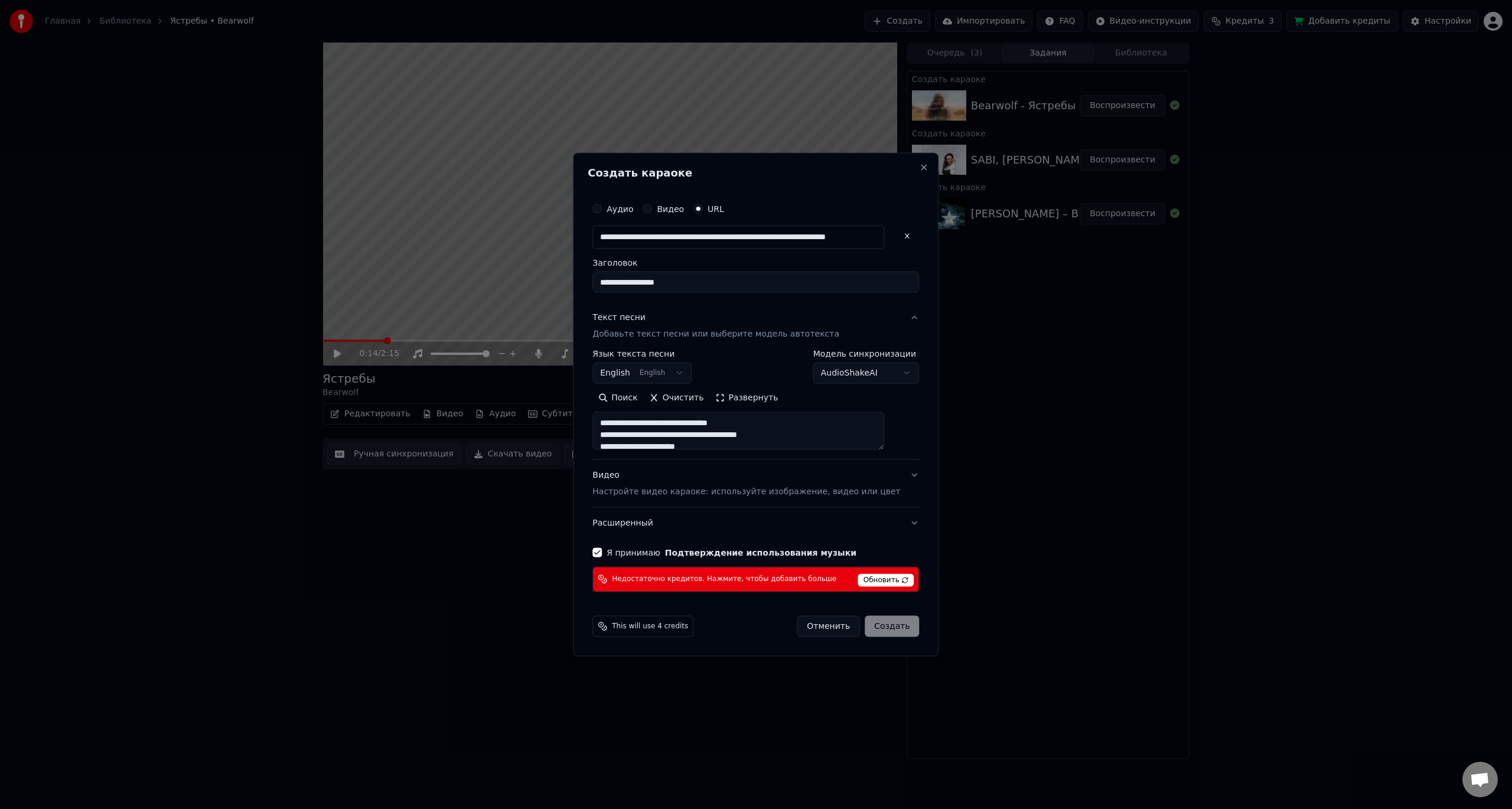
click at [877, 580] on span "Обновить" at bounding box center [886, 580] width 56 height 13
click at [877, 582] on span "Обновить" at bounding box center [886, 580] width 56 height 13
click at [877, 579] on span "Обновить" at bounding box center [886, 580] width 56 height 13
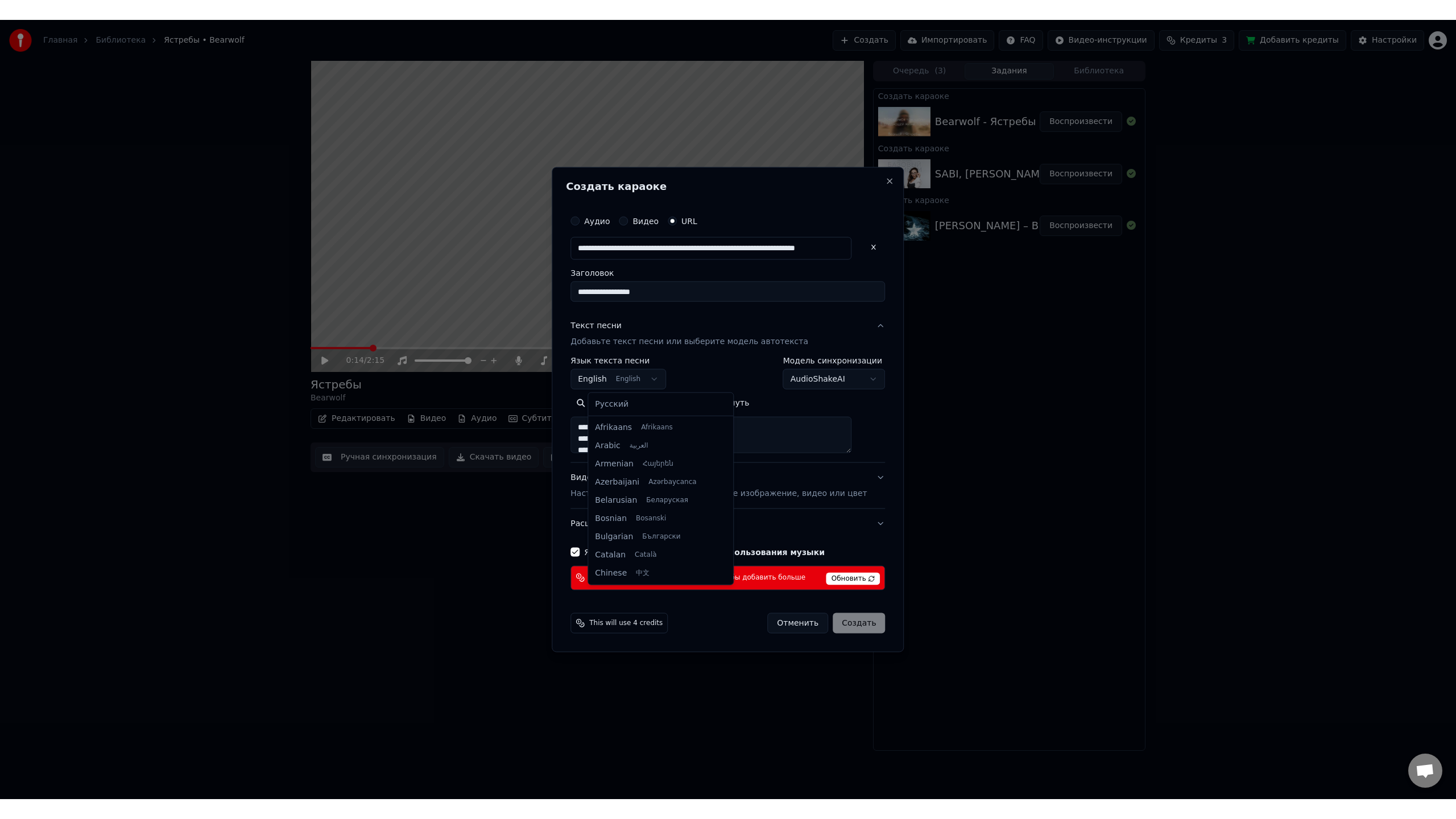
scroll to position [91, 0]
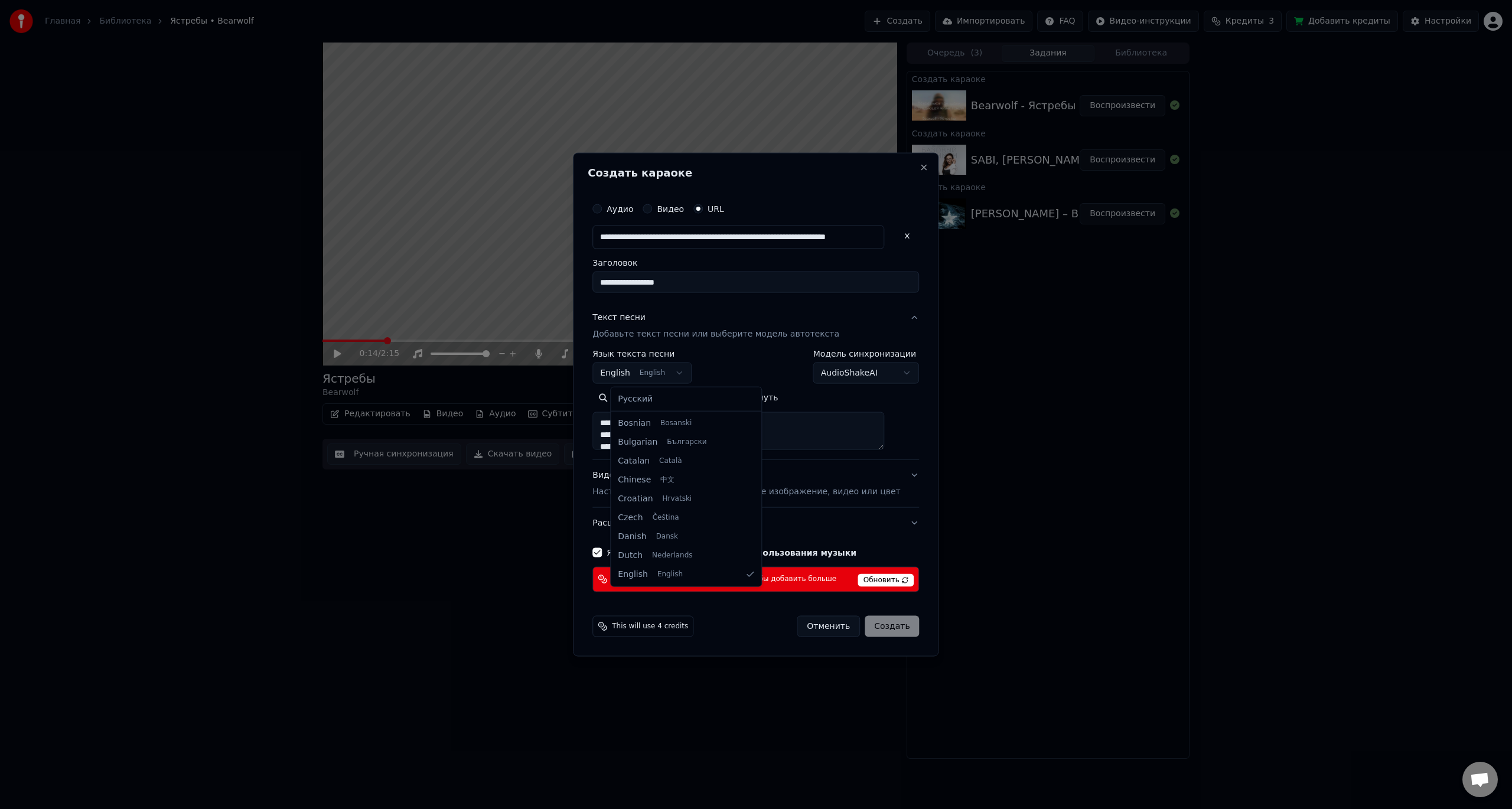
click at [668, 371] on body "**********" at bounding box center [756, 404] width 1512 height 809
select select "**"
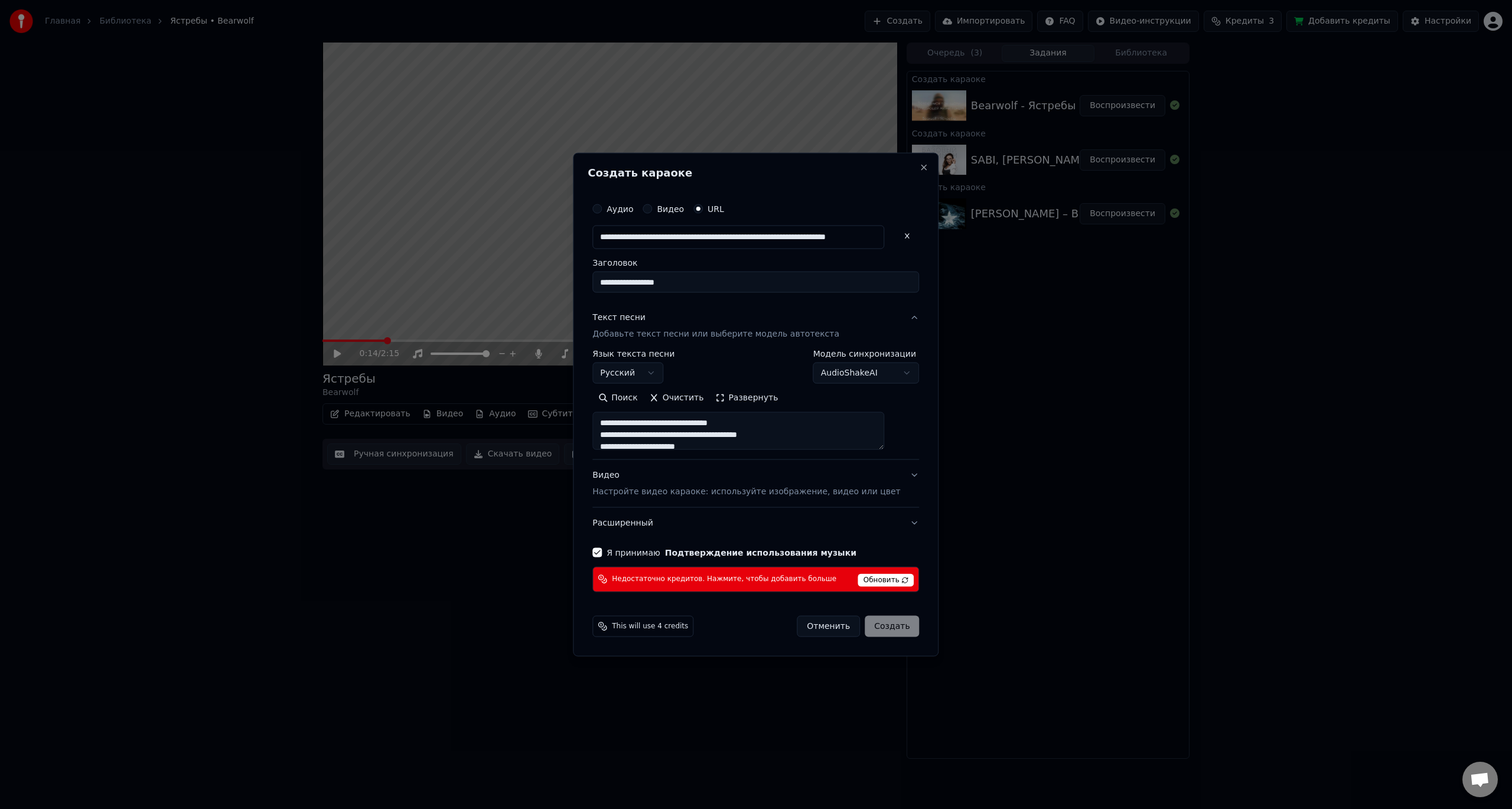
click at [843, 572] on div "Недостаточно кредитов. Нажмите, чтобы добавить больше Обновить" at bounding box center [756, 579] width 326 height 25
click at [863, 574] on span "Обновить" at bounding box center [886, 580] width 56 height 13
click at [865, 576] on span "Обновить" at bounding box center [886, 580] width 56 height 13
click at [877, 622] on div "Отменить Создать" at bounding box center [857, 626] width 122 height 21
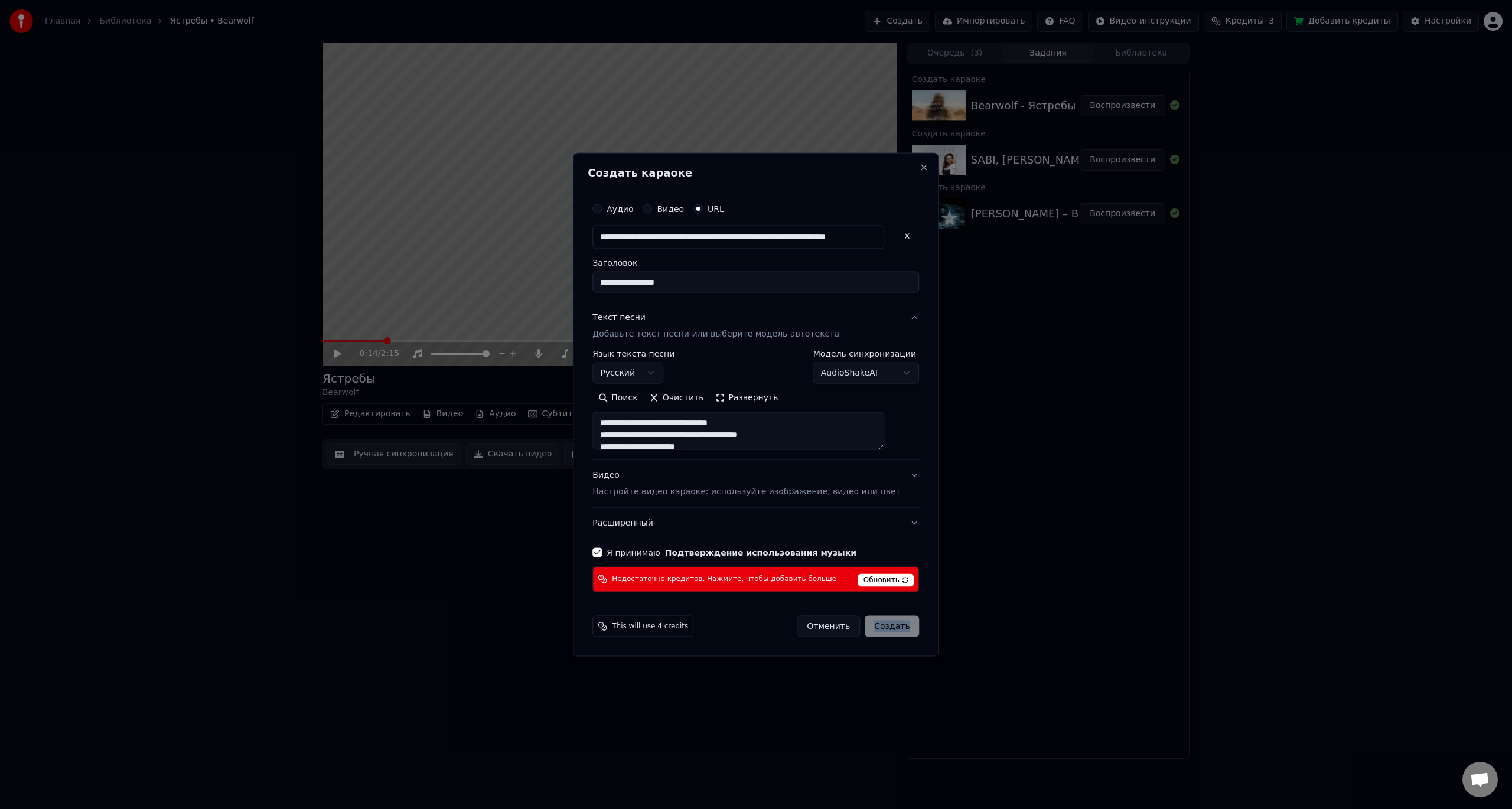
click at [827, 630] on button "Отменить" at bounding box center [828, 626] width 64 height 21
select select
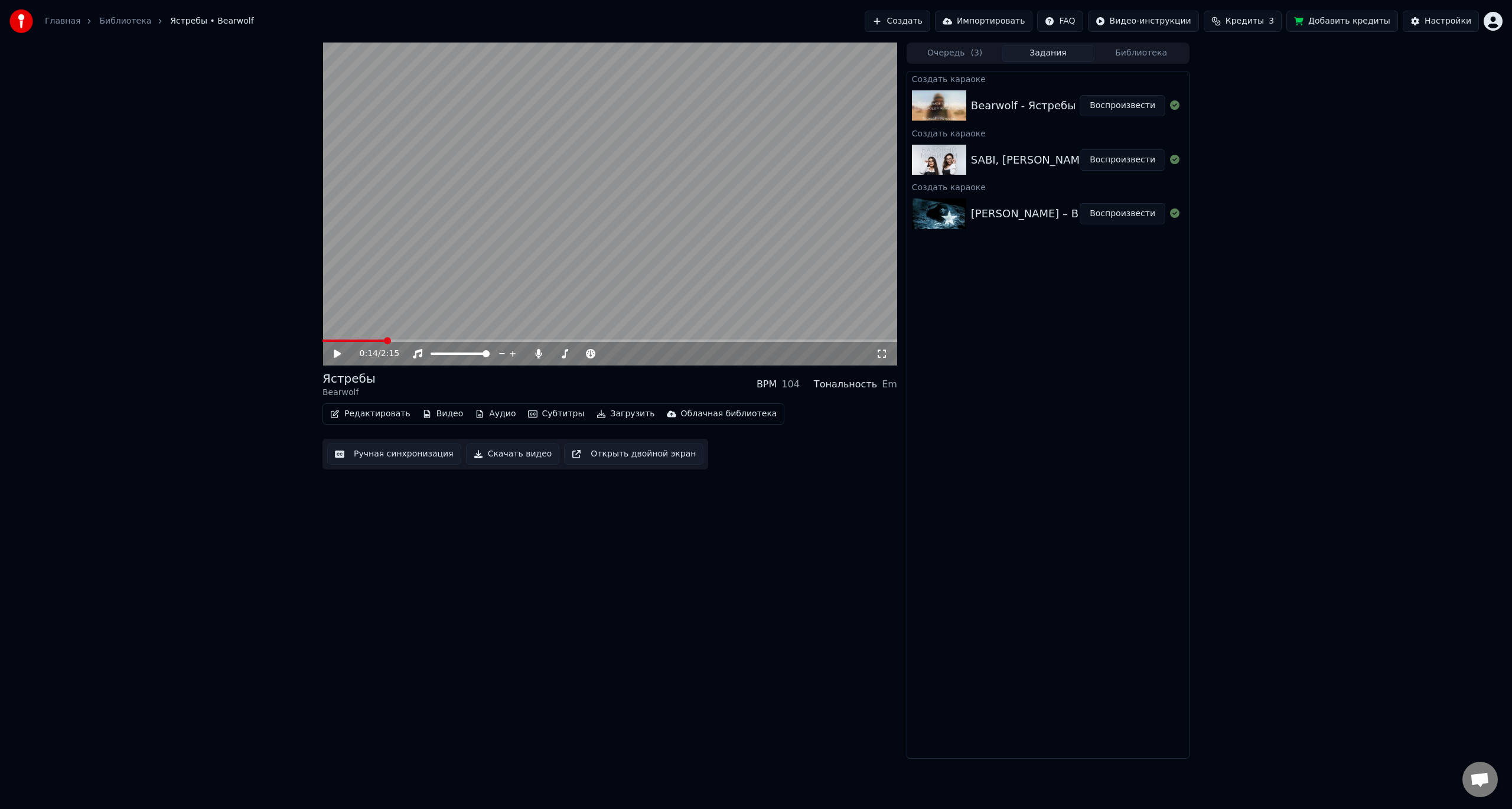
click at [940, 100] on img at bounding box center [939, 106] width 54 height 31
click at [1030, 104] on div "Bearwolf - Ястребы" at bounding box center [1023, 106] width 105 height 17
click at [1142, 98] on button "Воспроизвести" at bounding box center [1123, 106] width 86 height 21
click at [715, 287] on video at bounding box center [609, 204] width 574 height 323
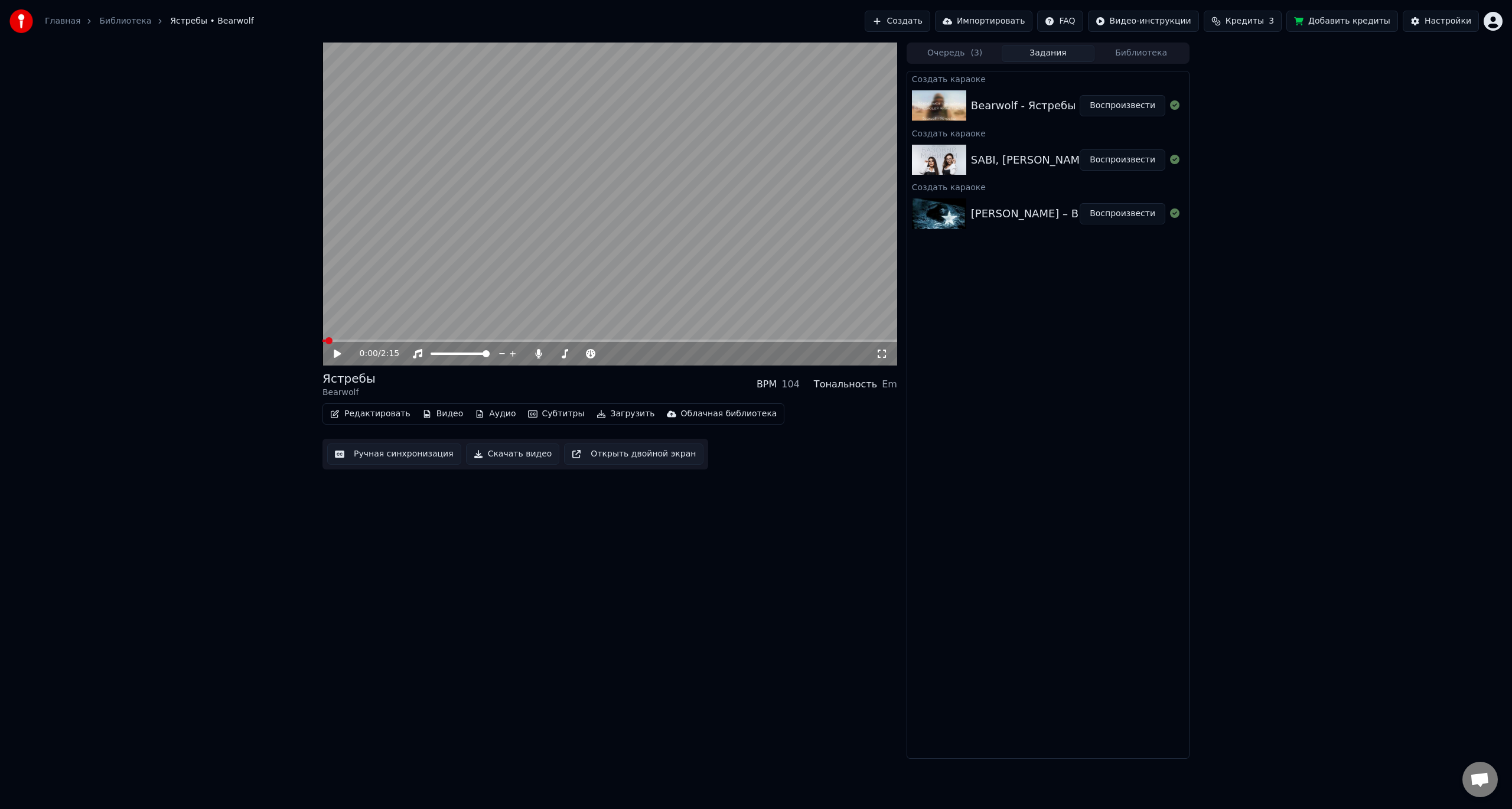
click at [715, 287] on video at bounding box center [609, 204] width 574 height 323
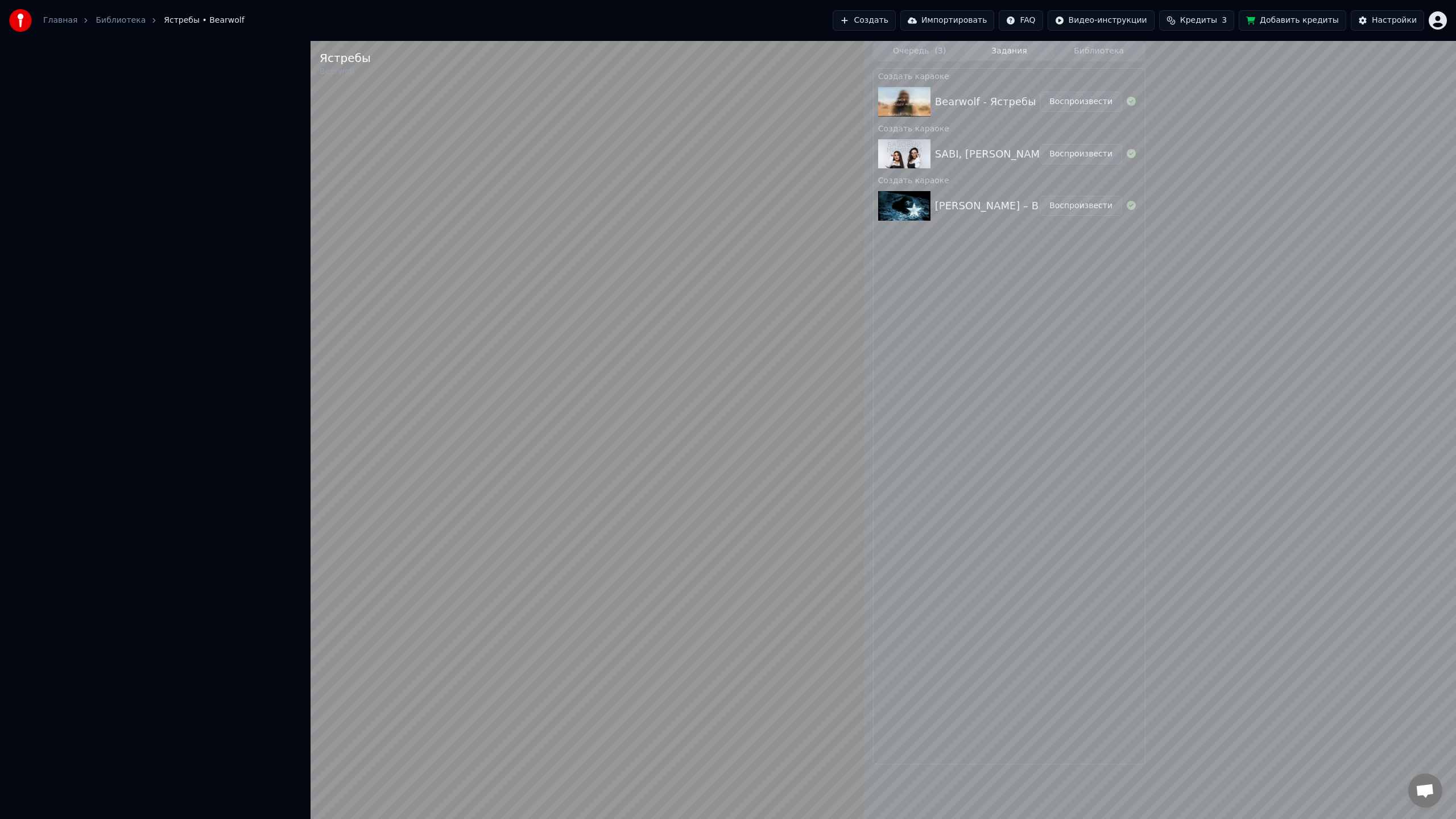
click at [825, 597] on video at bounding box center [587, 451] width 553 height 819
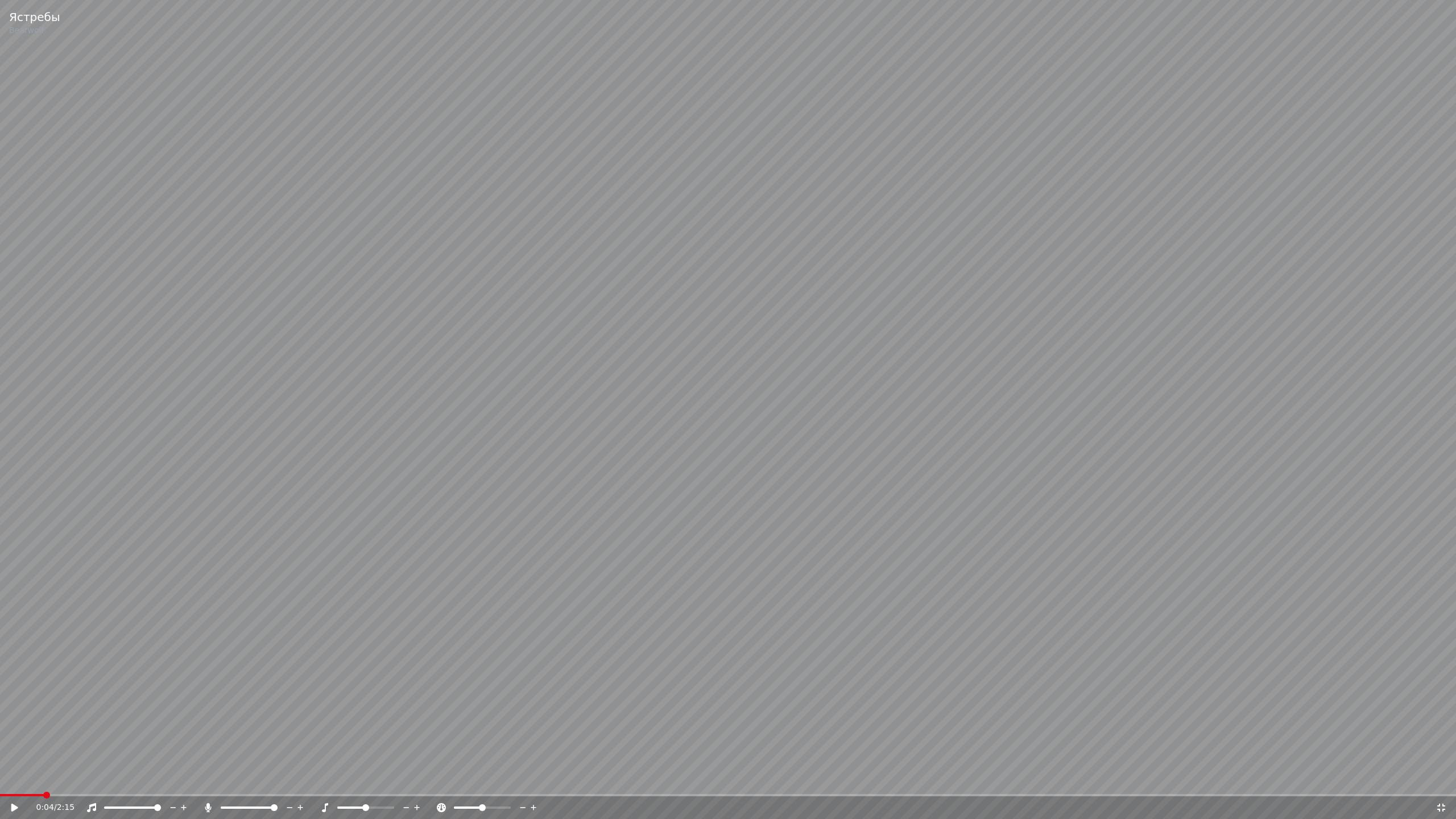
drag, startPoint x: 1441, startPoint y: 804, endPoint x: 1404, endPoint y: 761, distance: 56.7
click at [1442, 778] on icon at bounding box center [1441, 807] width 12 height 9
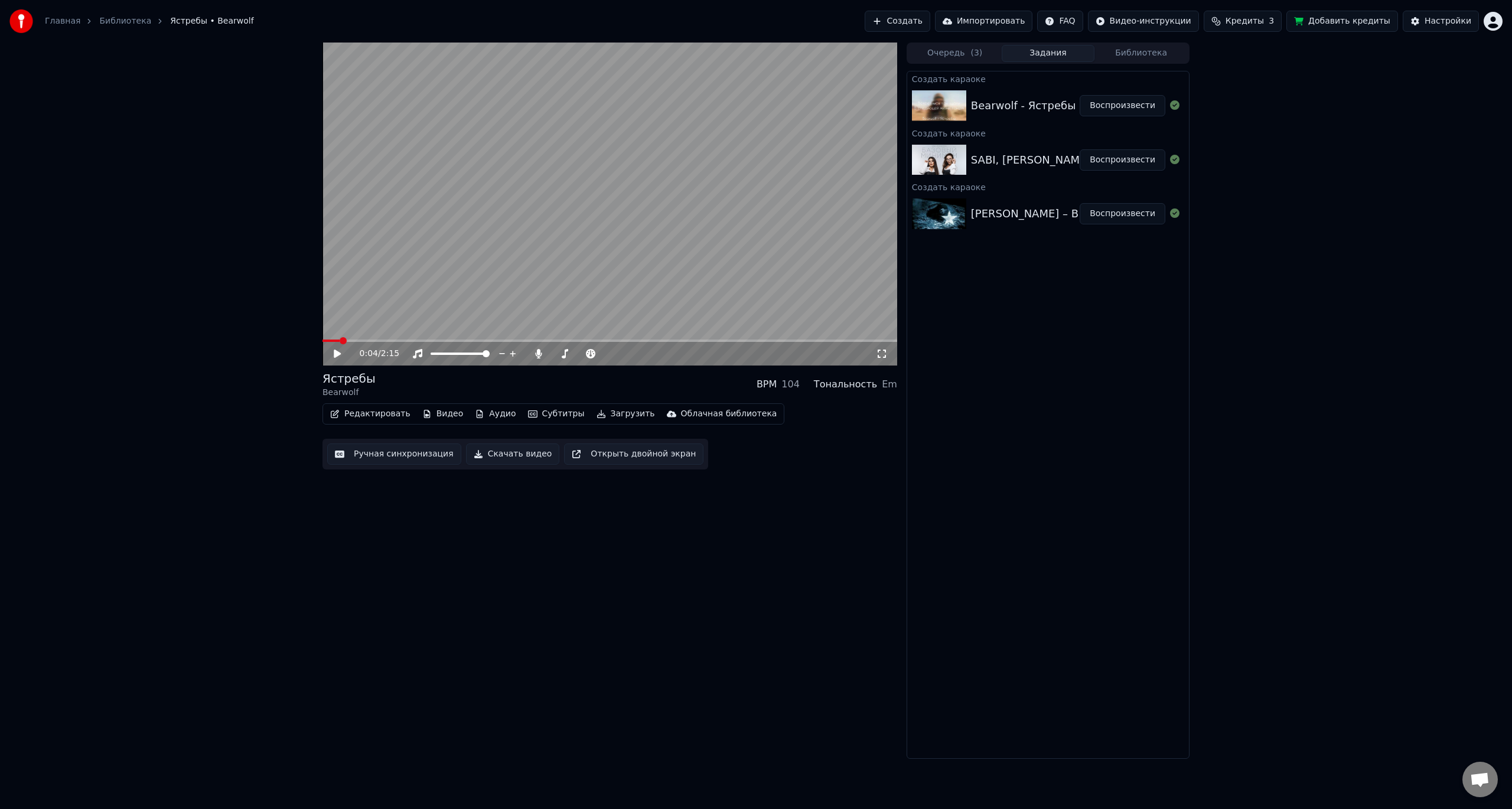
click at [1121, 160] on button "Воспроизвести" at bounding box center [1123, 160] width 86 height 21
click at [885, 356] on icon at bounding box center [881, 354] width 8 height 8
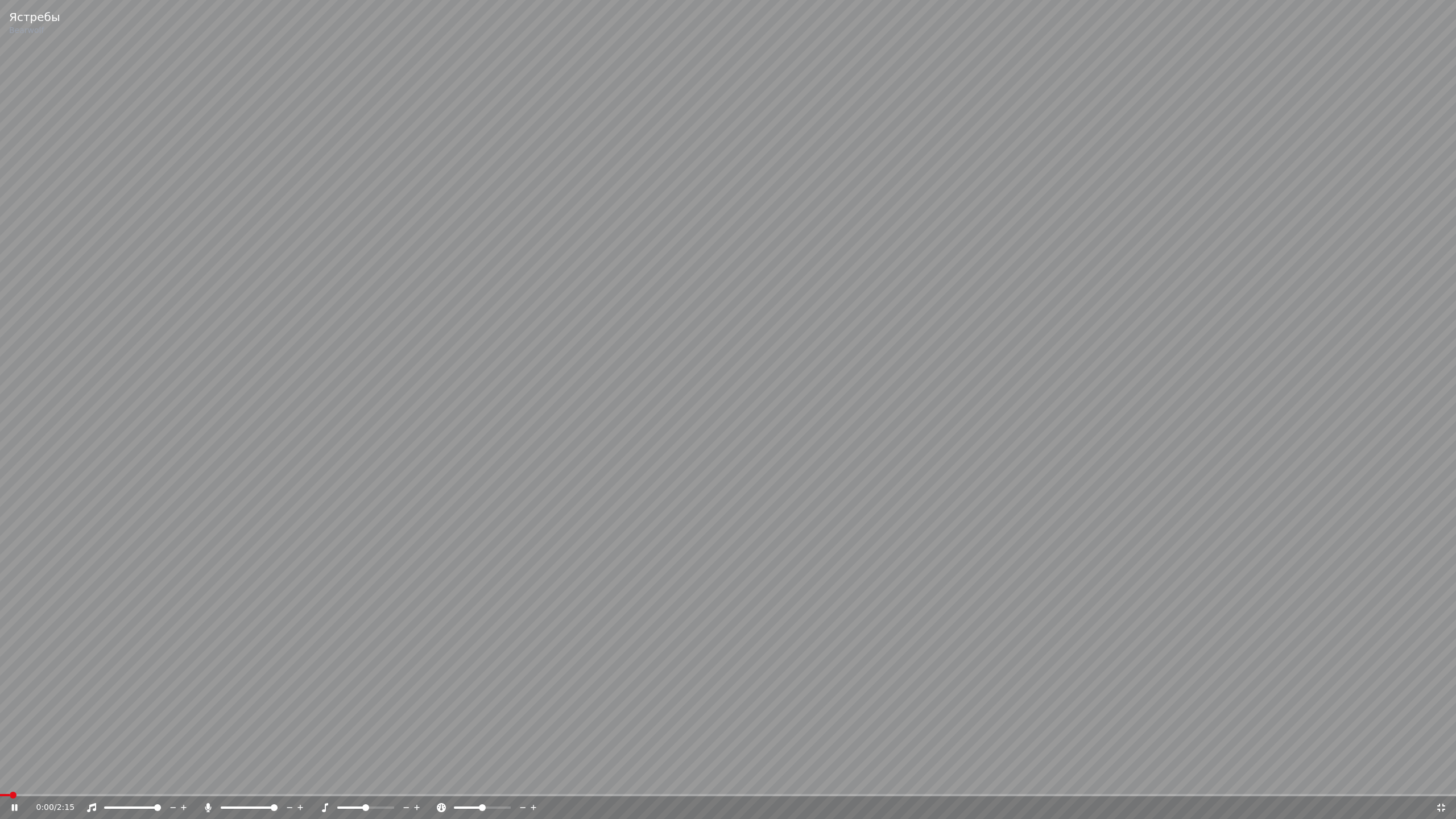
click at [783, 321] on video at bounding box center [728, 410] width 1456 height 819
drag, startPoint x: 1141, startPoint y: 733, endPoint x: 1149, endPoint y: 735, distance: 8.2
click at [1149, 735] on video at bounding box center [728, 410] width 1456 height 819
click at [1077, 724] on video at bounding box center [728, 410] width 1456 height 819
click at [1095, 731] on video at bounding box center [728, 410] width 1456 height 819
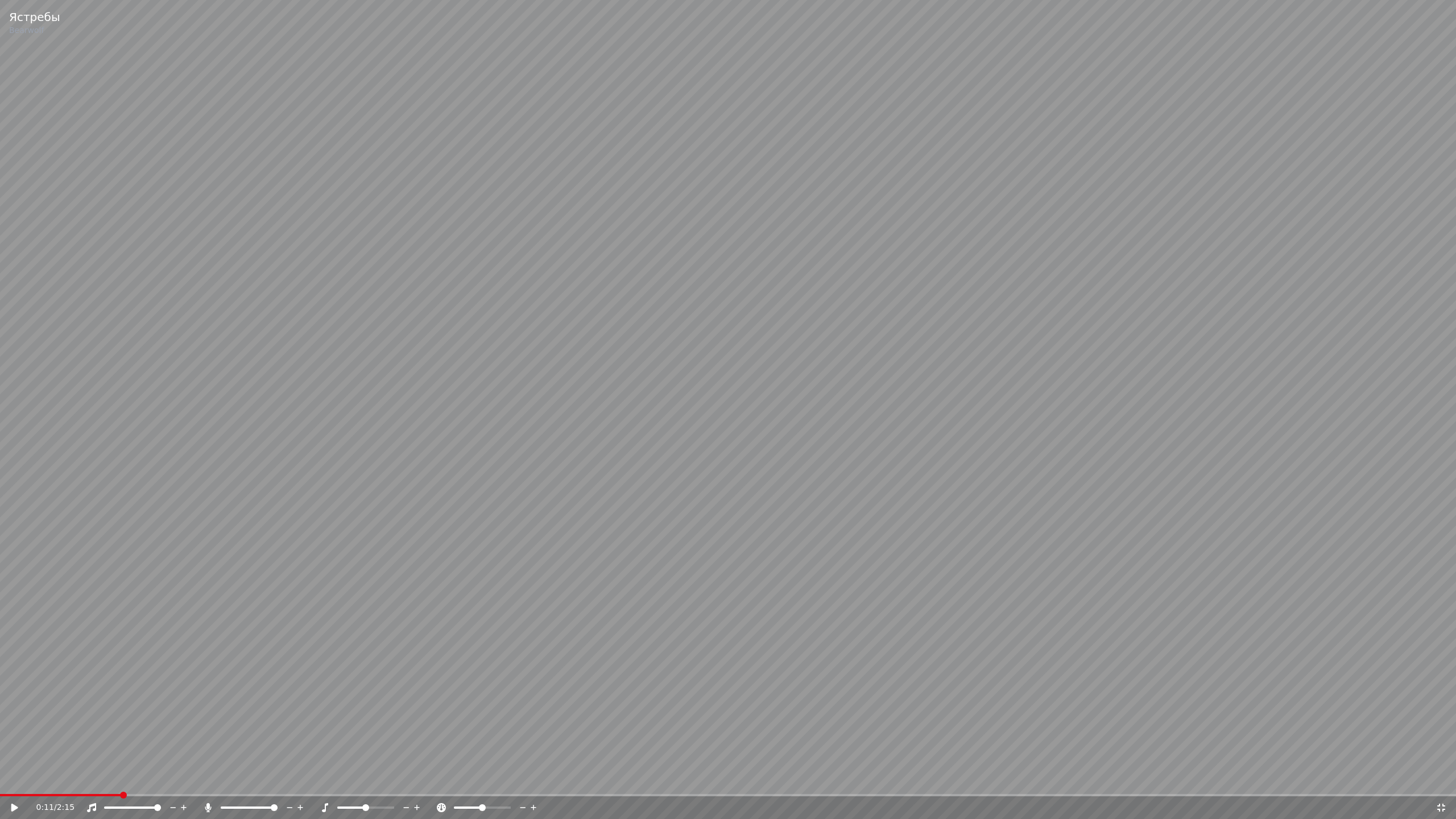
click at [1370, 445] on video at bounding box center [728, 410] width 1456 height 819
click at [1243, 423] on video at bounding box center [728, 410] width 1456 height 819
click at [1243, 423] on video at bounding box center [728, 410] width 1456 height 819
click at [1345, 379] on video at bounding box center [728, 410] width 1456 height 819
